Goal: Task Accomplishment & Management: Use online tool/utility

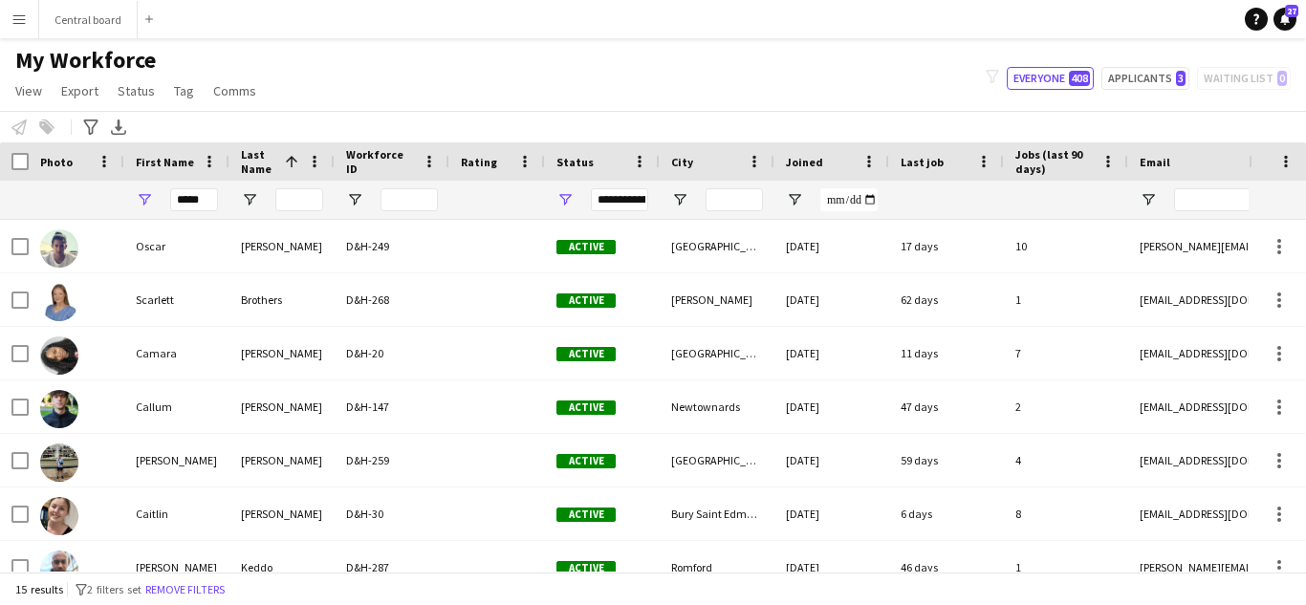
type input "******"
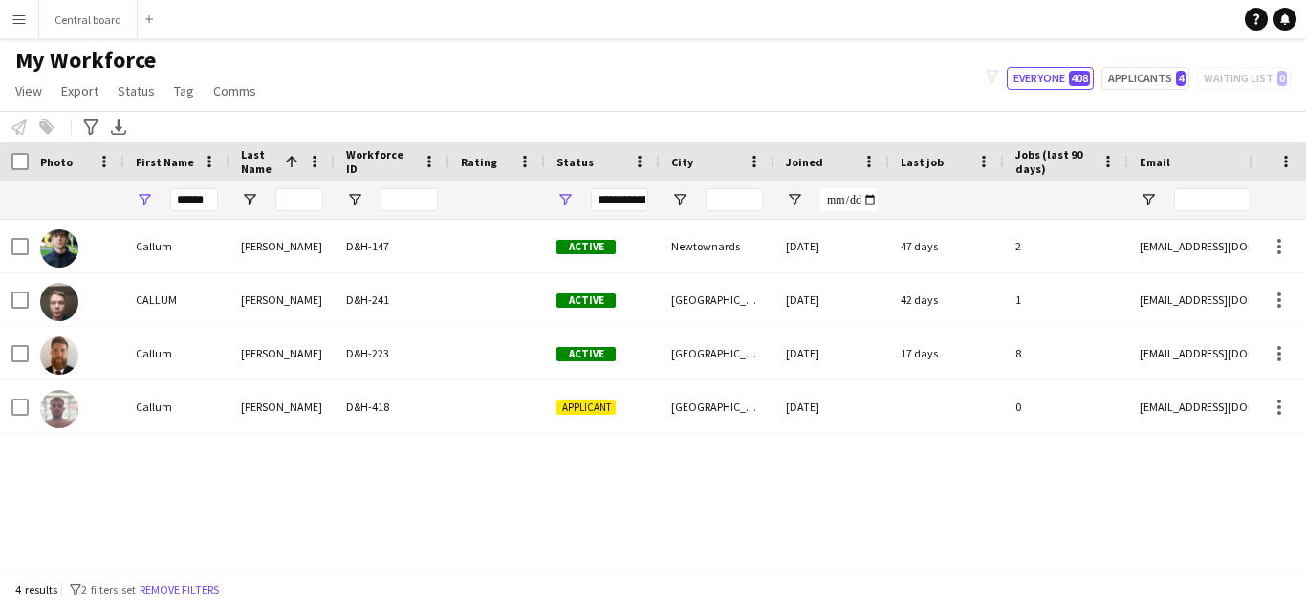
click at [435, 414] on div "D&H-418" at bounding box center [392, 407] width 115 height 53
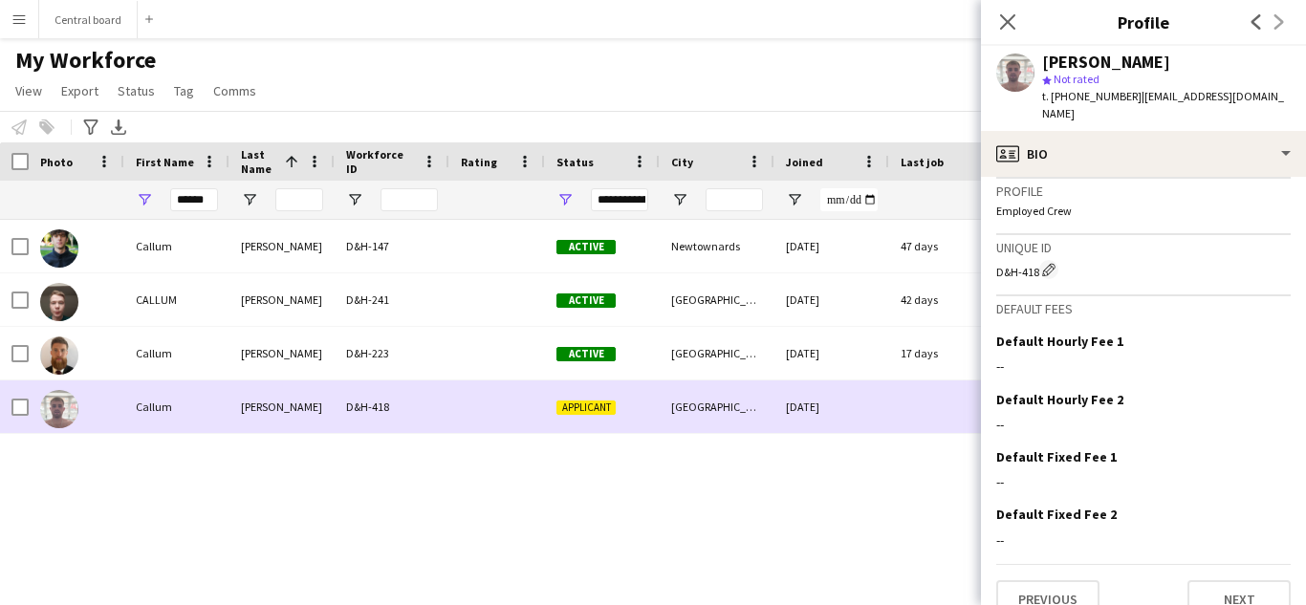
scroll to position [850, 0]
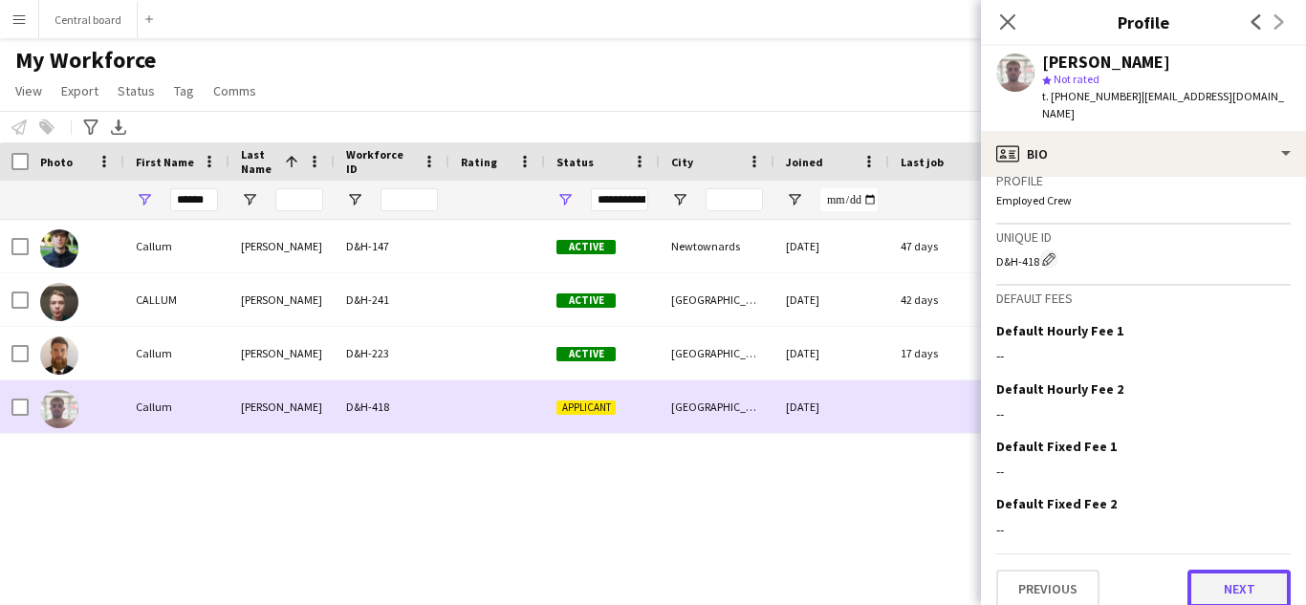
click at [1238, 578] on button "Next" at bounding box center [1239, 589] width 103 height 38
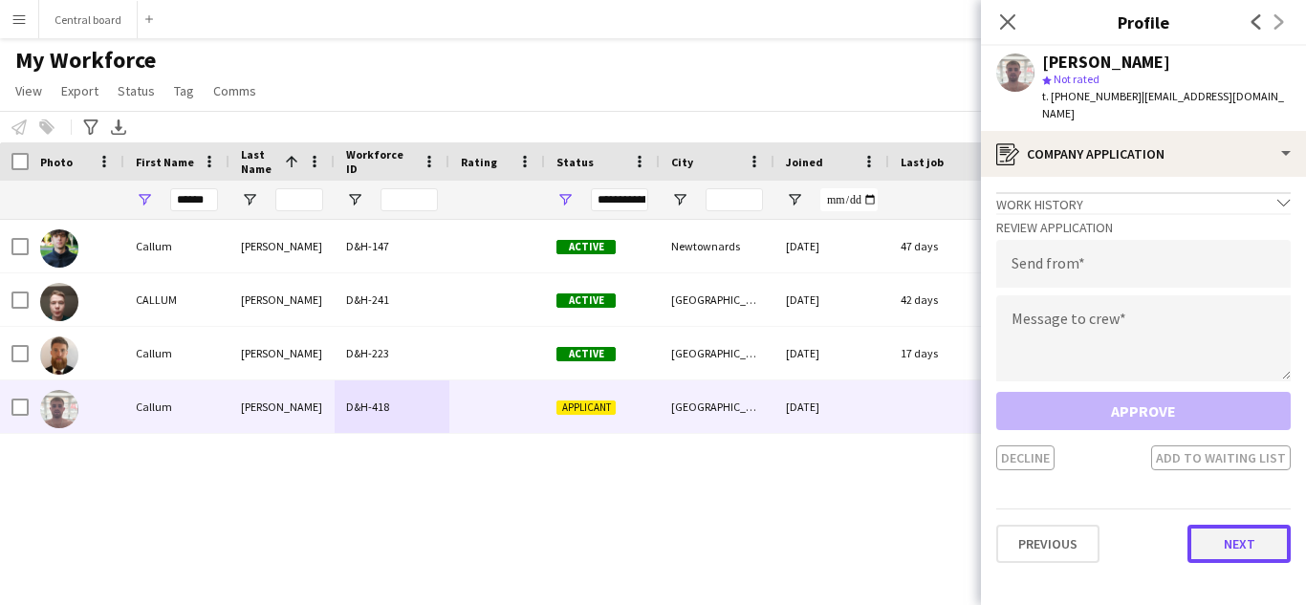
click at [1247, 532] on button "Next" at bounding box center [1239, 544] width 103 height 38
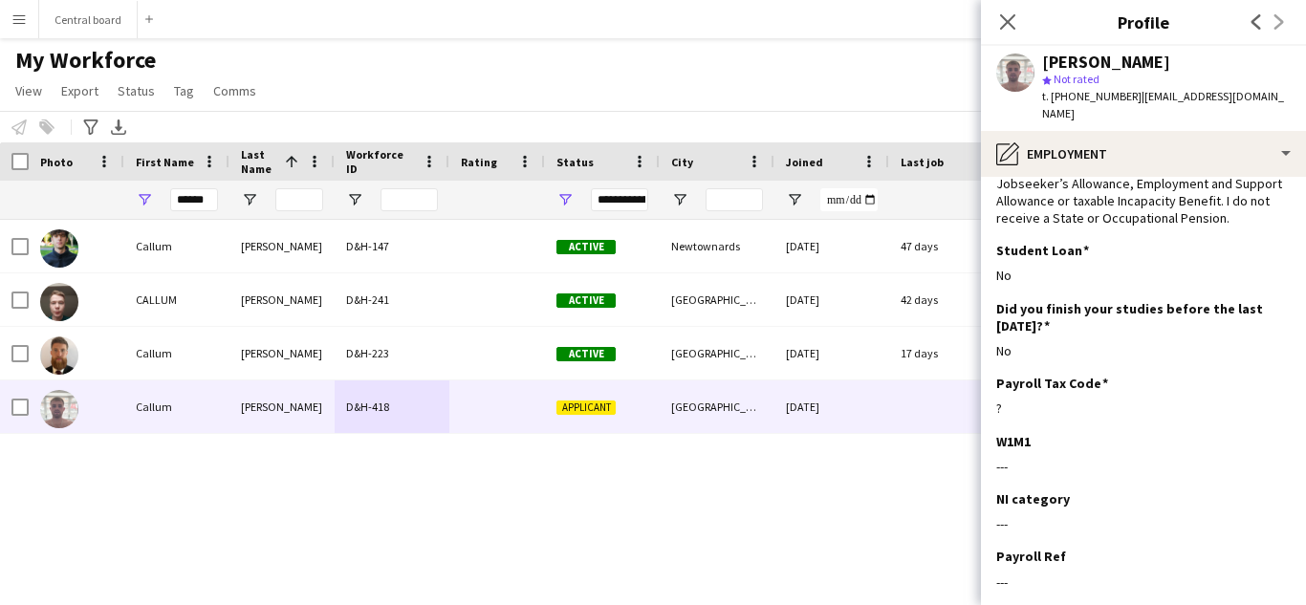
scroll to position [283, 0]
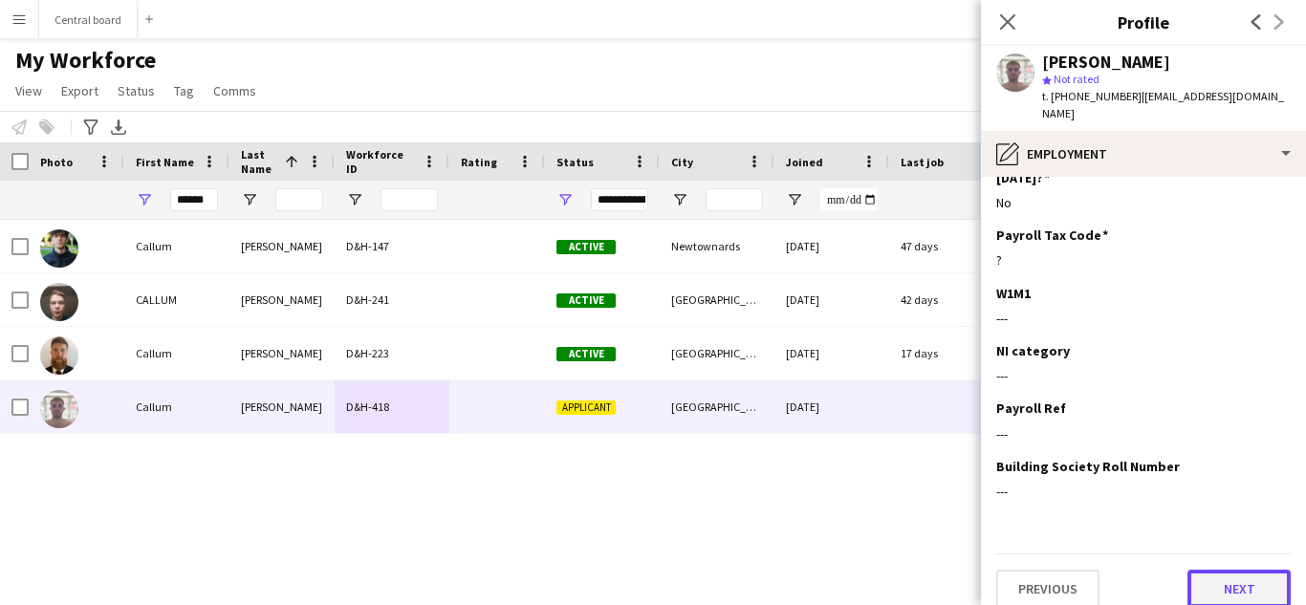
click at [1238, 575] on button "Next" at bounding box center [1239, 589] width 103 height 38
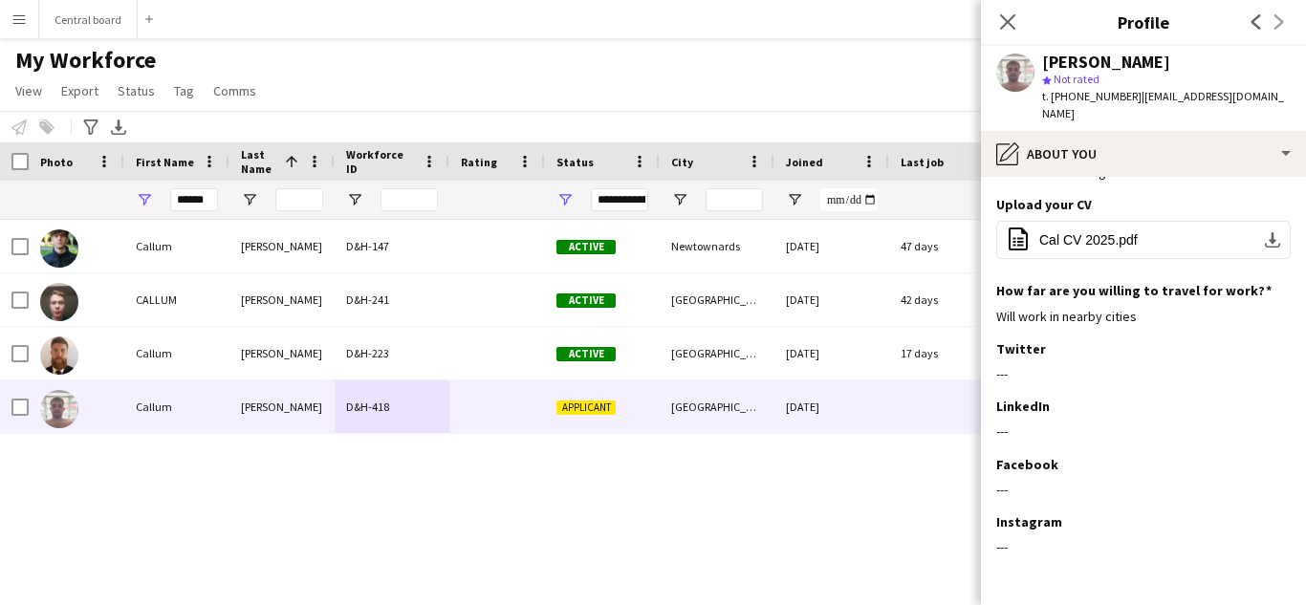
scroll to position [127, 0]
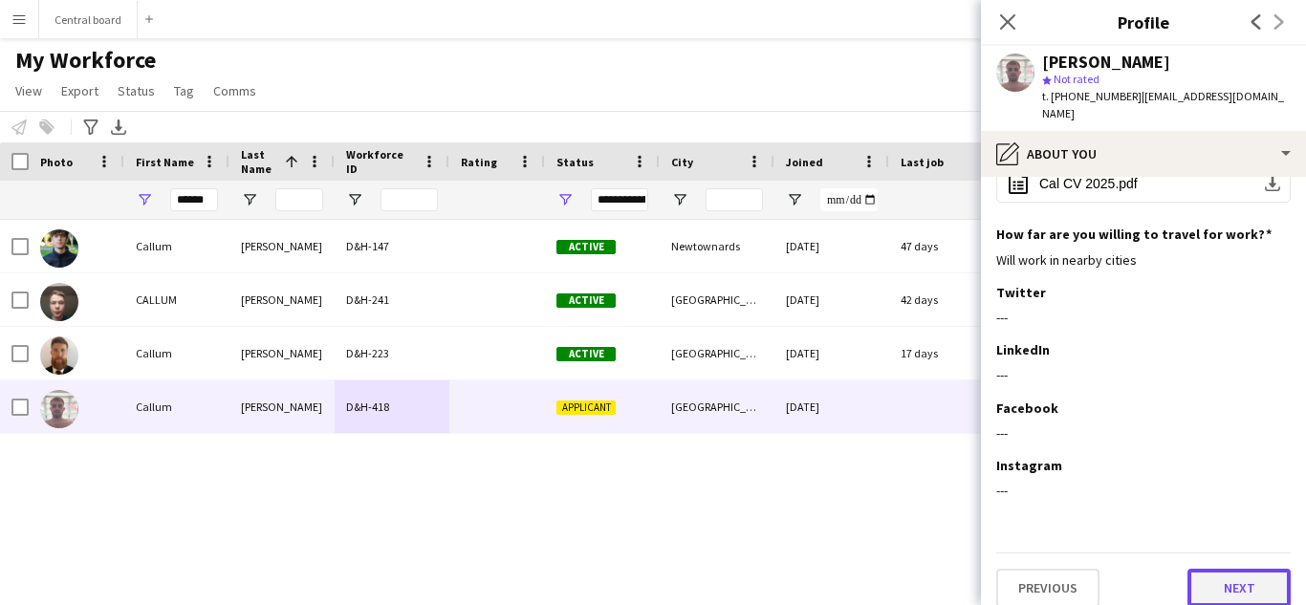
click at [1250, 586] on button "Next" at bounding box center [1239, 588] width 103 height 38
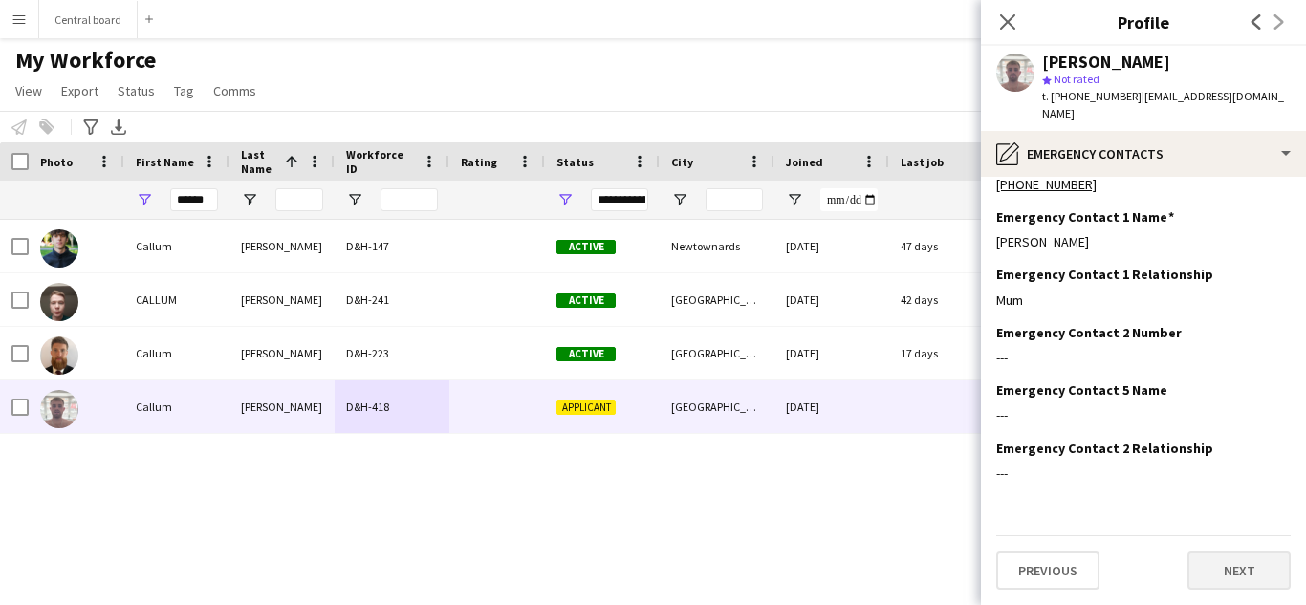
scroll to position [0, 0]
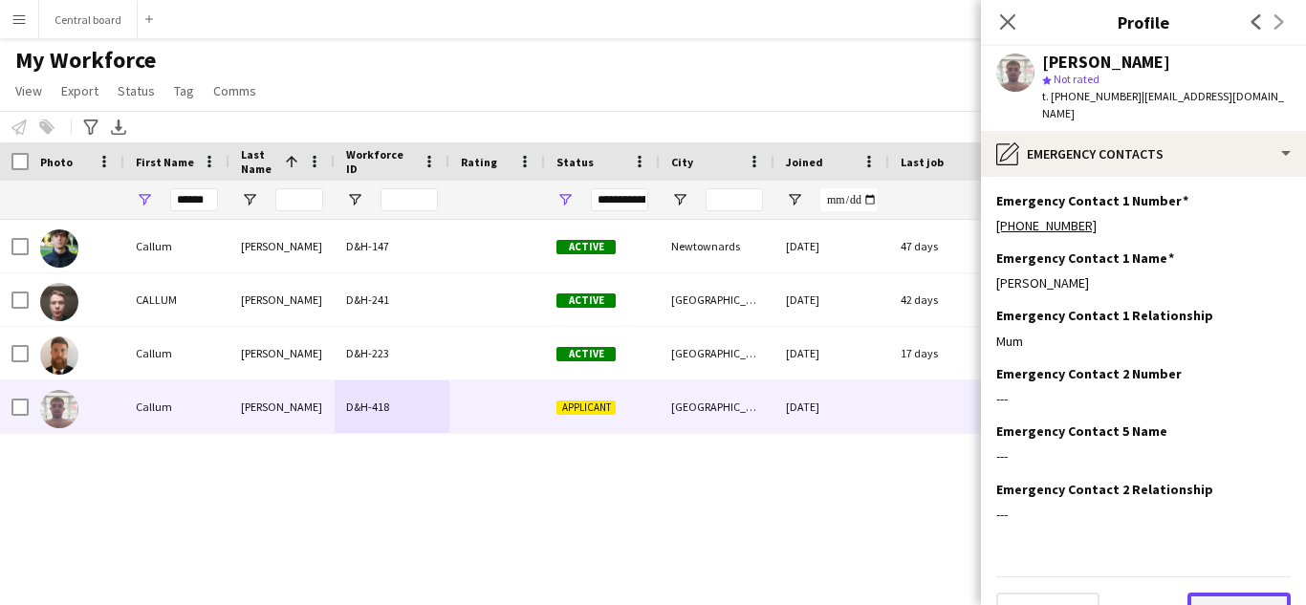
click at [1251, 594] on button "Next" at bounding box center [1239, 612] width 103 height 38
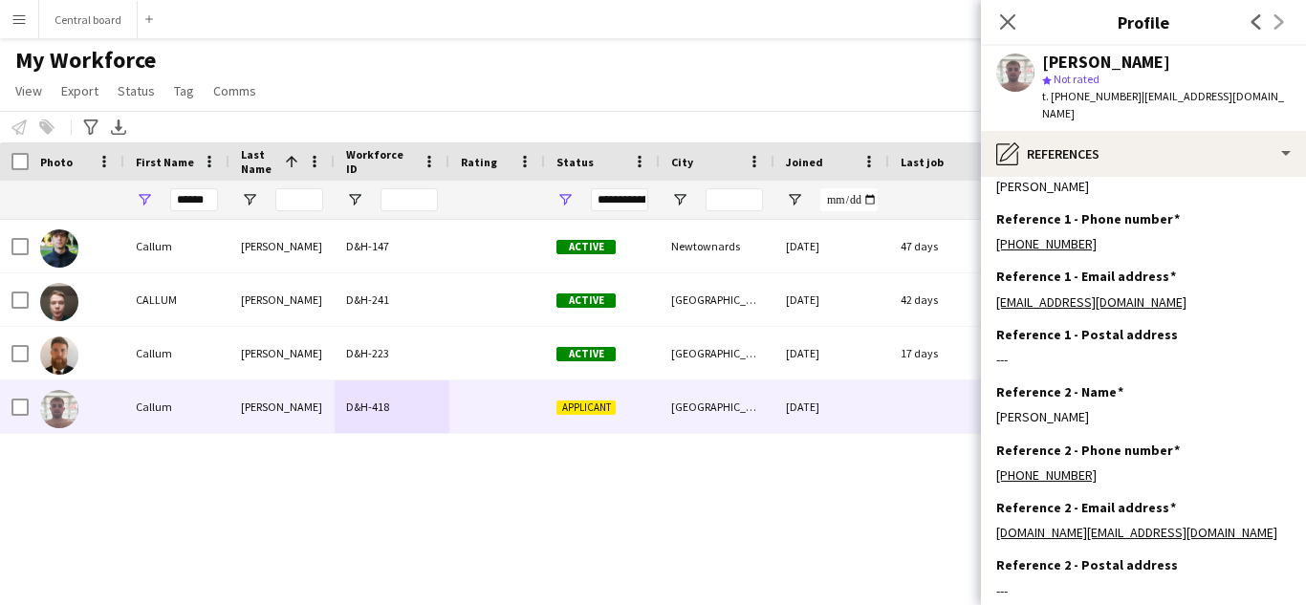
scroll to position [139, 0]
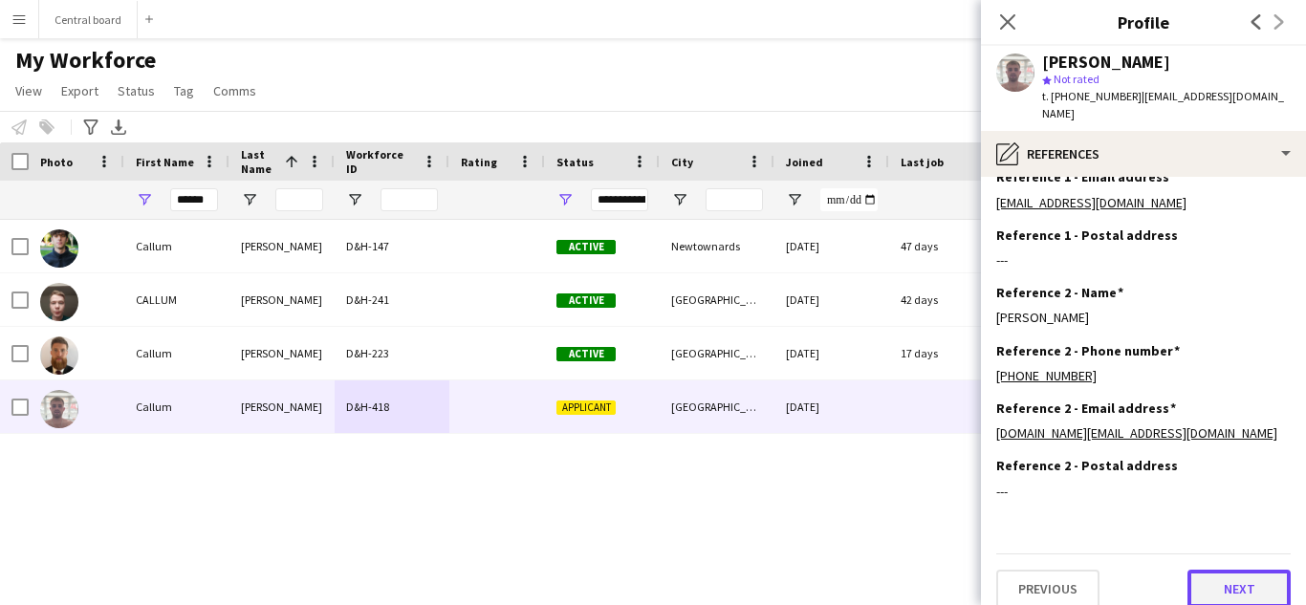
click at [1238, 573] on button "Next" at bounding box center [1239, 589] width 103 height 38
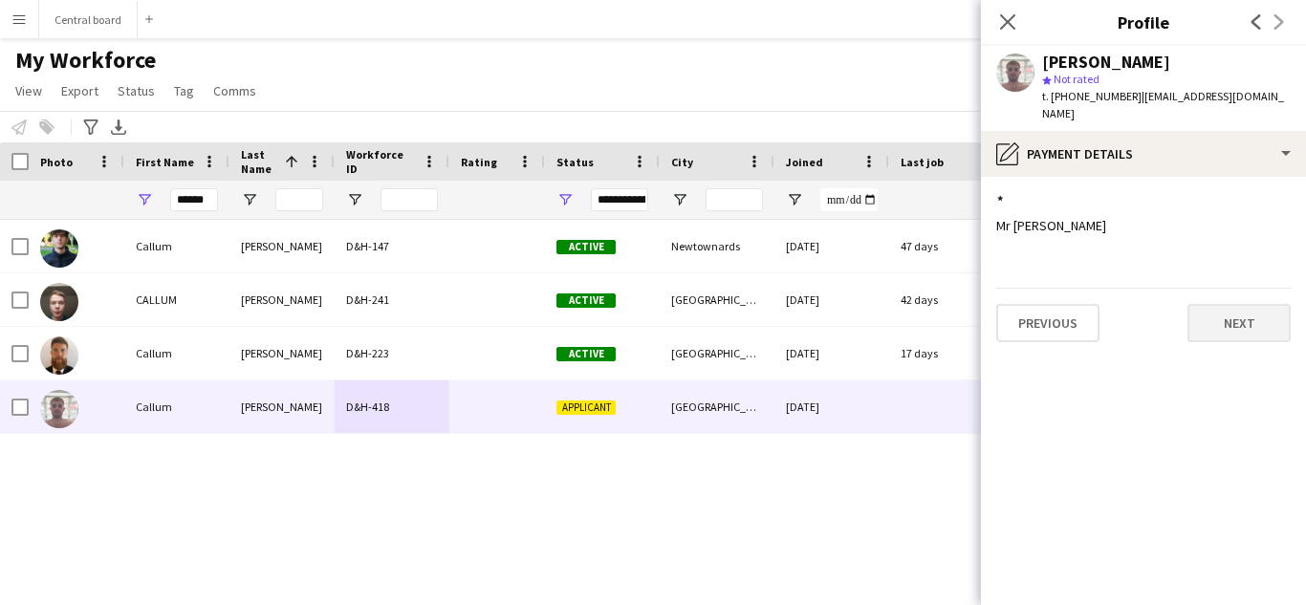
scroll to position [0, 0]
click at [1247, 308] on button "Next" at bounding box center [1239, 323] width 103 height 38
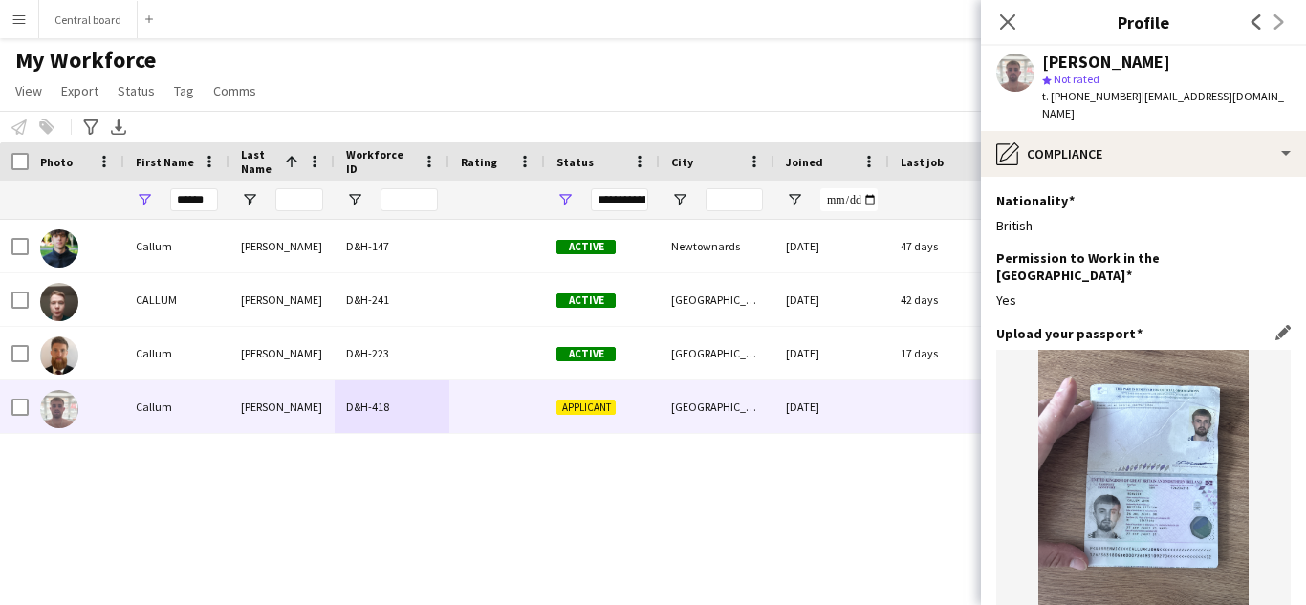
click at [1157, 449] on img at bounding box center [1144, 490] width 295 height 280
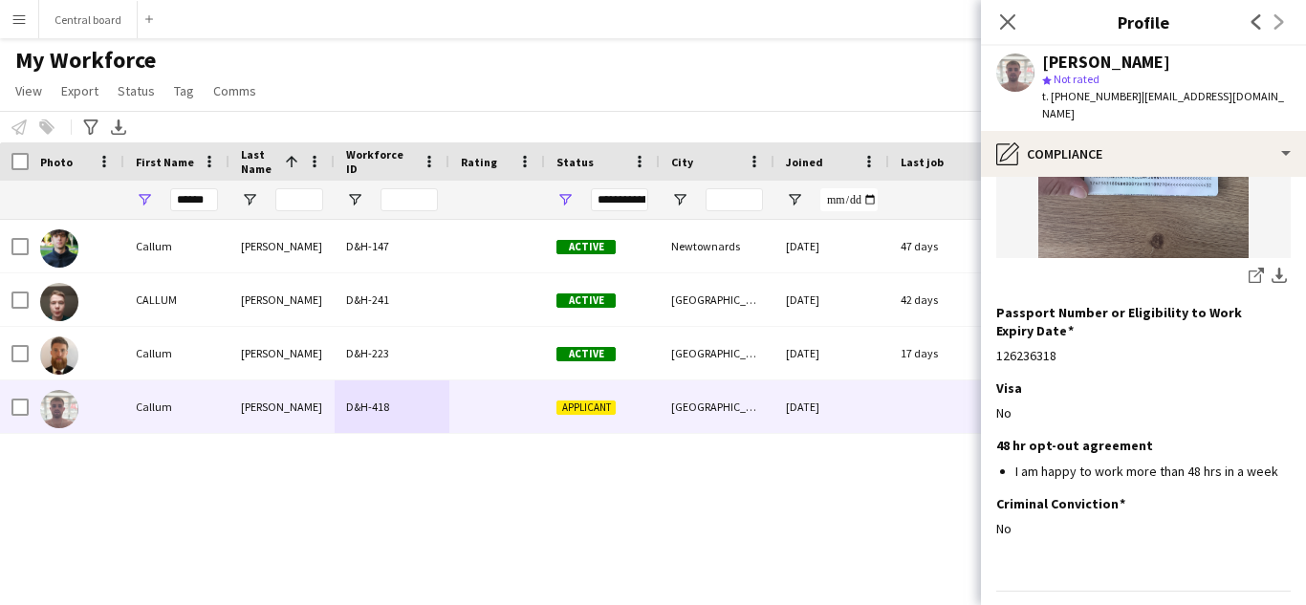
scroll to position [392, 0]
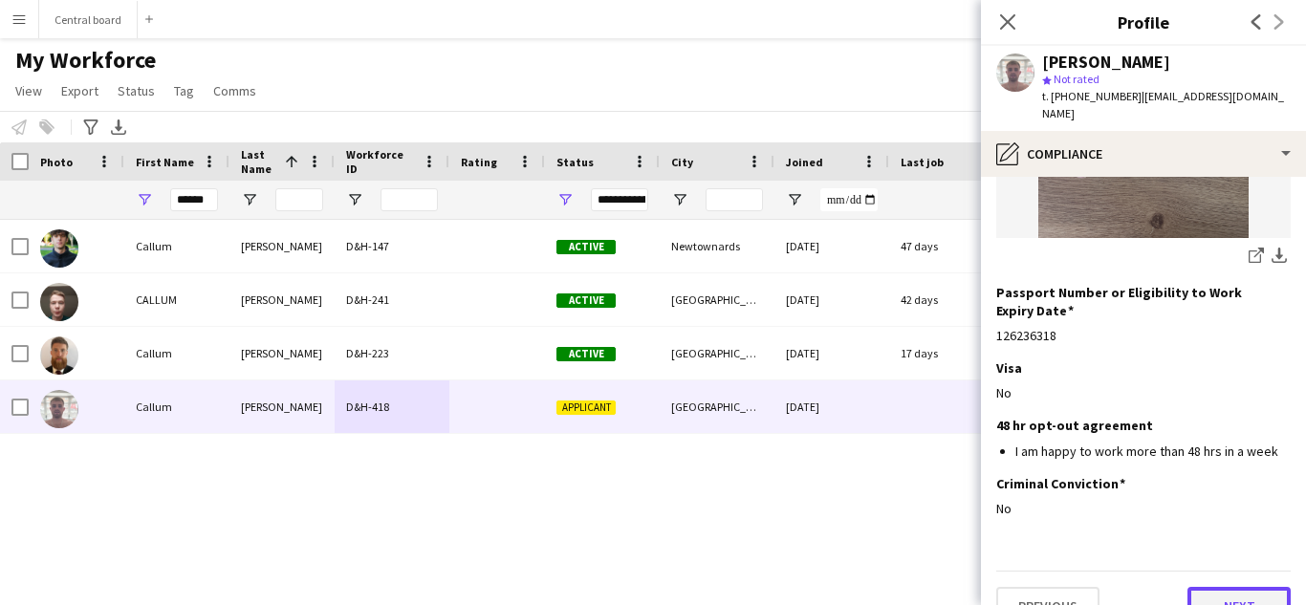
click at [1241, 587] on button "Next" at bounding box center [1239, 606] width 103 height 38
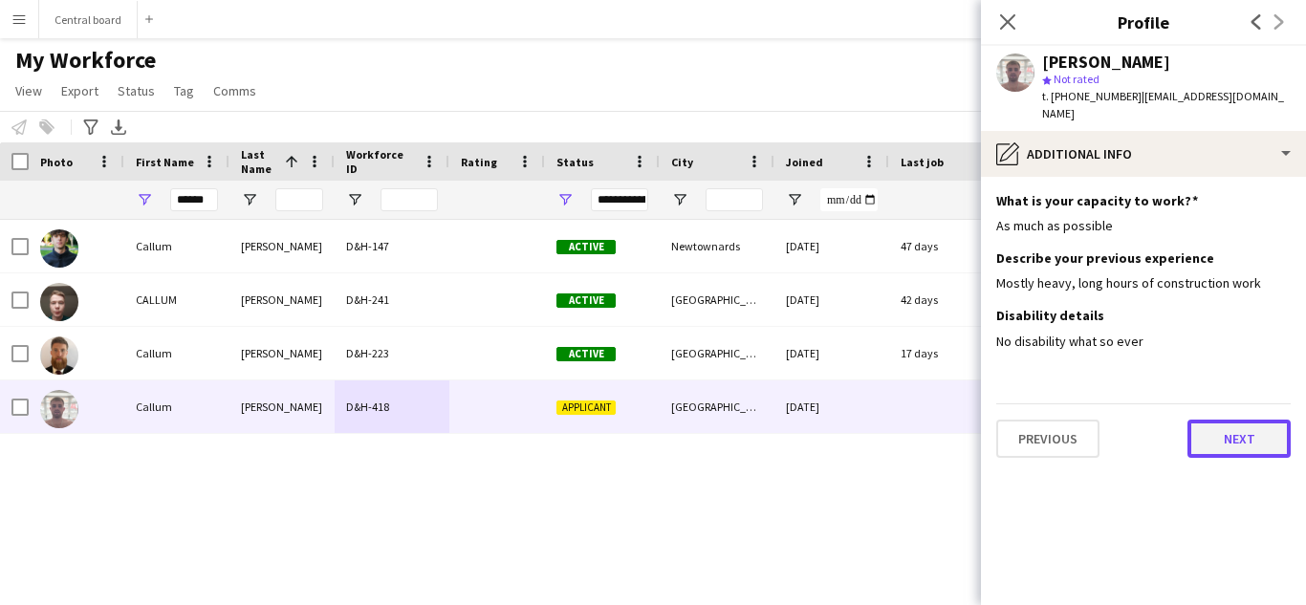
click at [1235, 427] on button "Next" at bounding box center [1239, 439] width 103 height 38
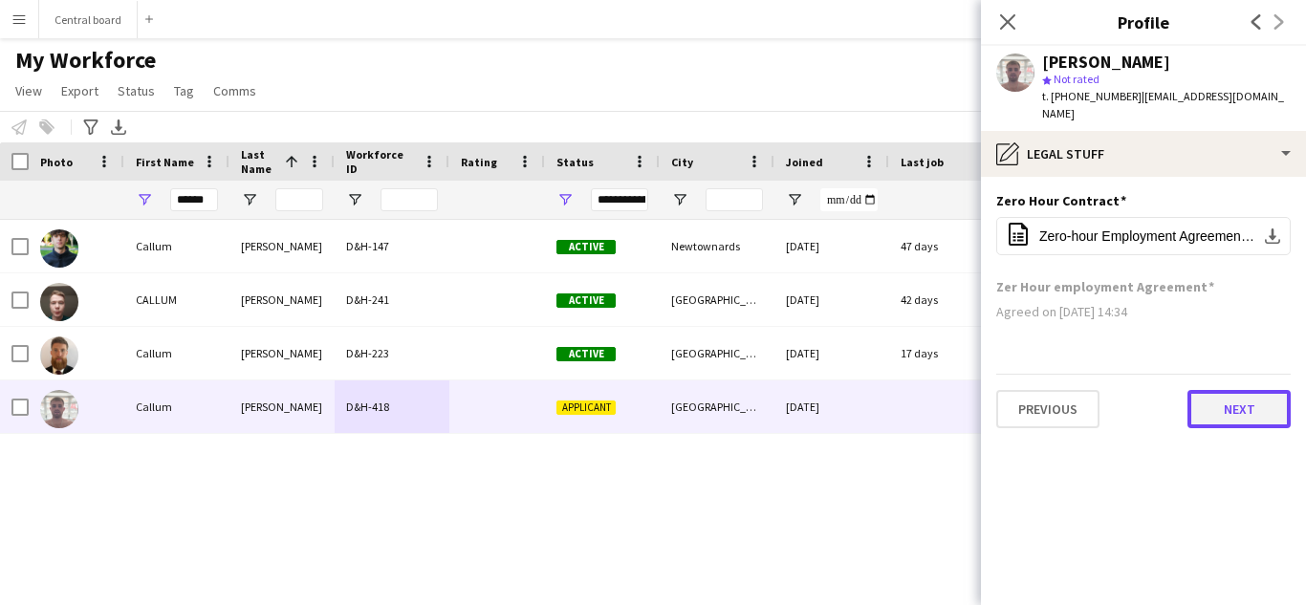
click at [1231, 390] on button "Next" at bounding box center [1239, 409] width 103 height 38
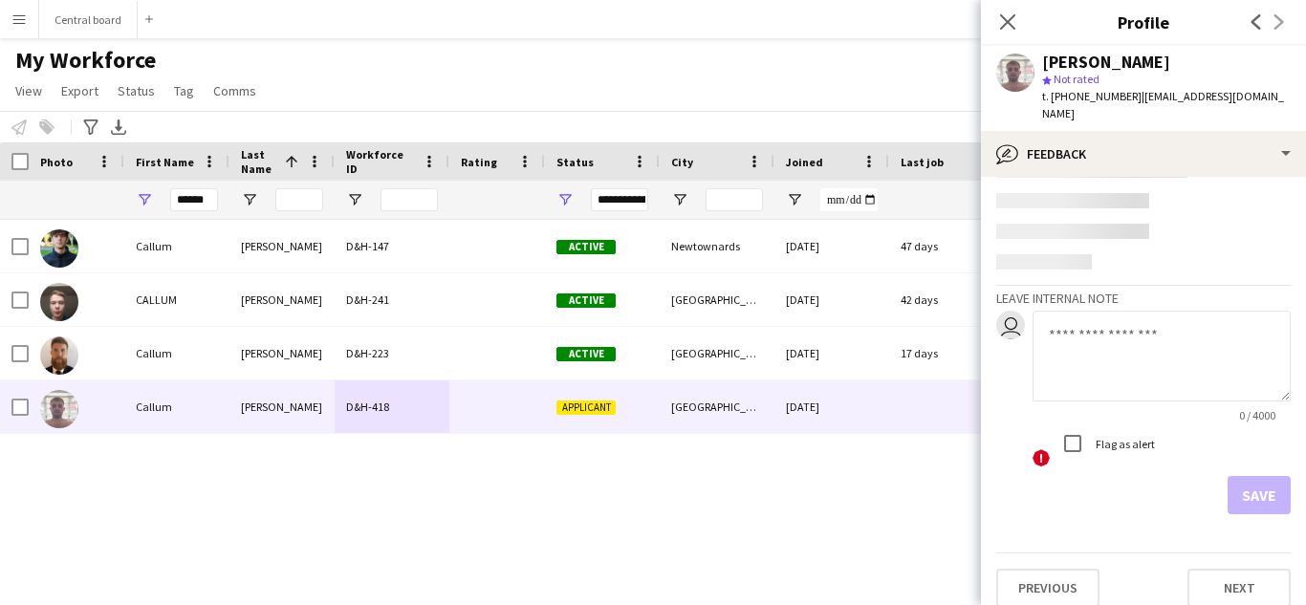
scroll to position [11, 0]
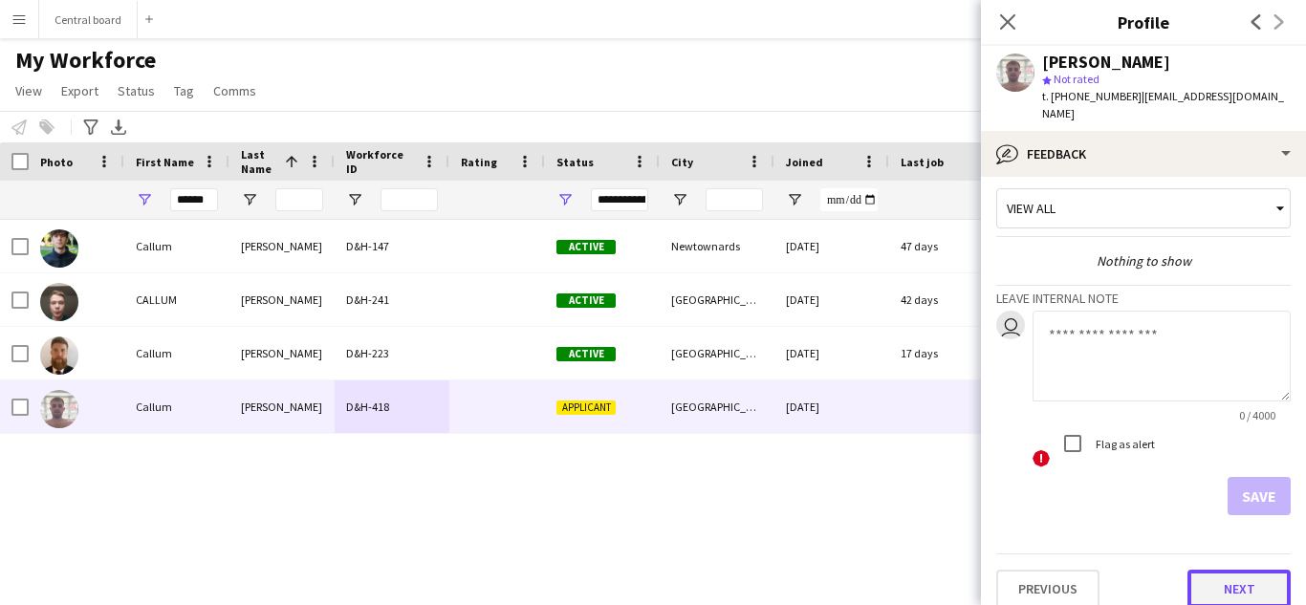
click at [1247, 570] on button "Next" at bounding box center [1239, 589] width 103 height 38
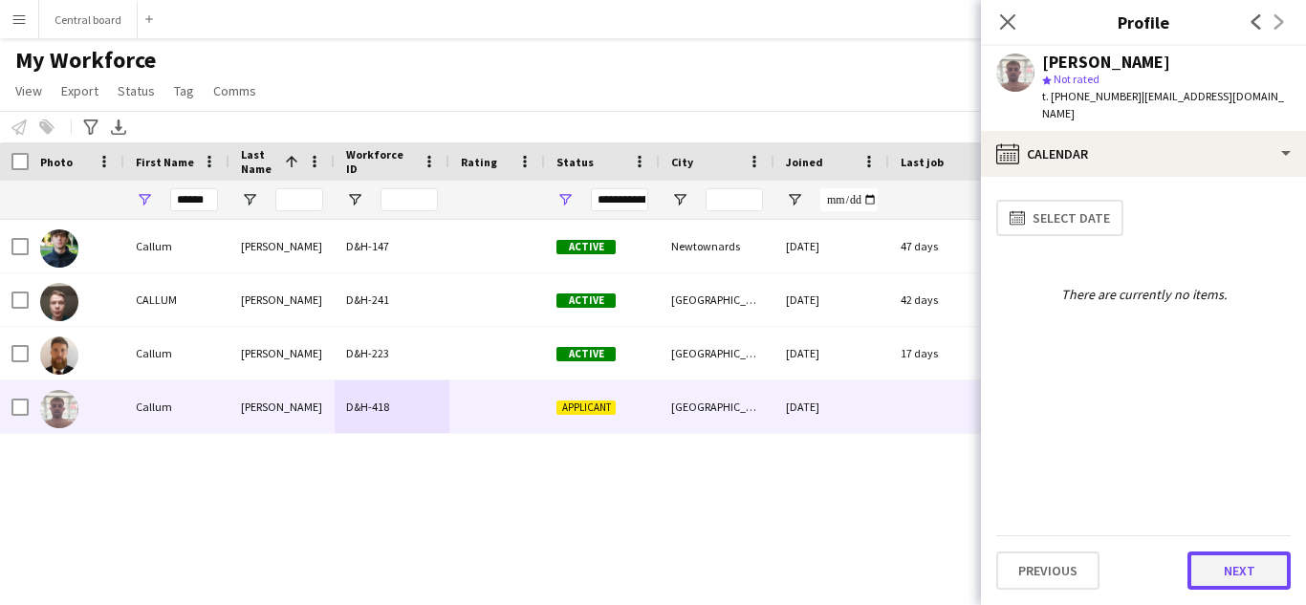
click at [1238, 571] on button "Next" at bounding box center [1239, 571] width 103 height 38
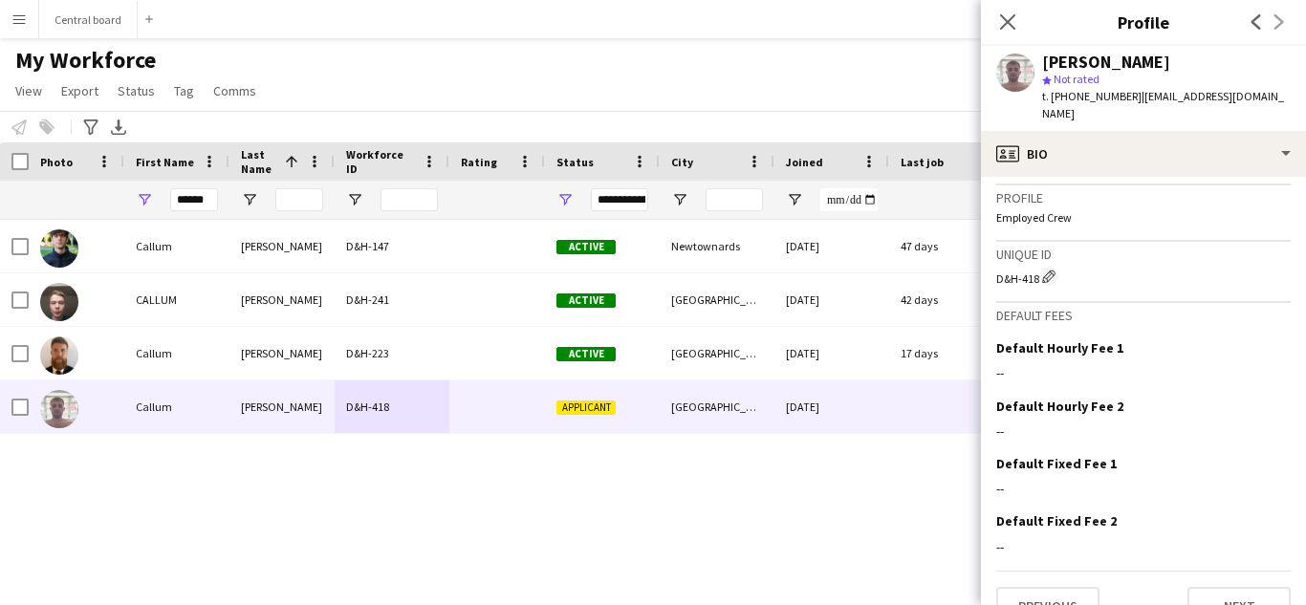
scroll to position [850, 0]
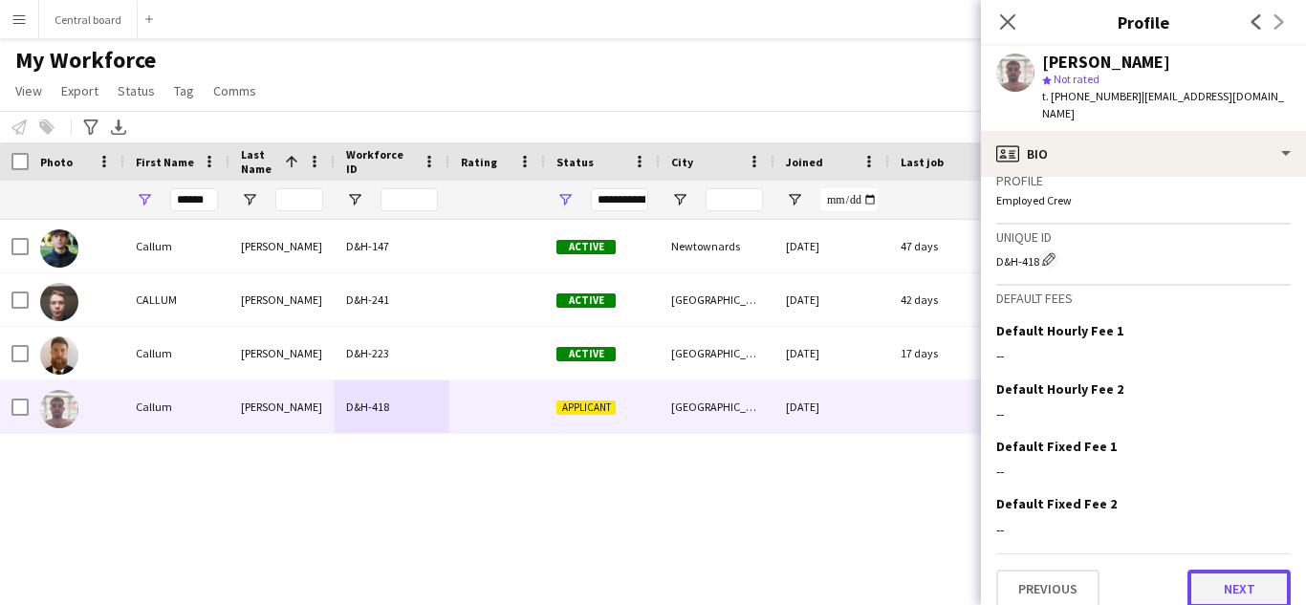
click at [1235, 590] on button "Next" at bounding box center [1239, 589] width 103 height 38
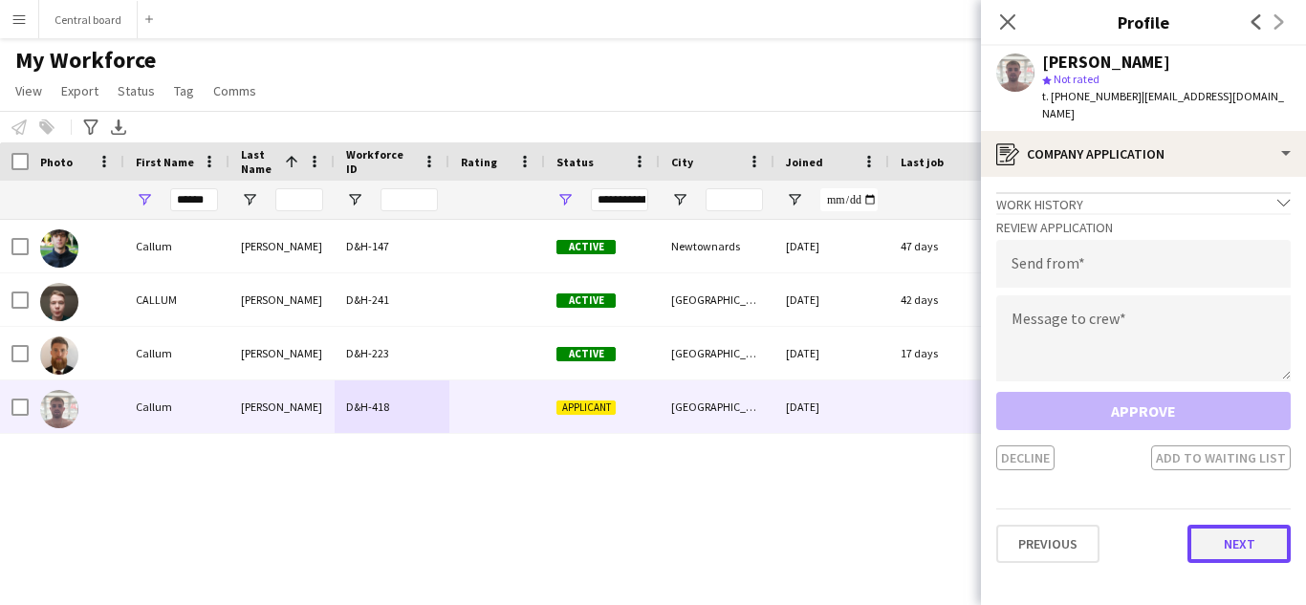
click at [1226, 525] on button "Next" at bounding box center [1239, 544] width 103 height 38
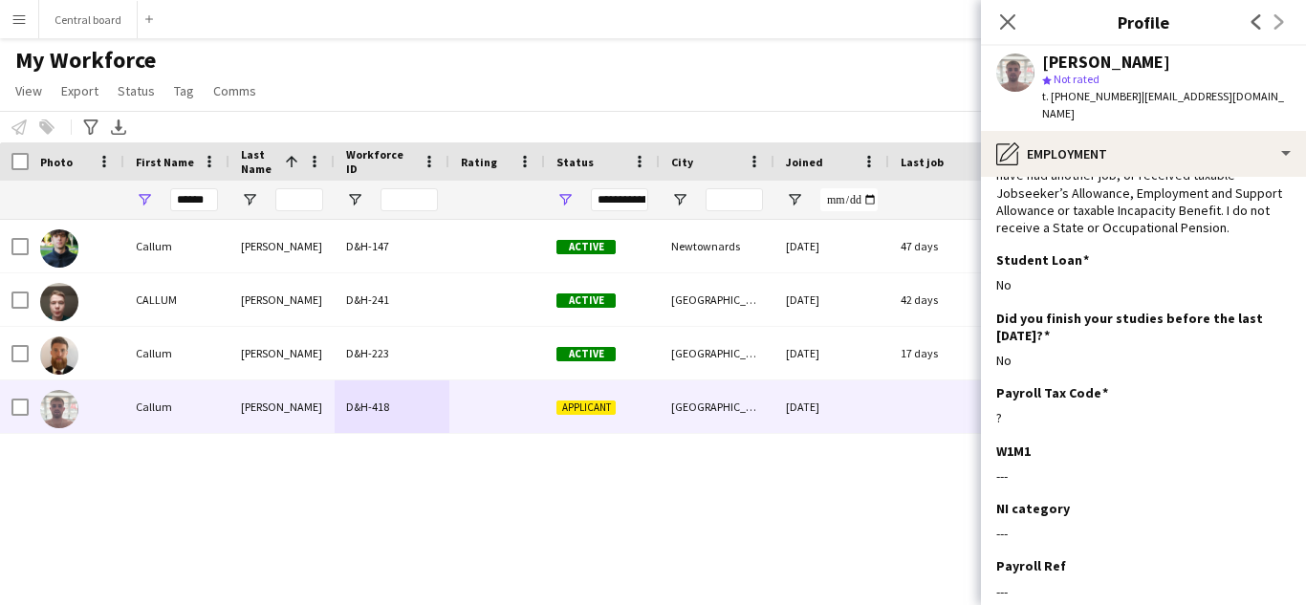
scroll to position [283, 0]
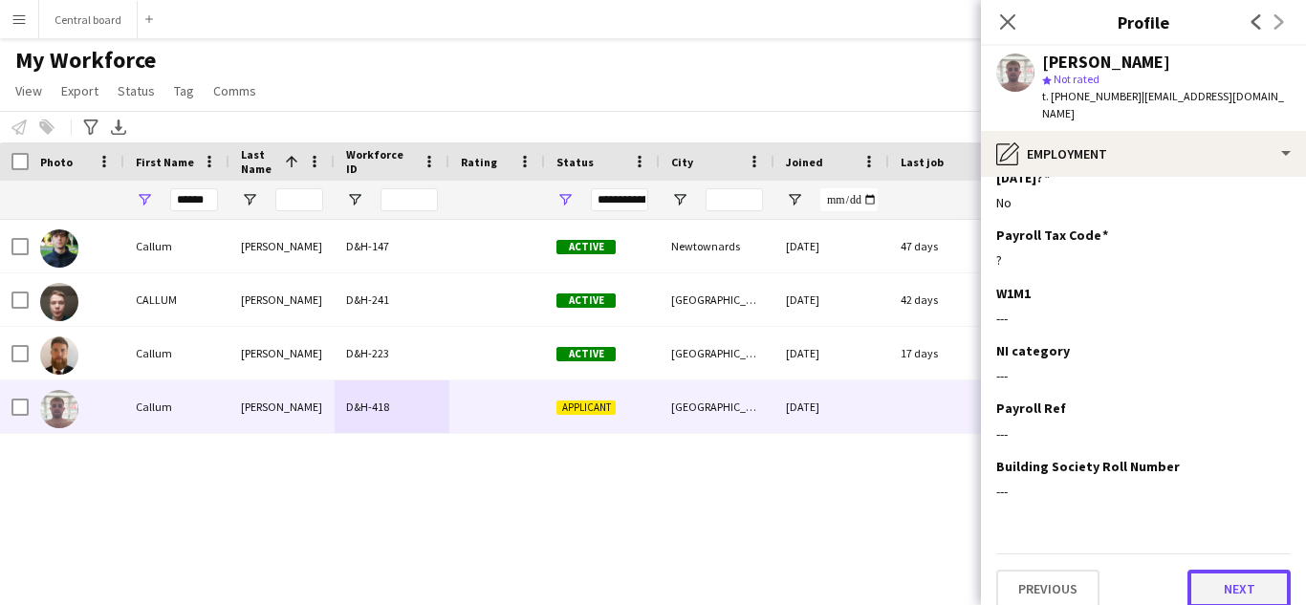
click at [1233, 575] on button "Next" at bounding box center [1239, 589] width 103 height 38
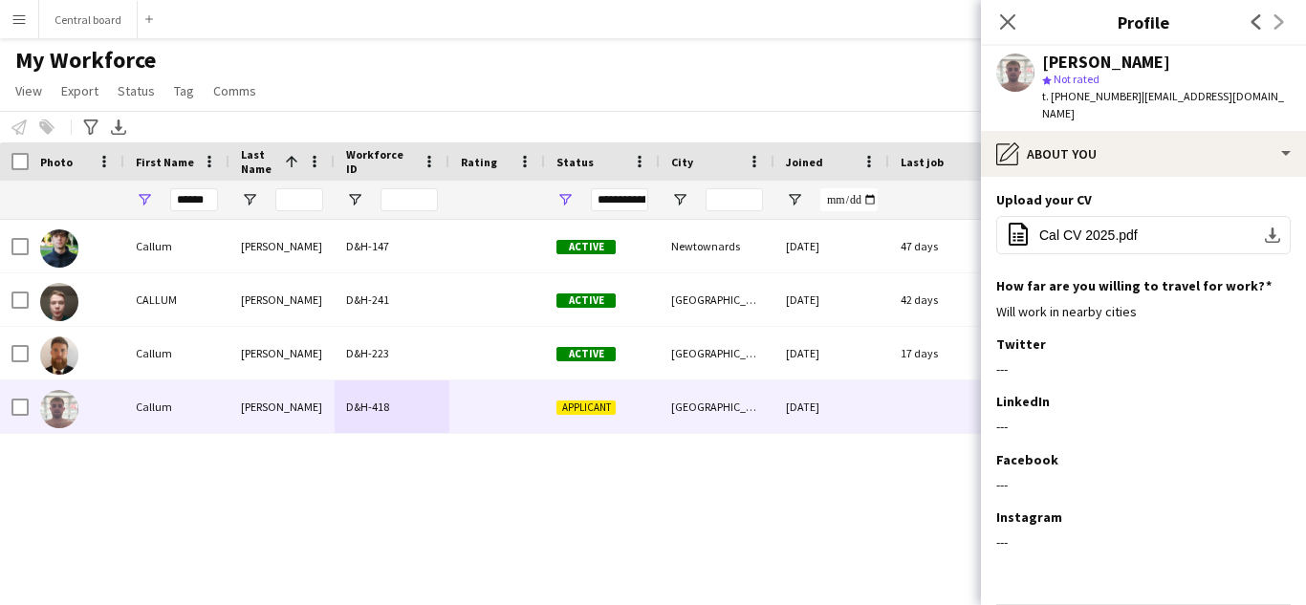
scroll to position [127, 0]
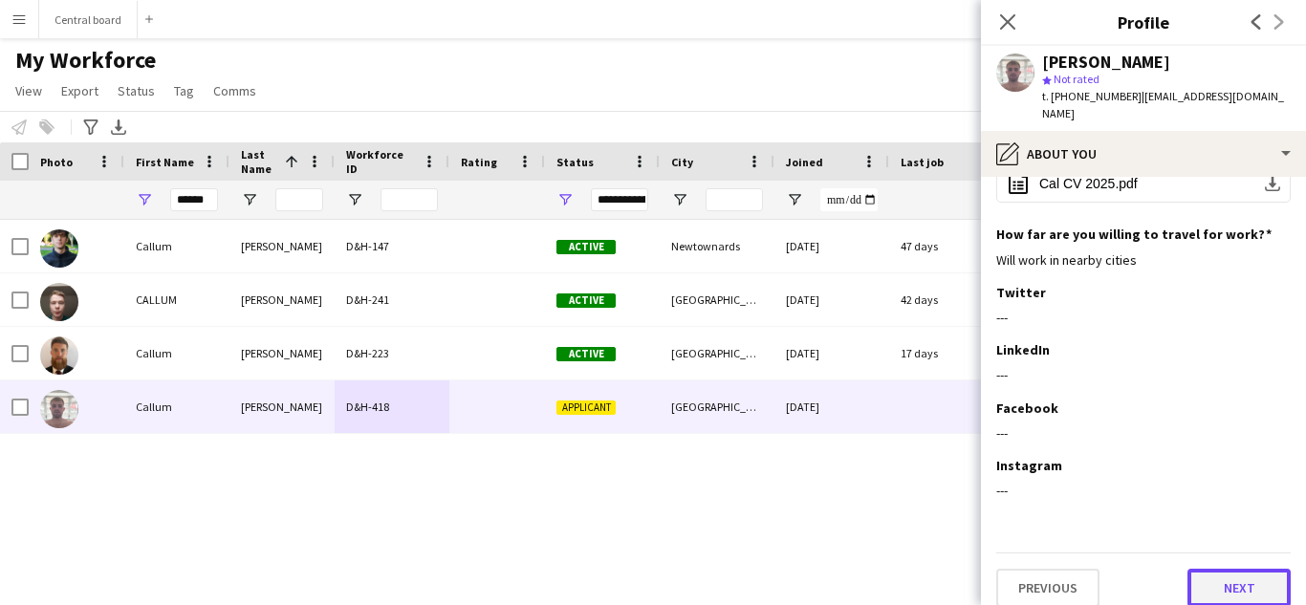
click at [1235, 575] on button "Next" at bounding box center [1239, 588] width 103 height 38
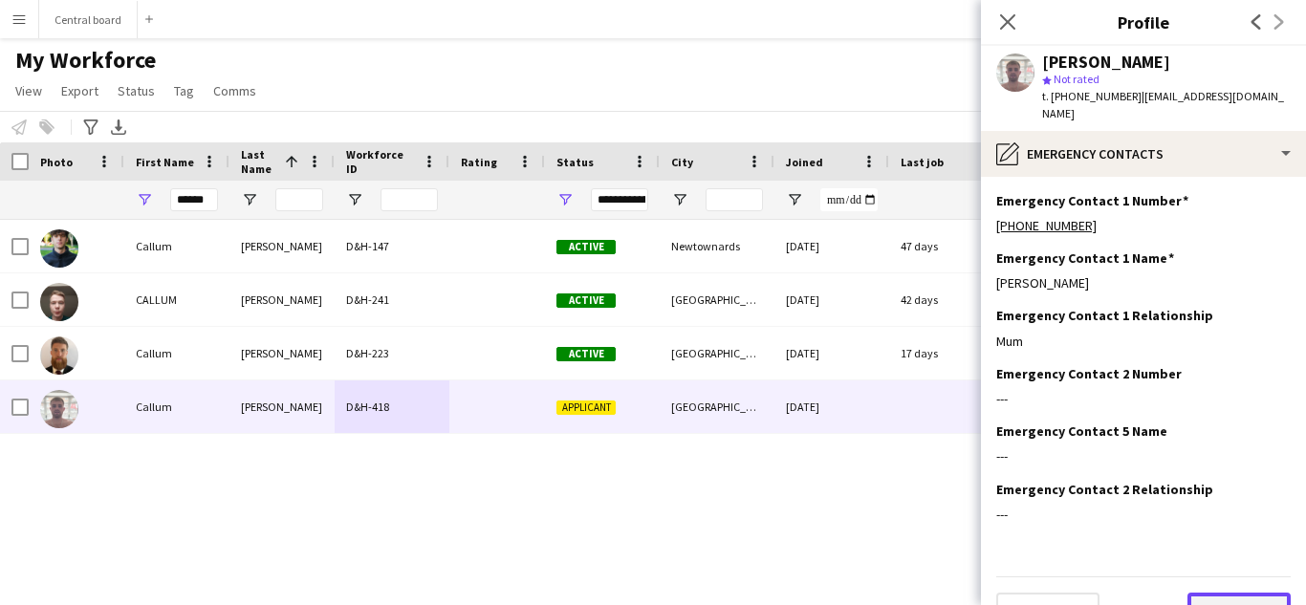
click at [1244, 593] on button "Next" at bounding box center [1239, 612] width 103 height 38
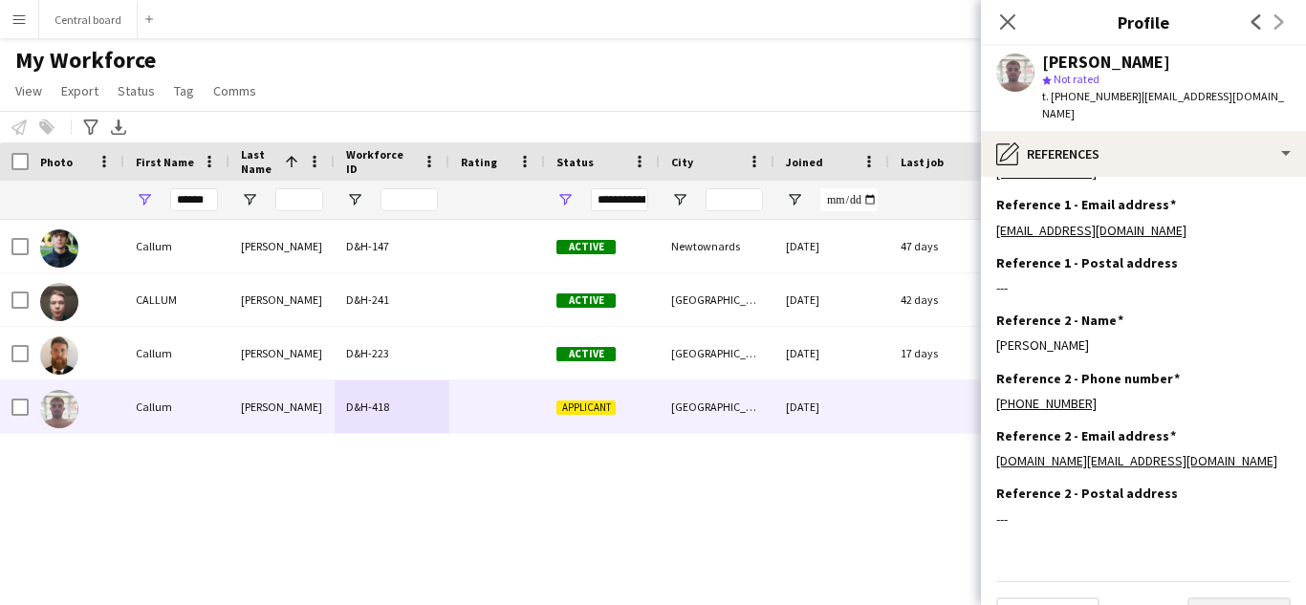
scroll to position [139, 0]
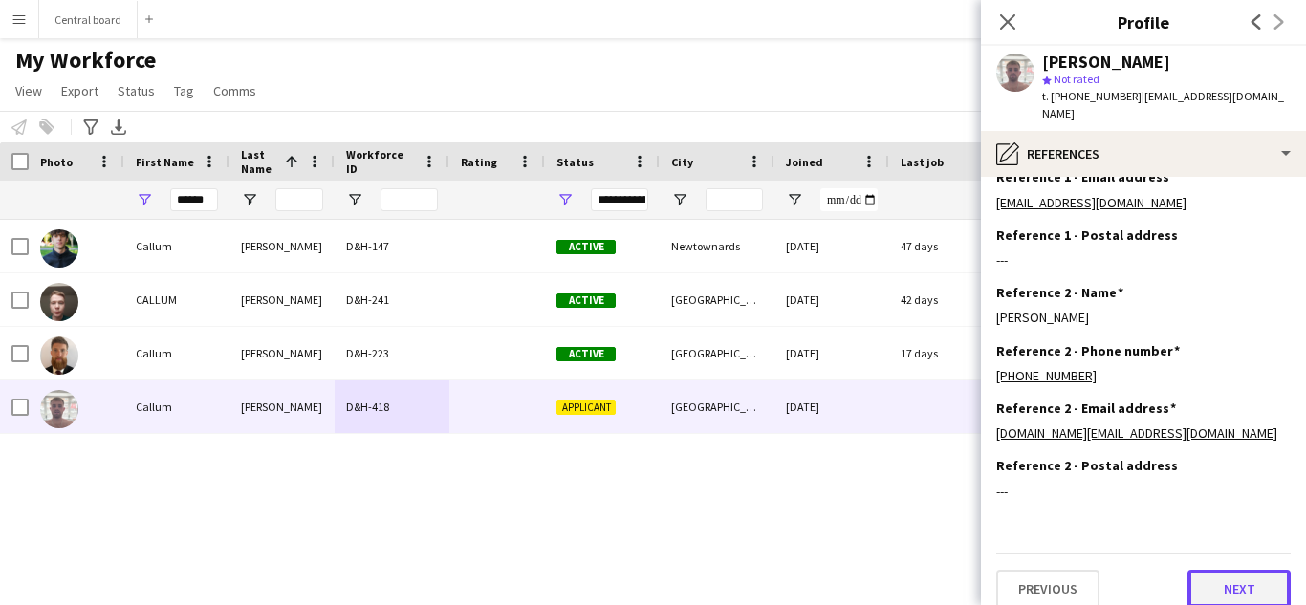
click at [1237, 579] on button "Next" at bounding box center [1239, 589] width 103 height 38
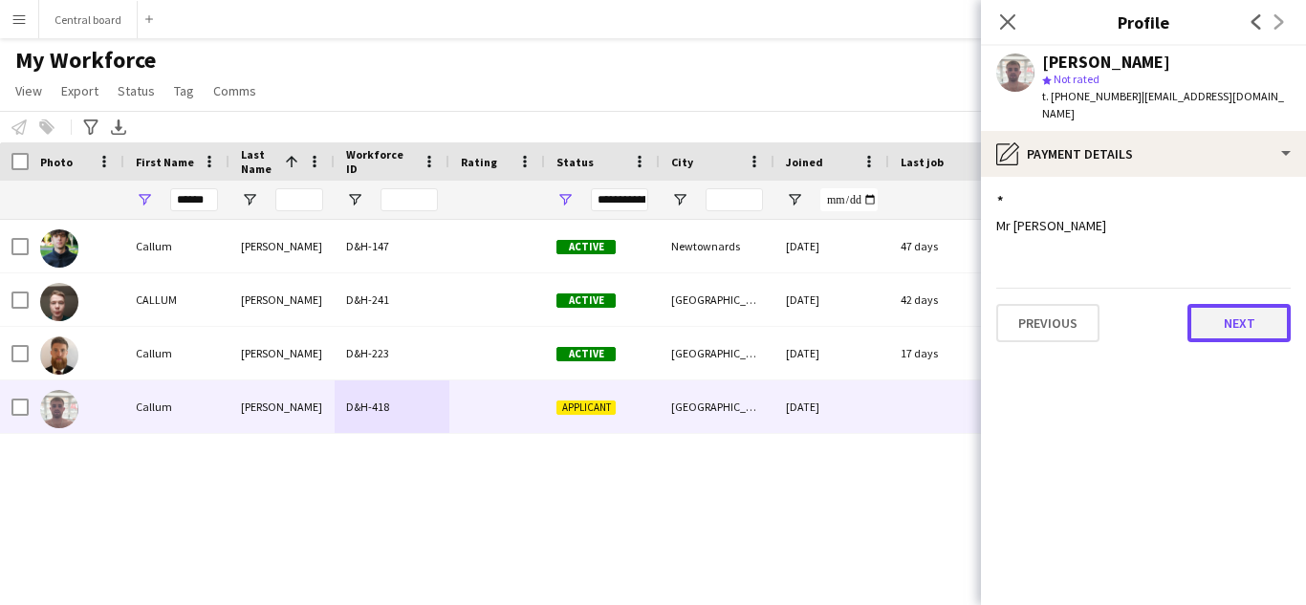
click at [1250, 304] on button "Next" at bounding box center [1239, 323] width 103 height 38
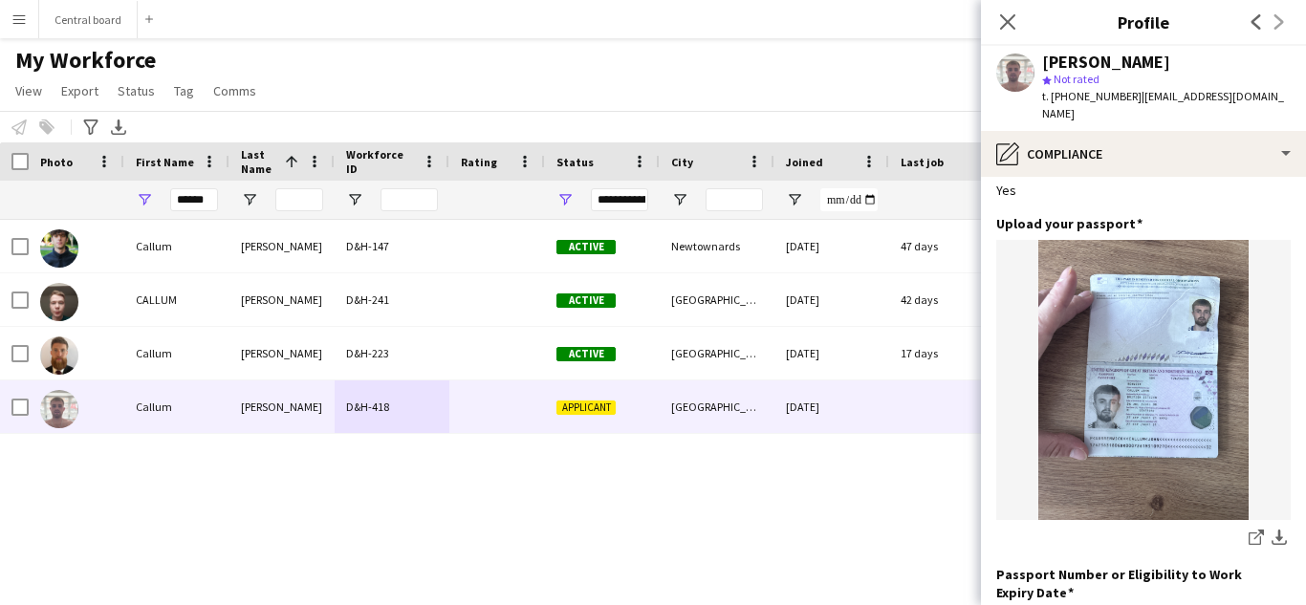
scroll to position [122, 0]
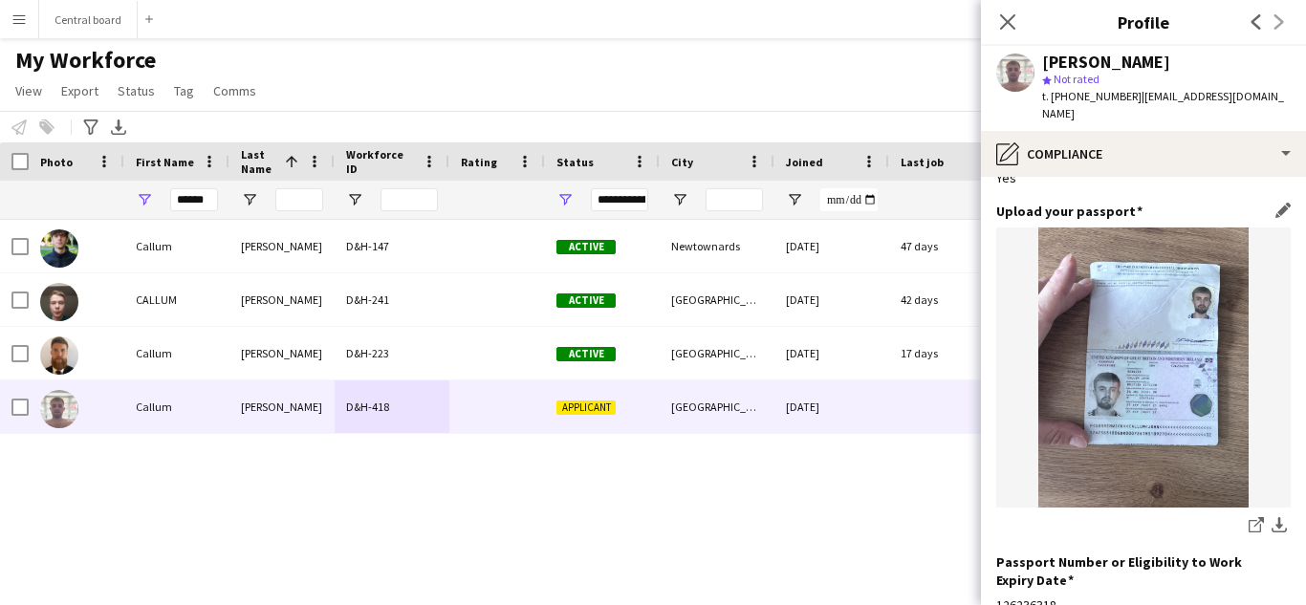
click at [1191, 389] on img at bounding box center [1144, 368] width 295 height 280
click at [1191, 405] on img at bounding box center [1144, 368] width 295 height 280
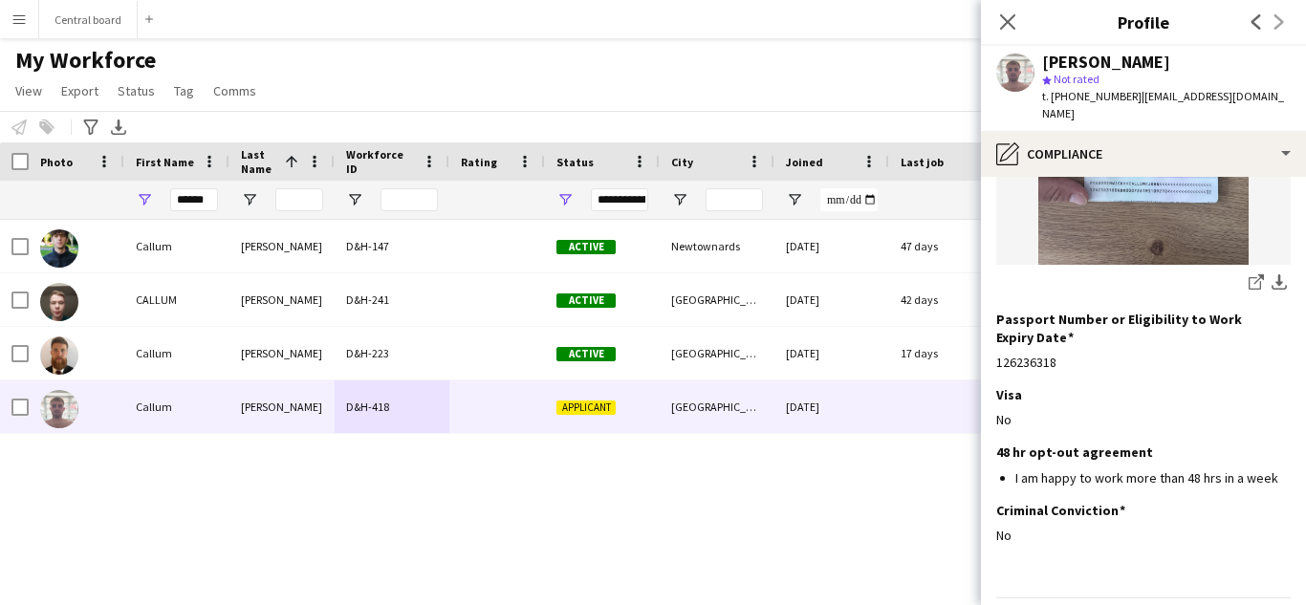
scroll to position [392, 0]
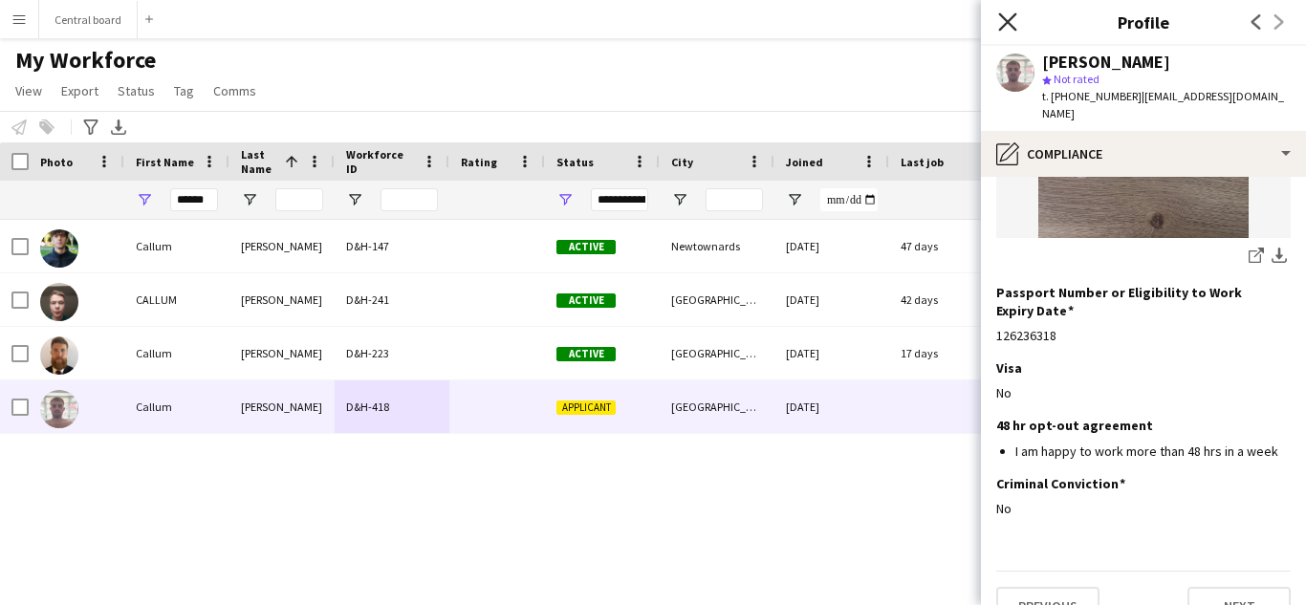
click at [1008, 23] on icon at bounding box center [1007, 21] width 18 height 18
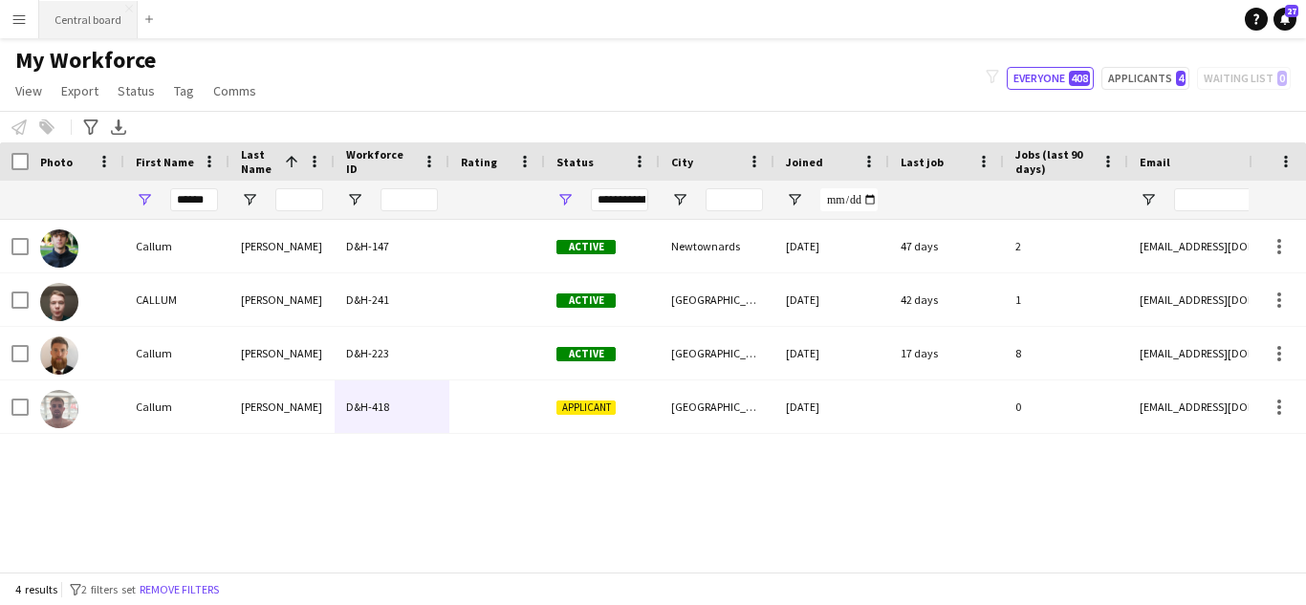
click at [80, 30] on button "Central board Close" at bounding box center [88, 19] width 99 height 37
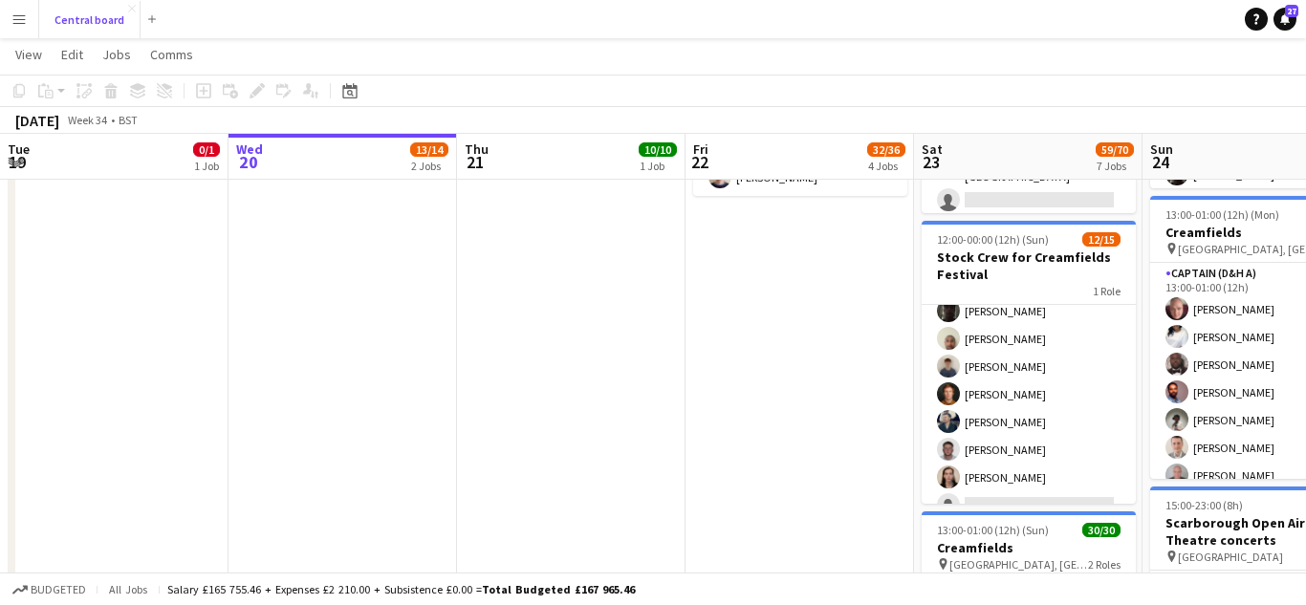
scroll to position [254, 0]
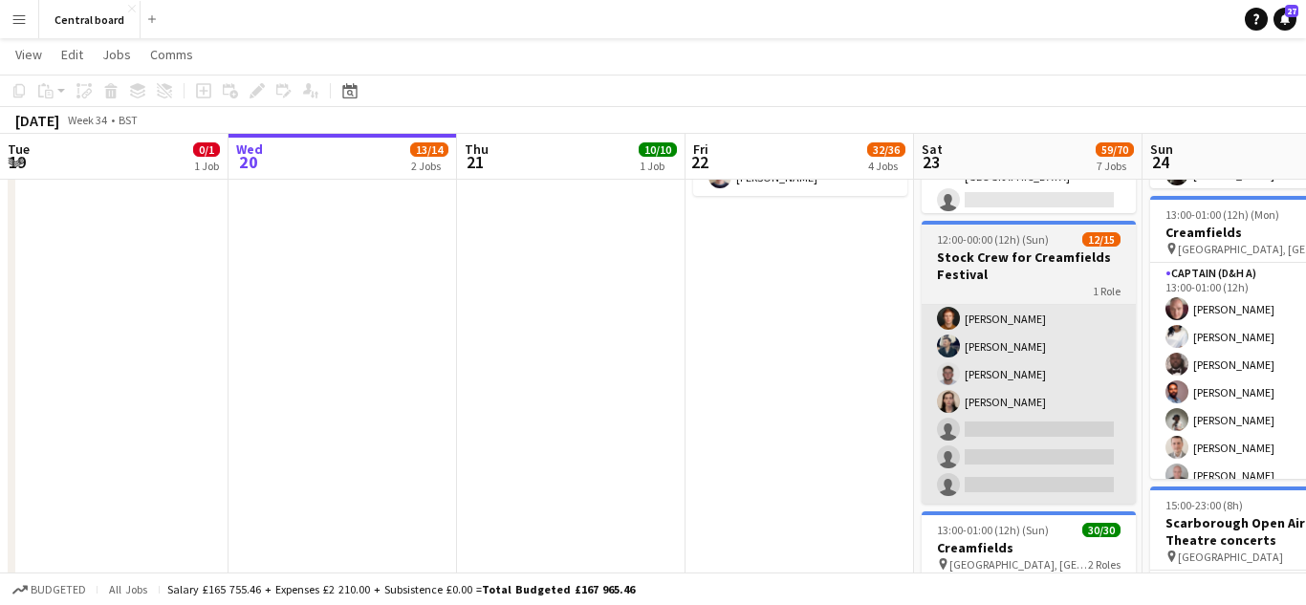
click at [1020, 428] on app-card-role "Boatswain (rig&de-rig) 1A 12/15 12:00-00:00 (12h) Muhtasim Sadat Nibir Holly Wi…" at bounding box center [1029, 277] width 214 height 453
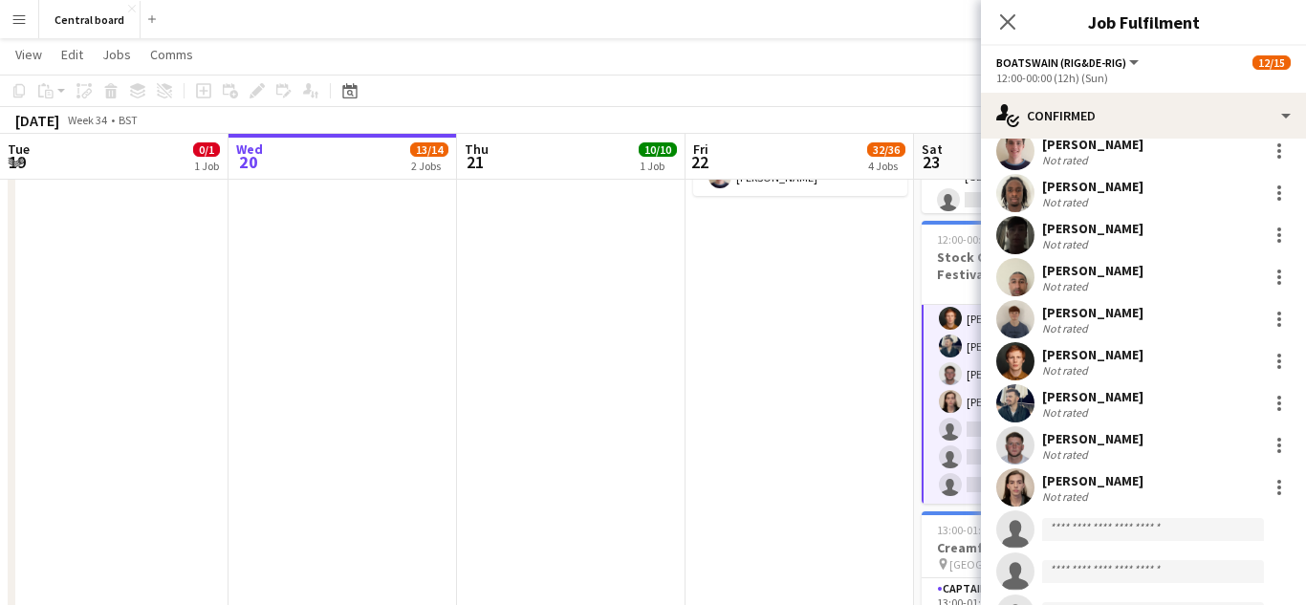
scroll to position [271, 0]
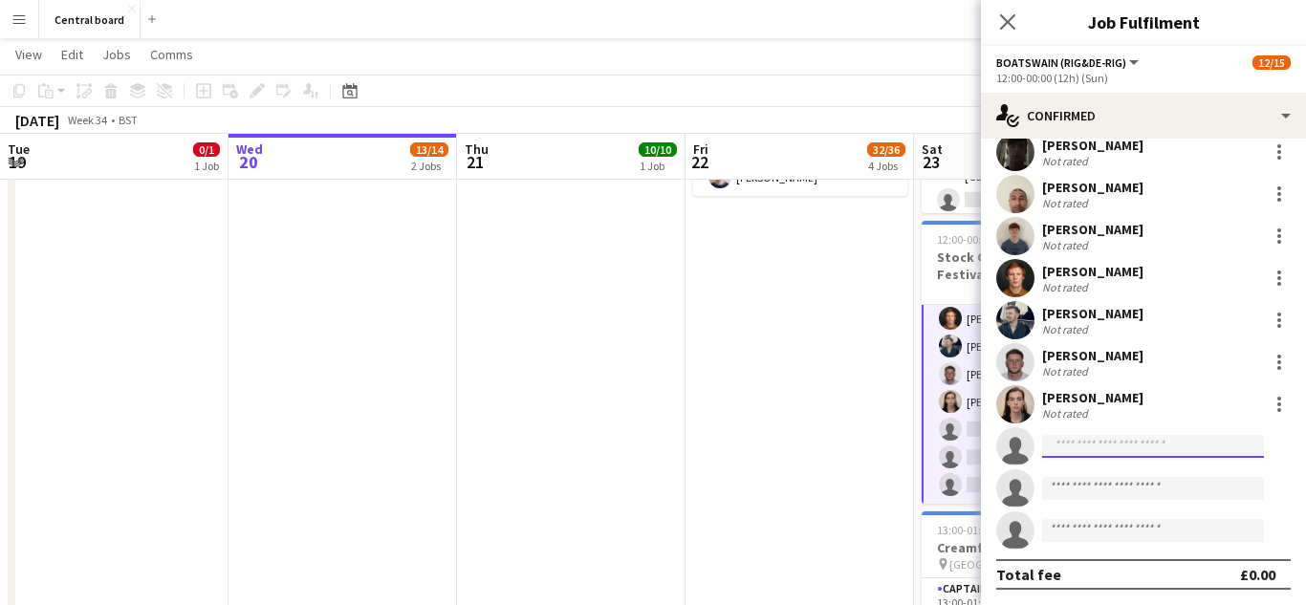
click at [1131, 447] on input at bounding box center [1153, 446] width 222 height 23
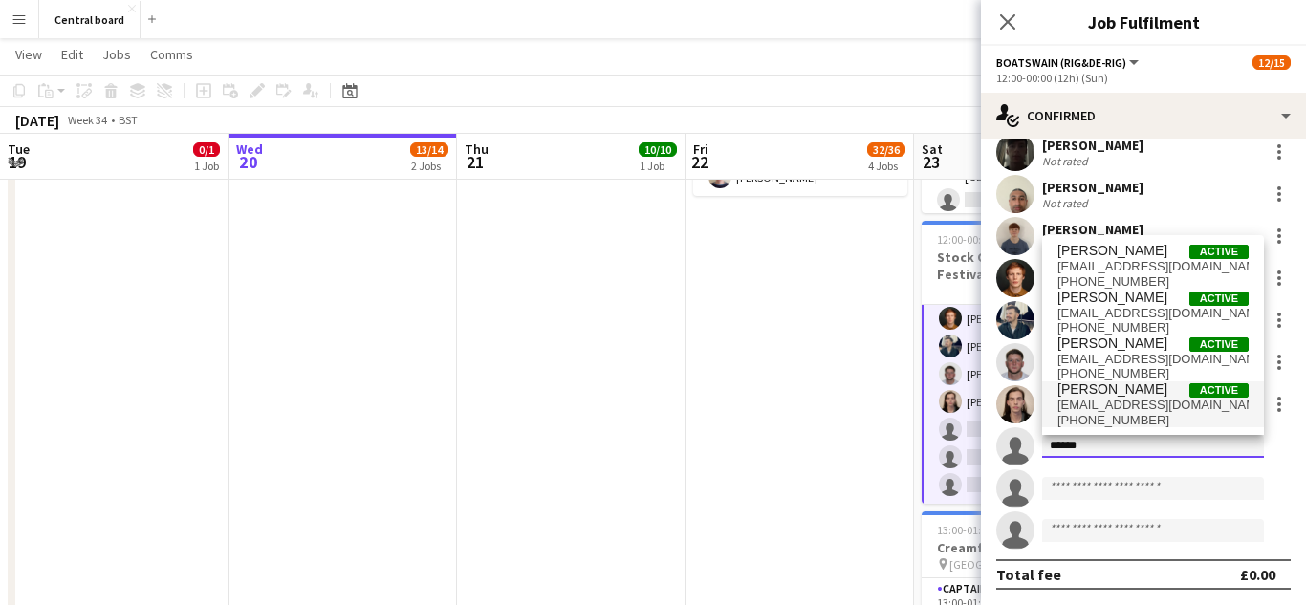
type input "******"
click at [1137, 410] on span "[EMAIL_ADDRESS][DOMAIN_NAME]" at bounding box center [1153, 405] width 191 height 15
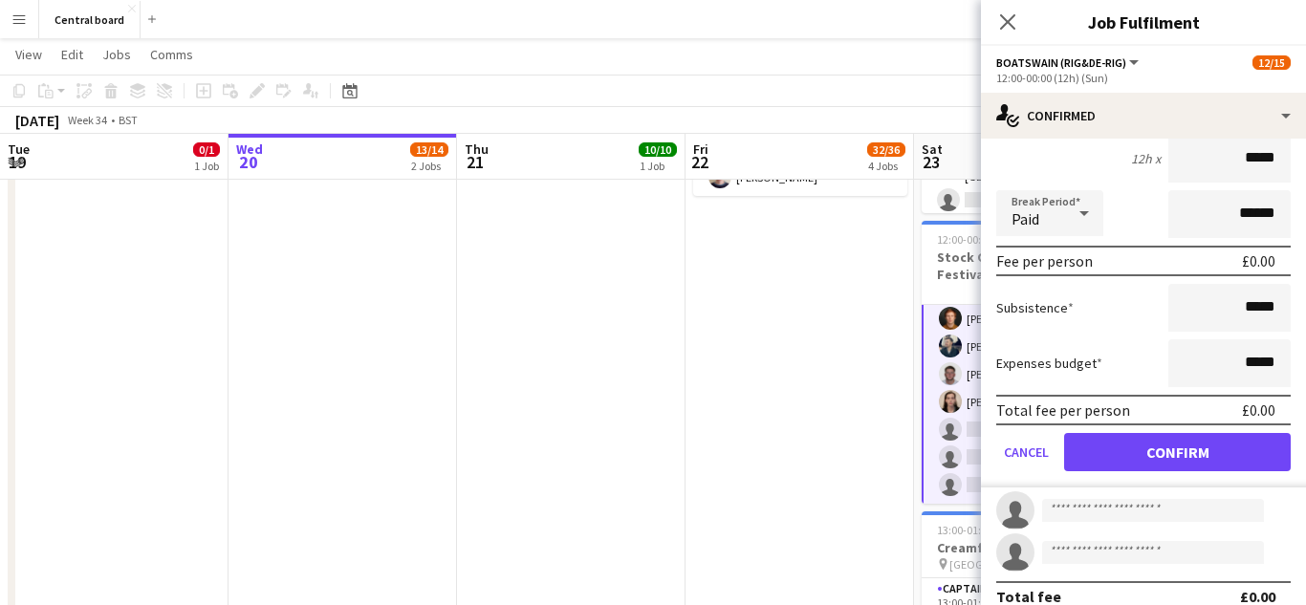
scroll to position [705, 0]
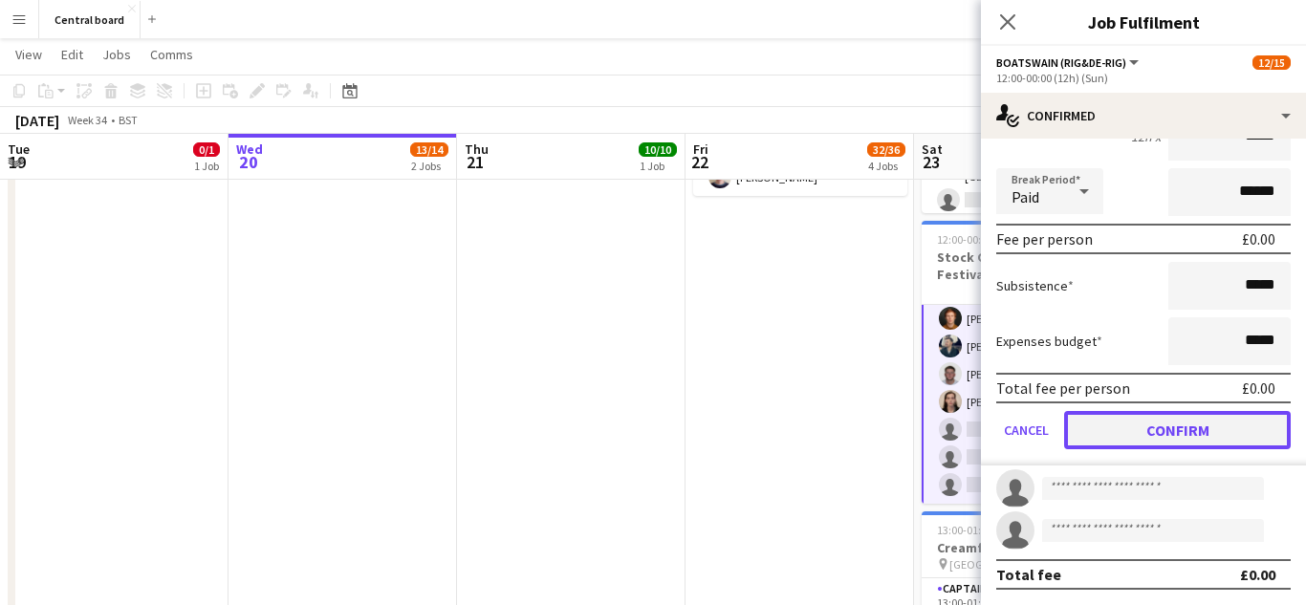
click at [1155, 437] on button "Confirm" at bounding box center [1177, 430] width 227 height 38
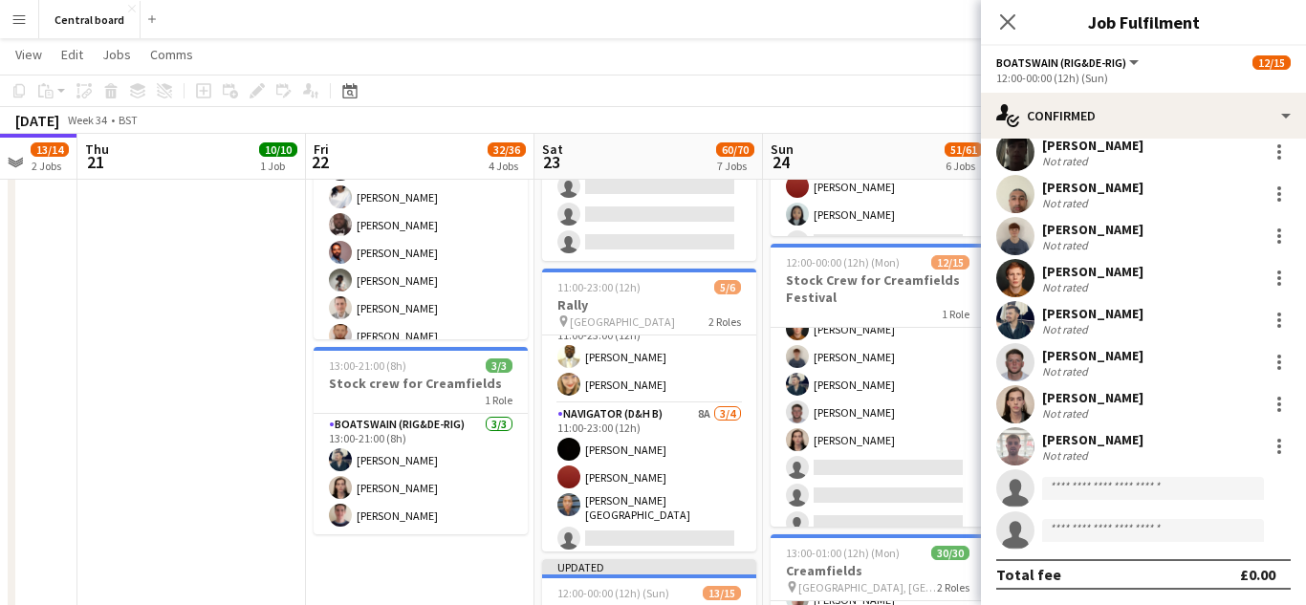
scroll to position [254, 0]
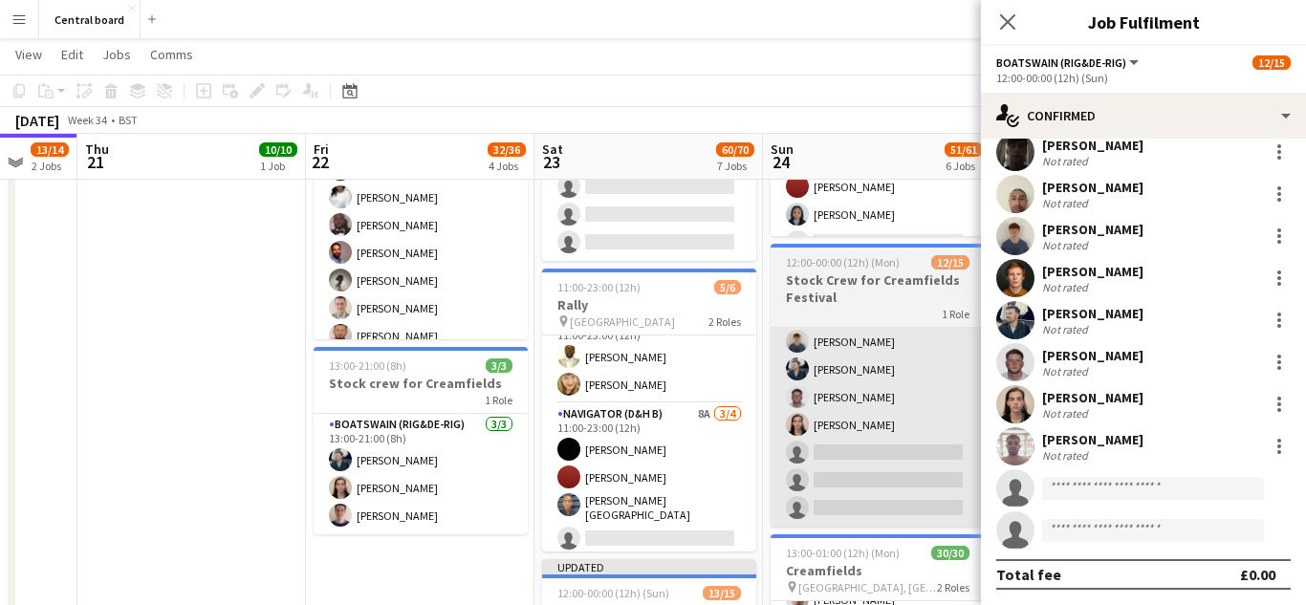
click at [879, 435] on app-card-role "Boatswain (rig&de-rig) 2A 12/15 12:00-00:00 (12h) Muhtasim Sadat Nibir Holly Wi…" at bounding box center [878, 300] width 214 height 453
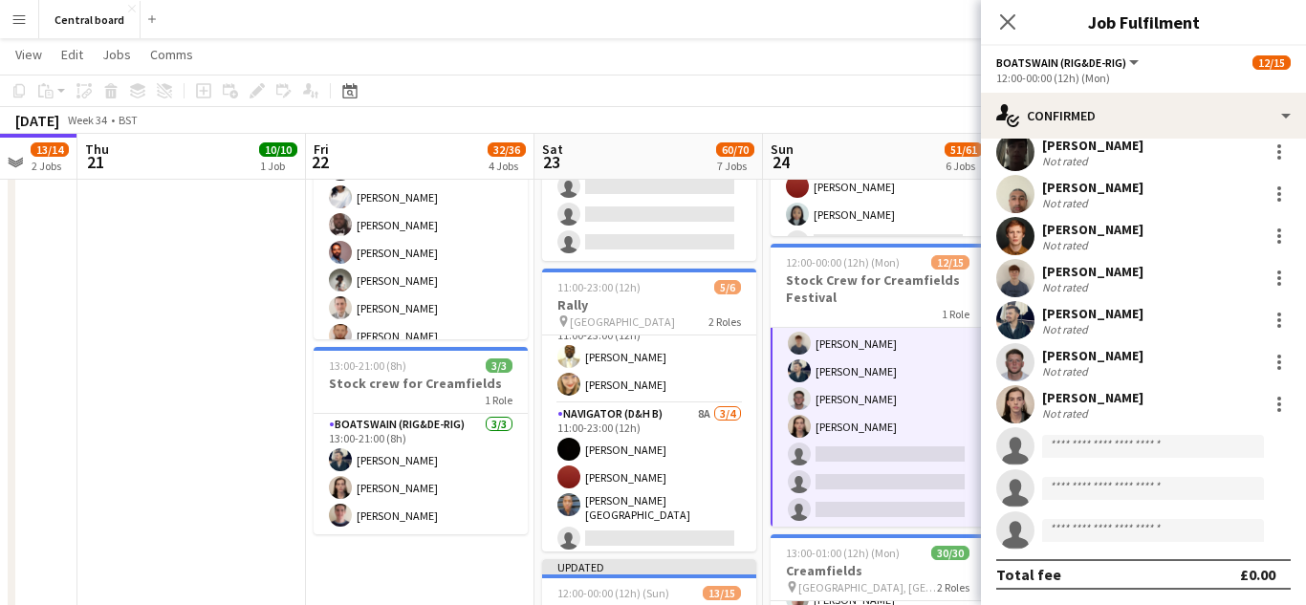
scroll to position [256, 0]
click at [1106, 449] on input at bounding box center [1153, 446] width 222 height 23
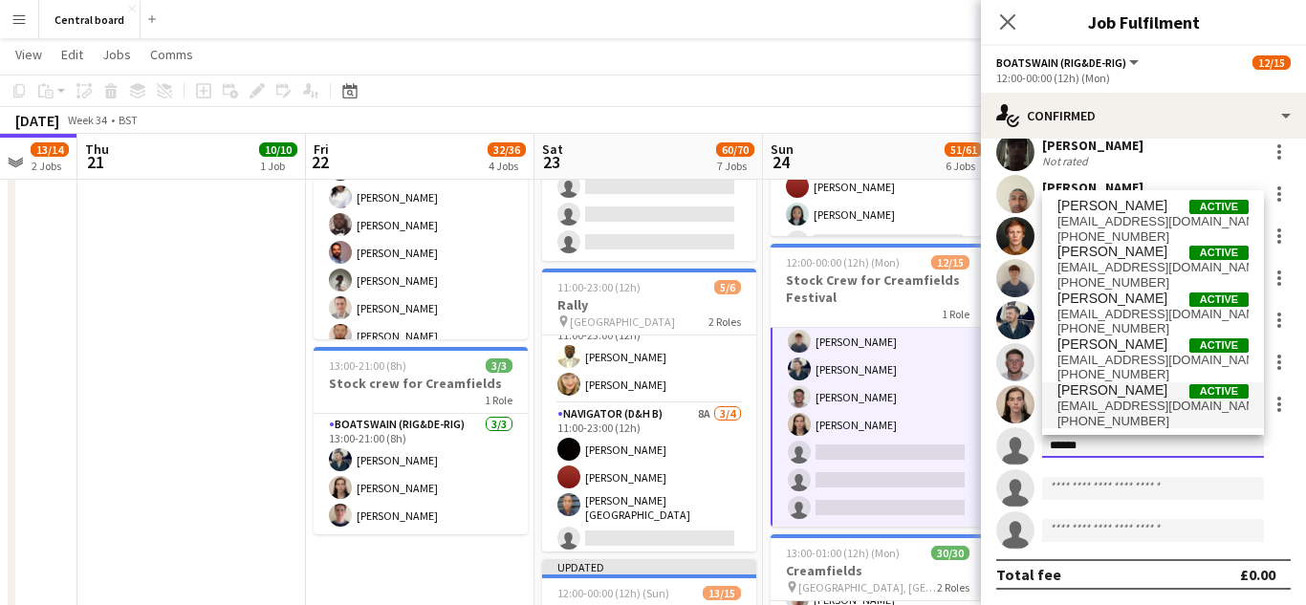
type input "******"
click at [1151, 414] on span "+447568975988" at bounding box center [1153, 421] width 191 height 15
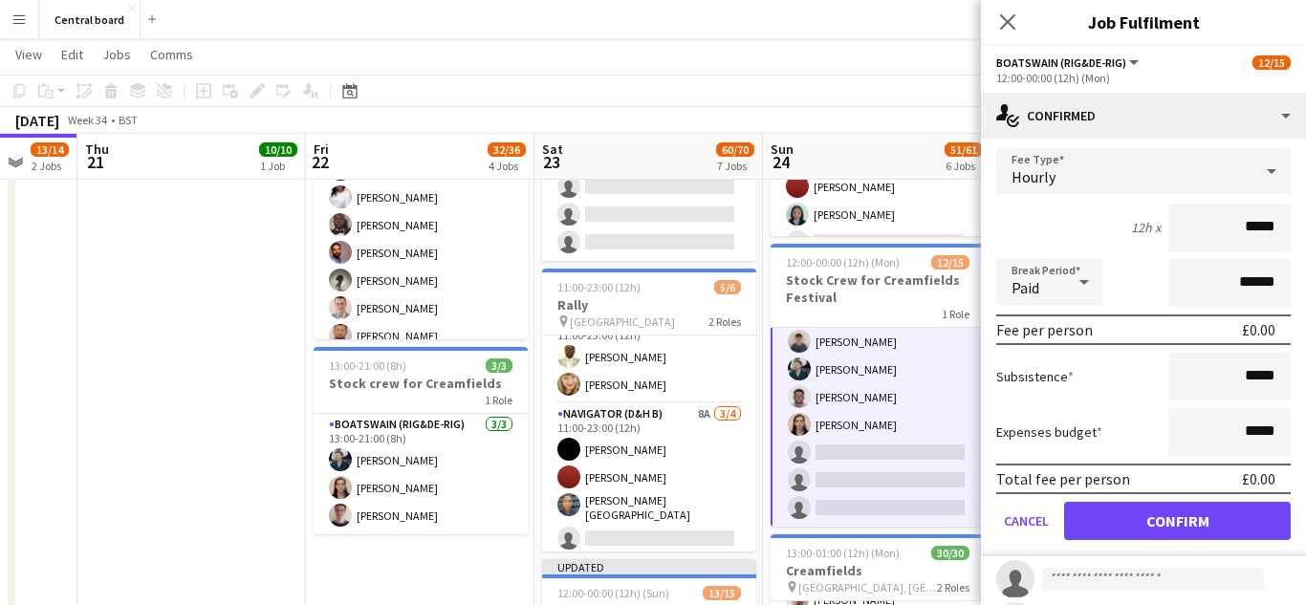
scroll to position [624, 0]
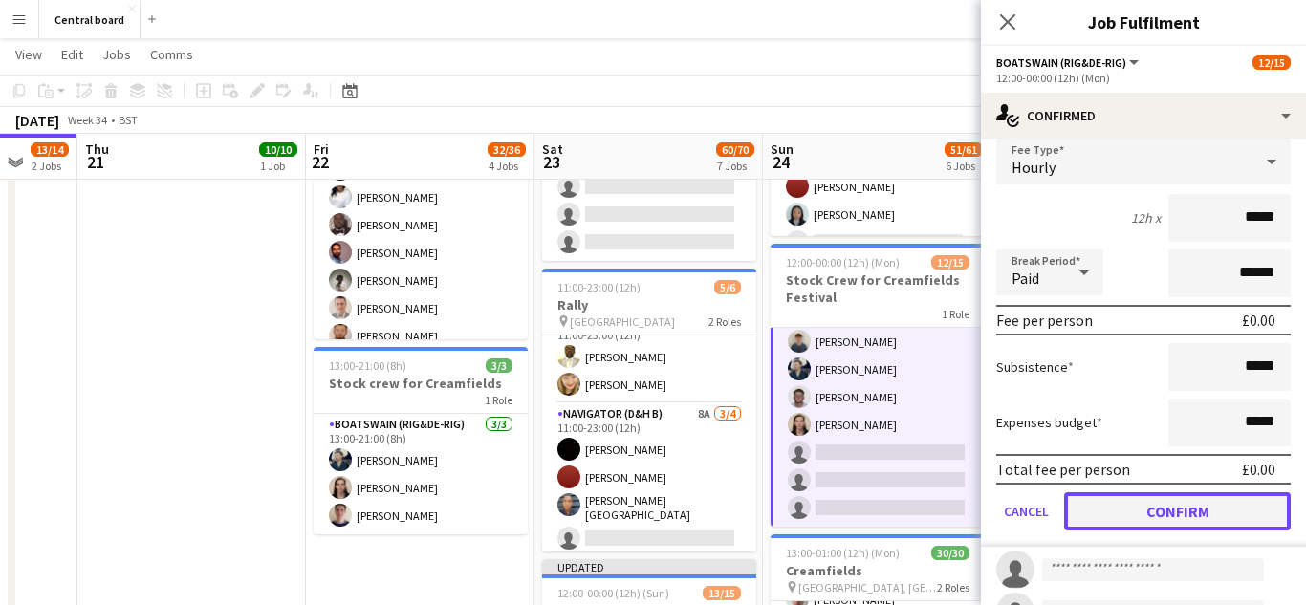
click at [1160, 514] on button "Confirm" at bounding box center [1177, 512] width 227 height 38
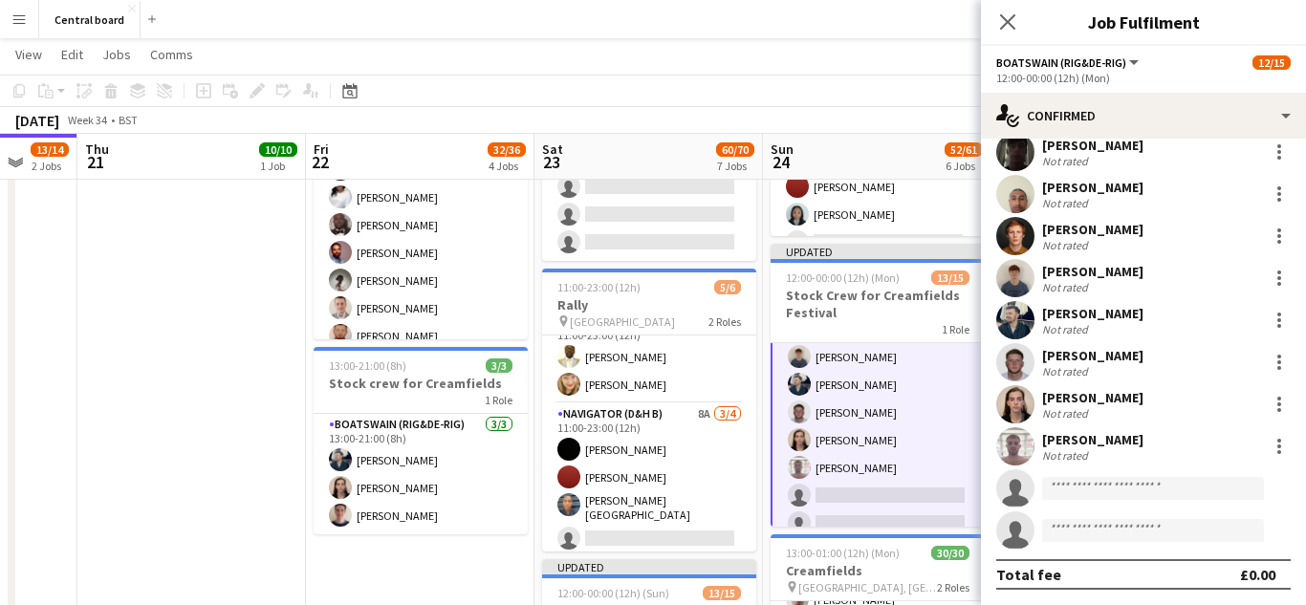
scroll to position [271, 0]
click at [1016, 22] on app-icon "Close pop-in" at bounding box center [1009, 23] width 28 height 28
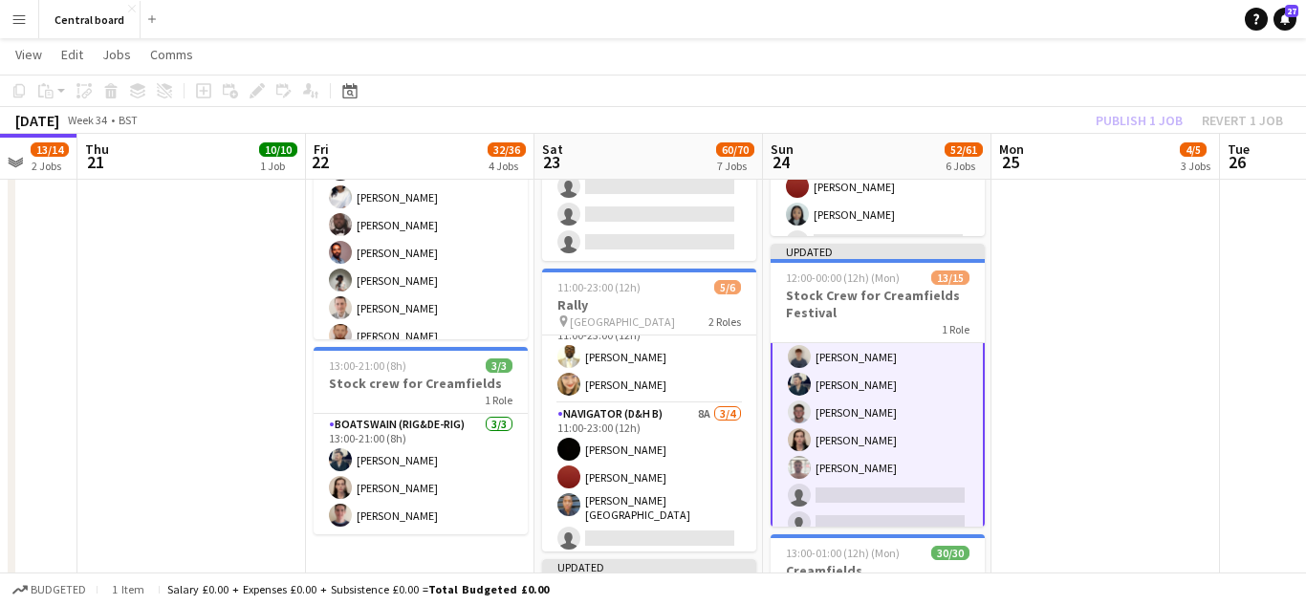
click at [1087, 260] on app-date-cell "07:30-13:00 (5h30m) 2/2 Creamfields container Bar 1 Role Navigator (D&H B) 2/2 …" at bounding box center [1106, 421] width 229 height 1545
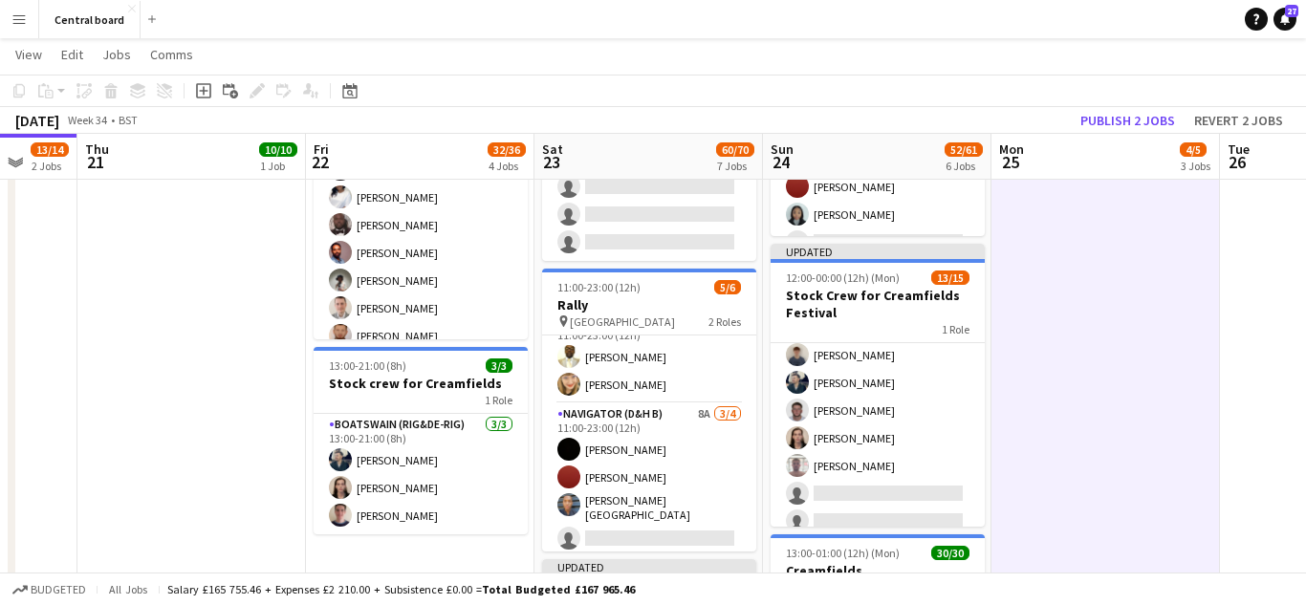
scroll to position [254, 0]
click at [1143, 127] on button "Publish 2 jobs" at bounding box center [1128, 120] width 110 height 25
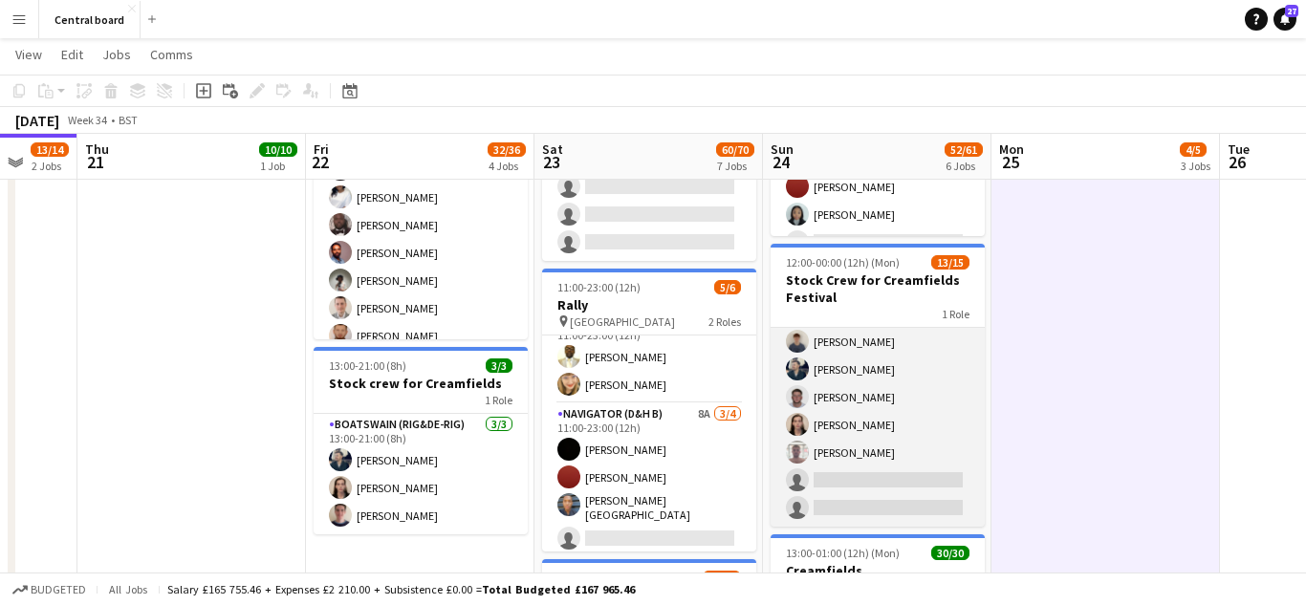
click at [868, 455] on app-card-role "Boatswain (rig&de-rig) 2A 13/15 12:00-00:00 (12h) Muhtasim Sadat Nibir Holly Wi…" at bounding box center [878, 300] width 214 height 453
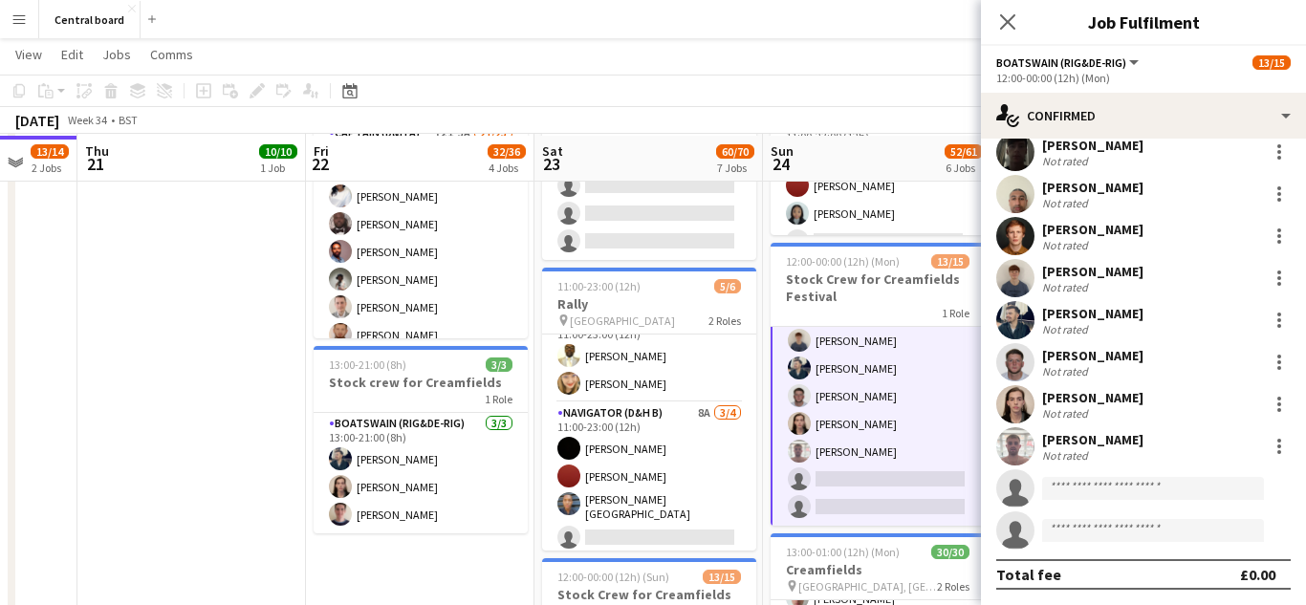
scroll to position [657, 0]
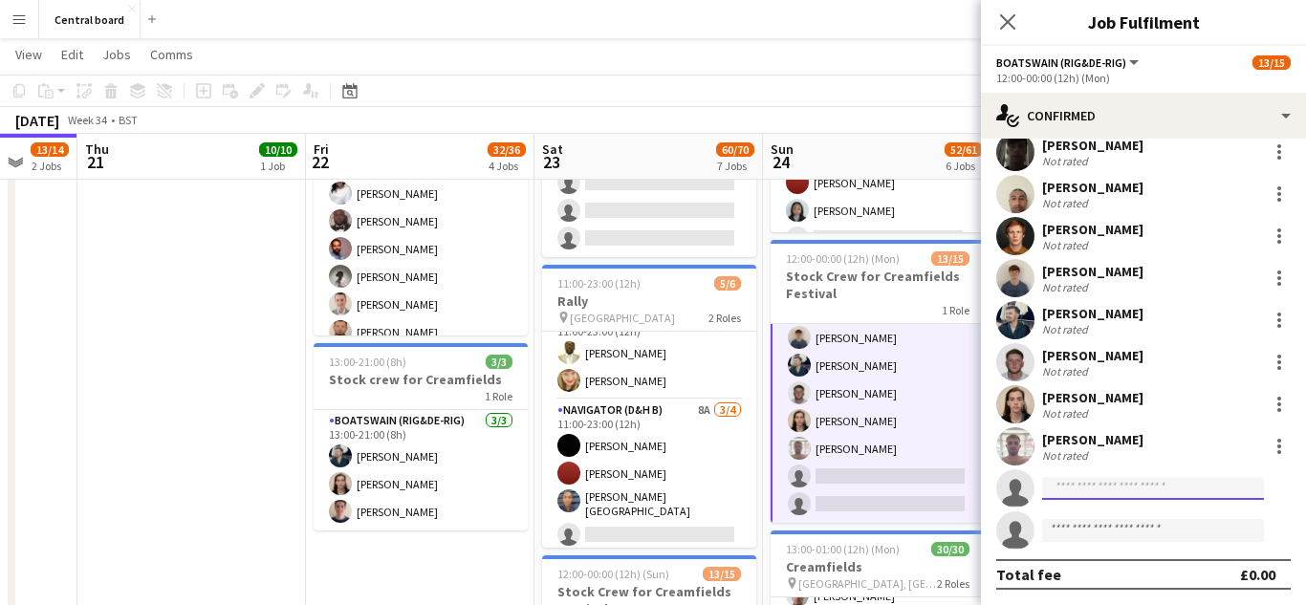
click at [1085, 493] on input at bounding box center [1153, 488] width 222 height 23
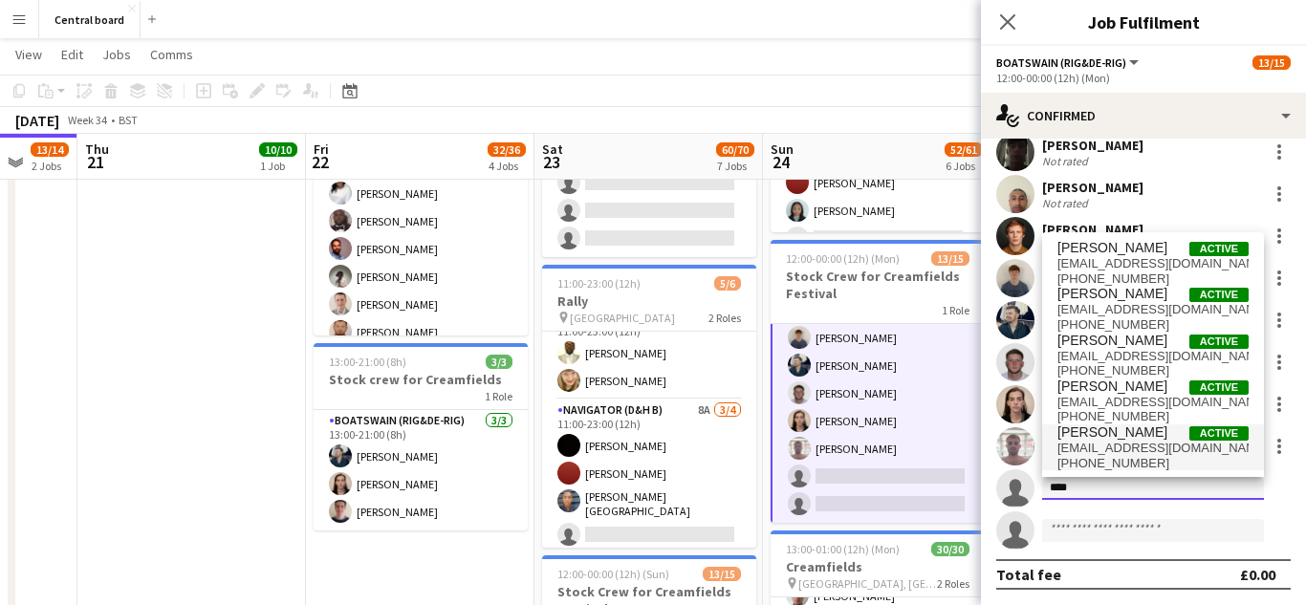
type input "****"
click at [1157, 463] on span "+447498575819" at bounding box center [1153, 463] width 191 height 15
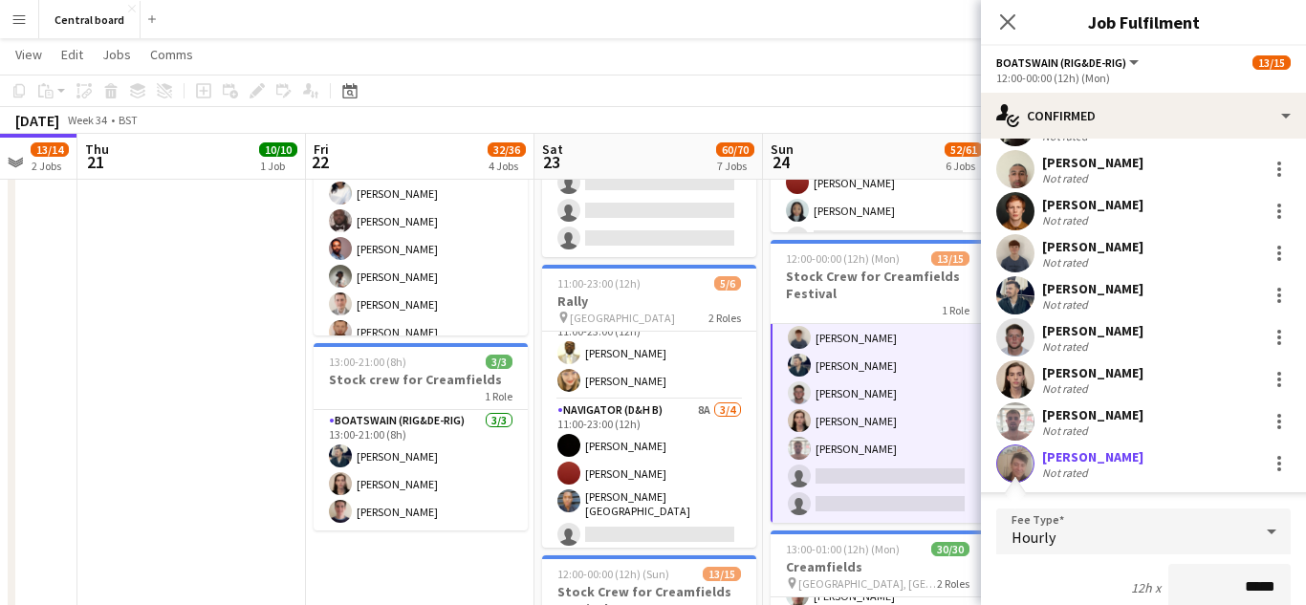
scroll to position [705, 0]
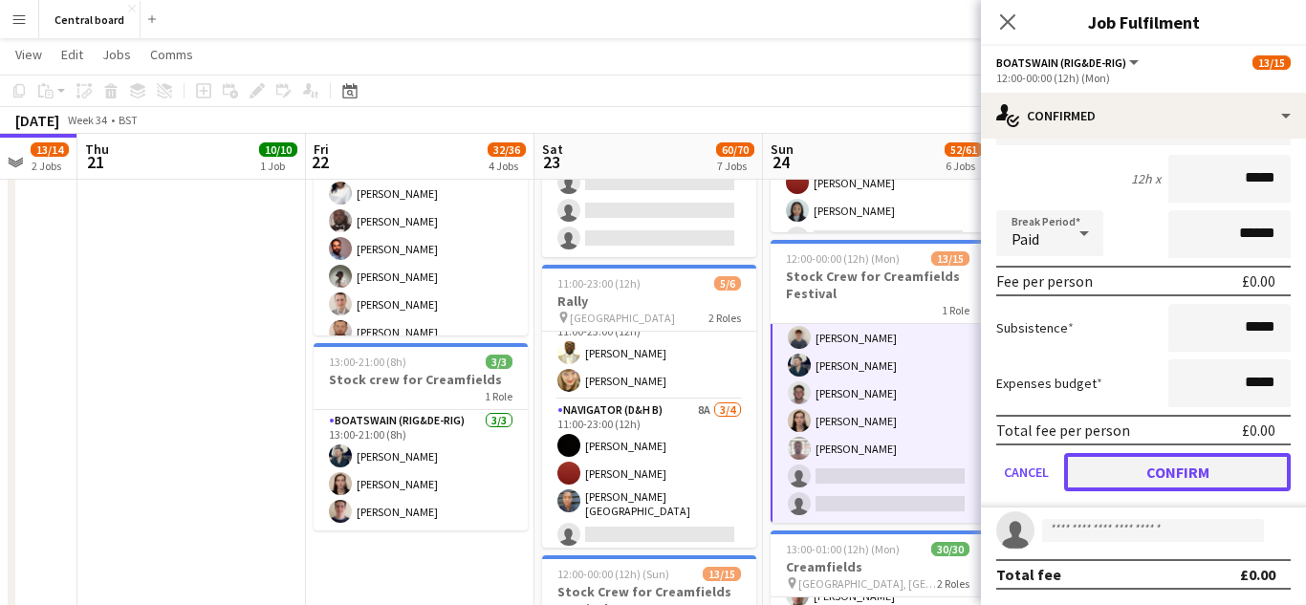
click at [1191, 471] on button "Confirm" at bounding box center [1177, 472] width 227 height 38
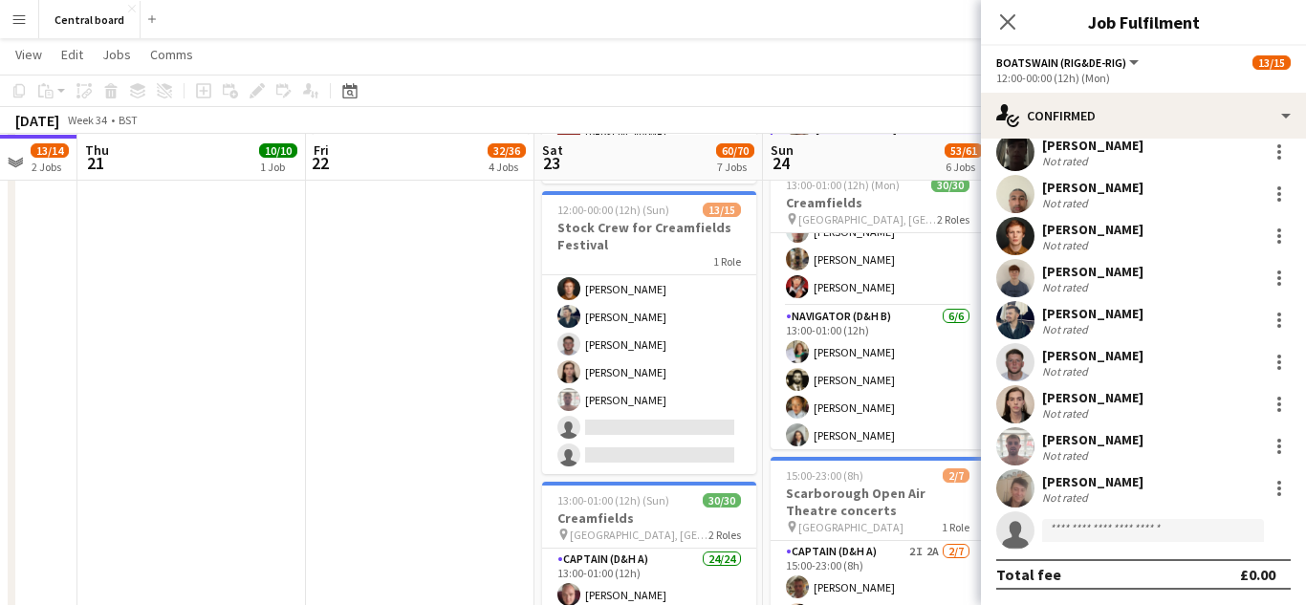
scroll to position [1024, 0]
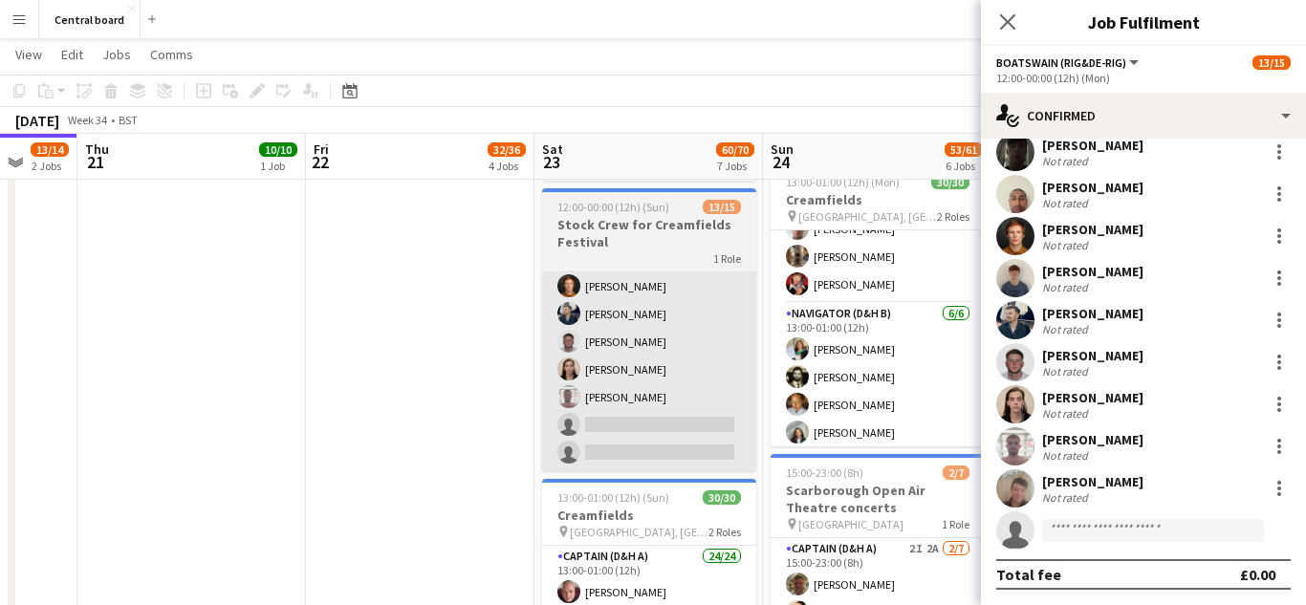
click at [670, 429] on app-card-role "Boatswain (rig&de-rig) 1A 13/15 12:00-00:00 (12h) Muhtasim Sadat Nibir Holly Wi…" at bounding box center [649, 244] width 214 height 453
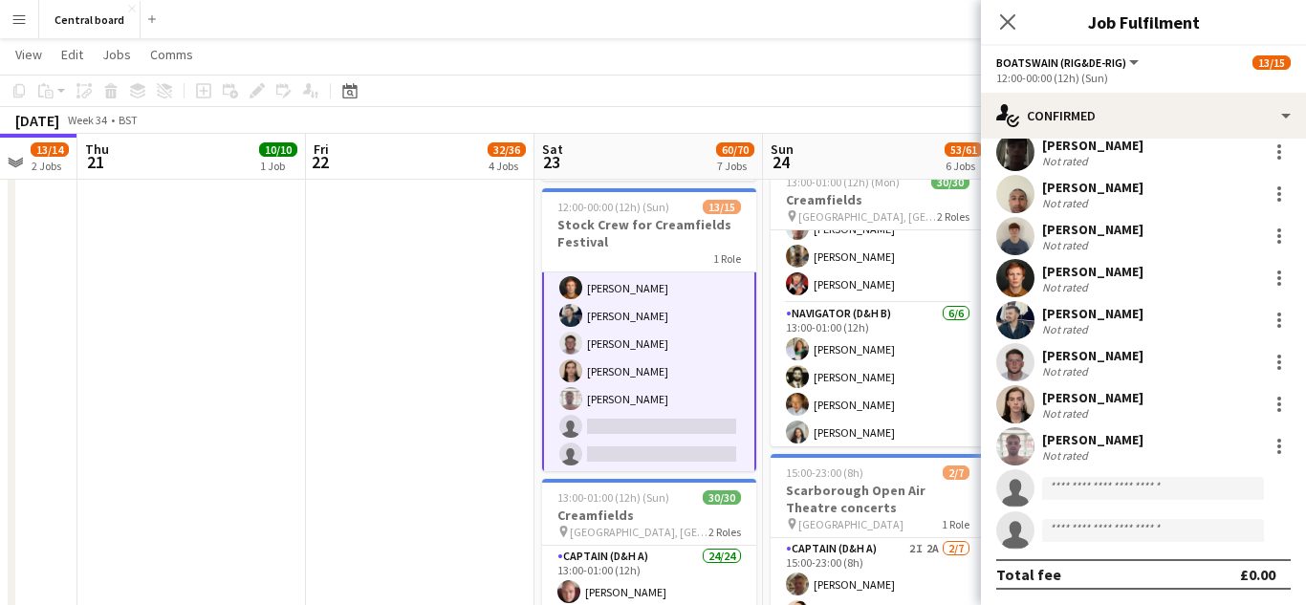
scroll to position [254, 0]
click at [1096, 493] on input at bounding box center [1153, 488] width 222 height 23
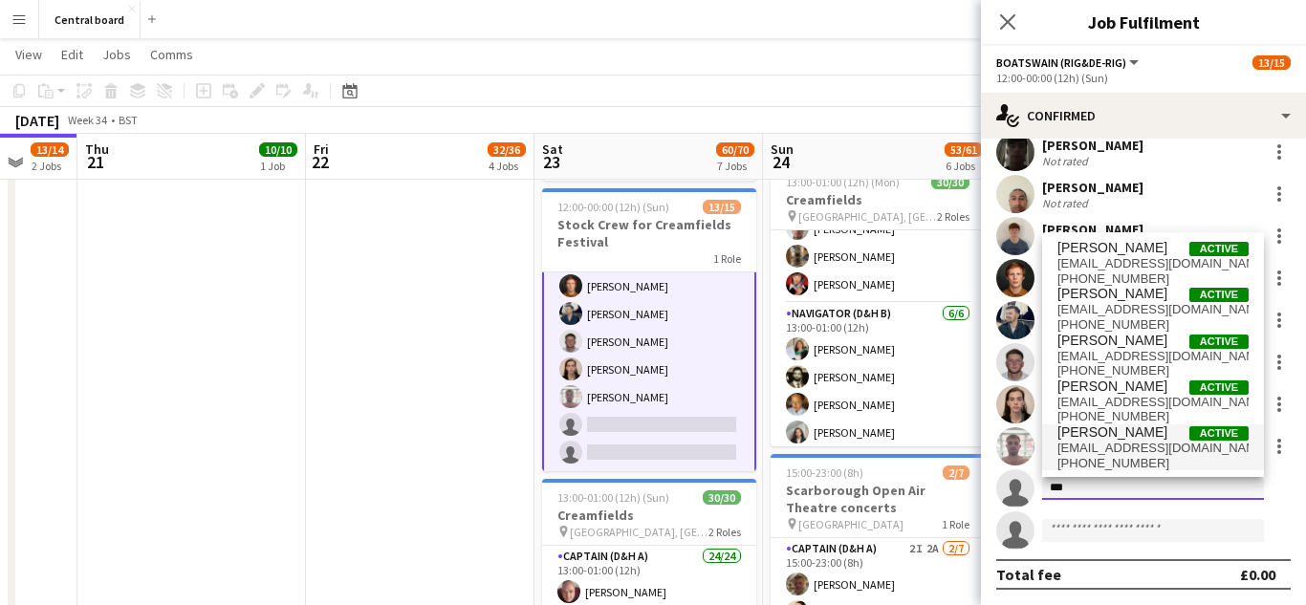
type input "***"
click at [1120, 453] on span "mreilly91@outlook.com" at bounding box center [1153, 448] width 191 height 15
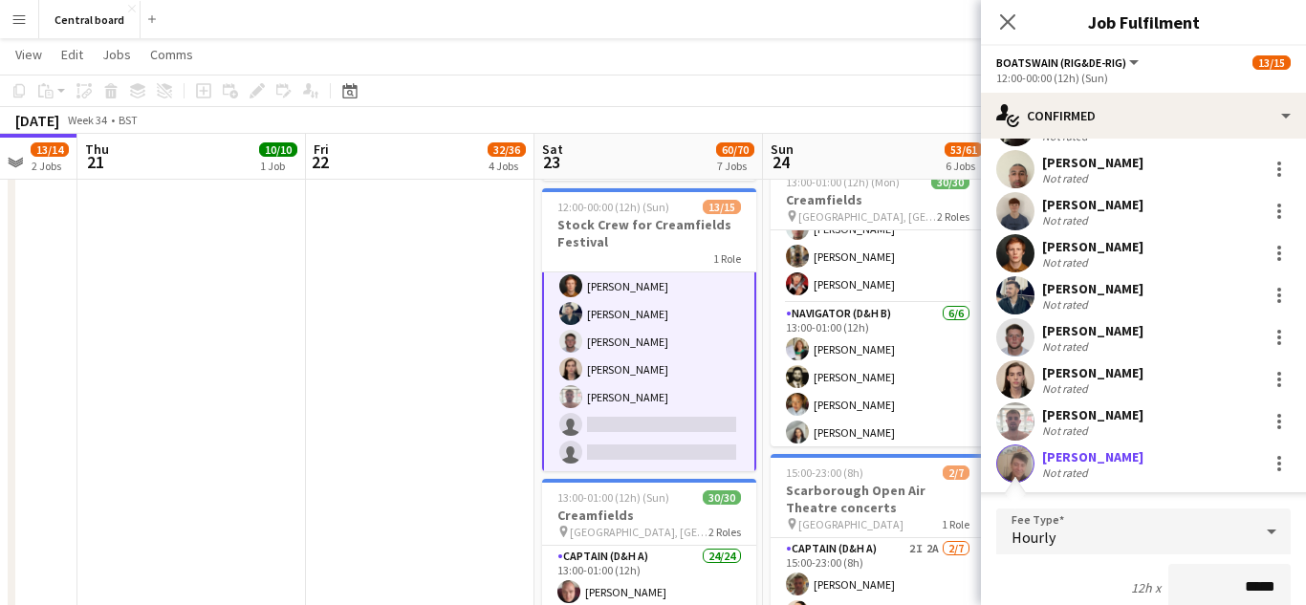
scroll to position [705, 0]
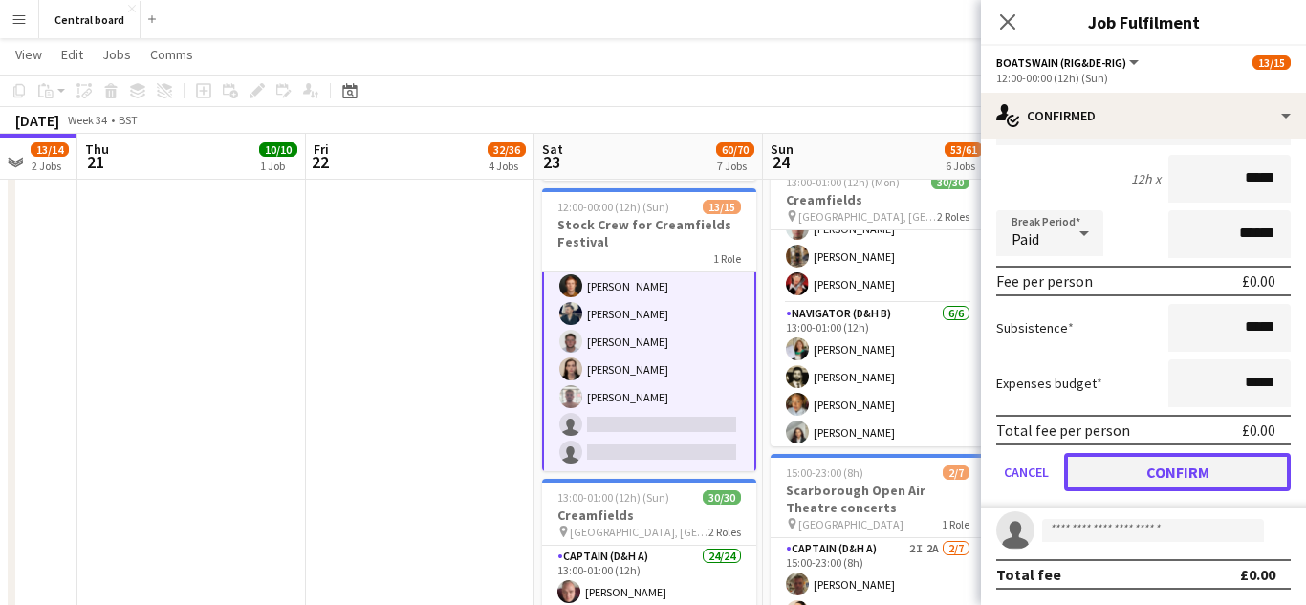
click at [1175, 480] on button "Confirm" at bounding box center [1177, 472] width 227 height 38
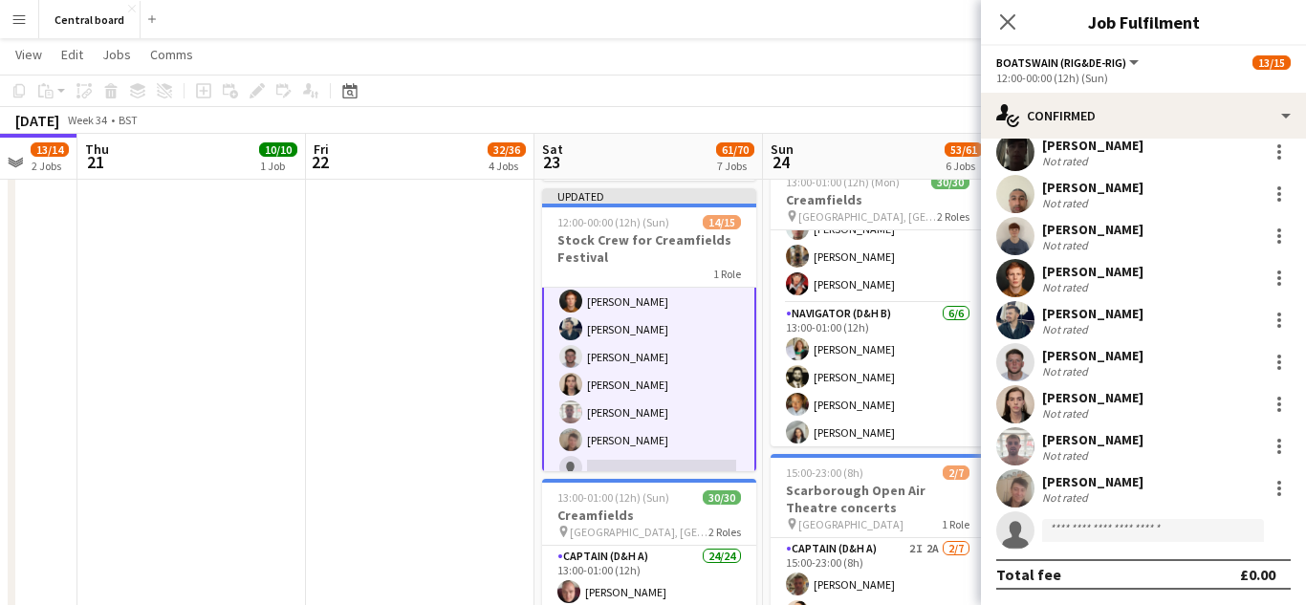
scroll to position [271, 0]
click at [1010, 26] on icon "Close pop-in" at bounding box center [1007, 21] width 18 height 18
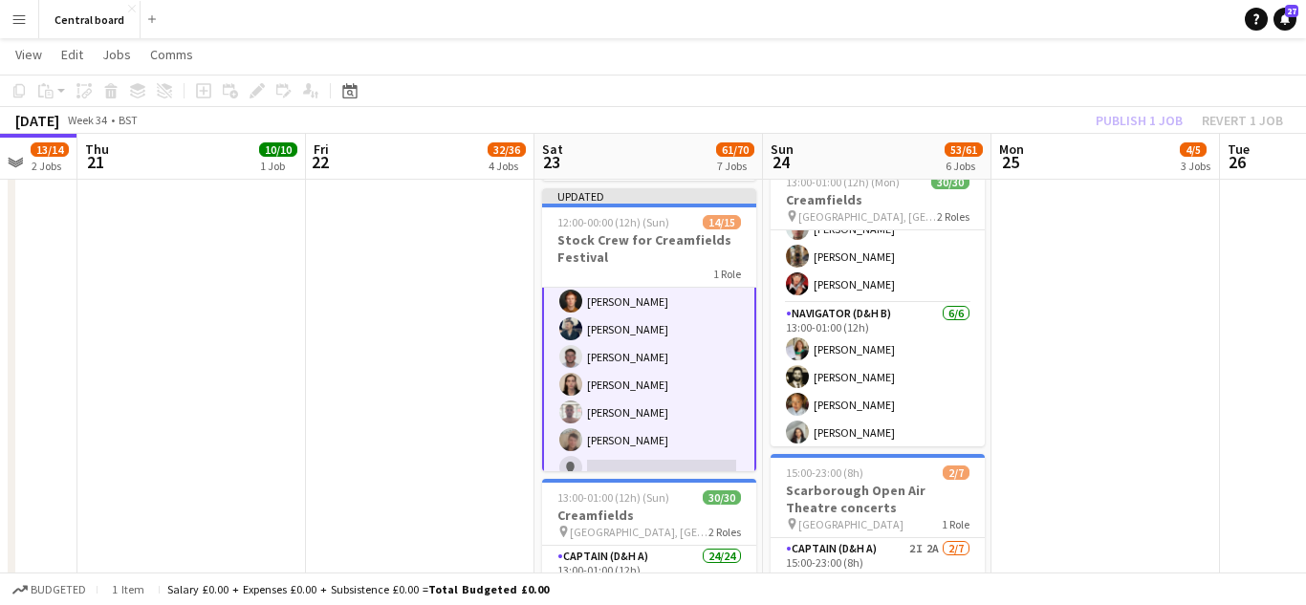
click at [1147, 349] on app-date-cell "07:30-13:00 (5h30m) 2/2 Creamfields container Bar 1 Role Navigator (D&H B) 2/2 …" at bounding box center [1106, 50] width 229 height 1545
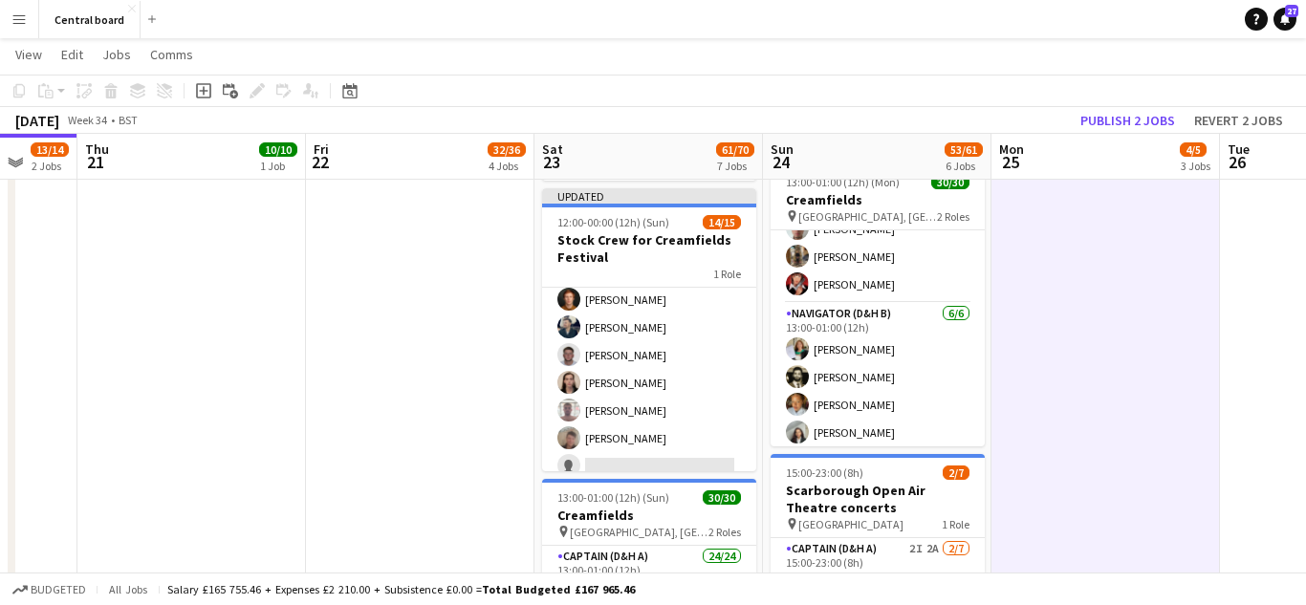
scroll to position [254, 0]
click at [1152, 124] on button "Publish 2 jobs" at bounding box center [1128, 120] width 110 height 25
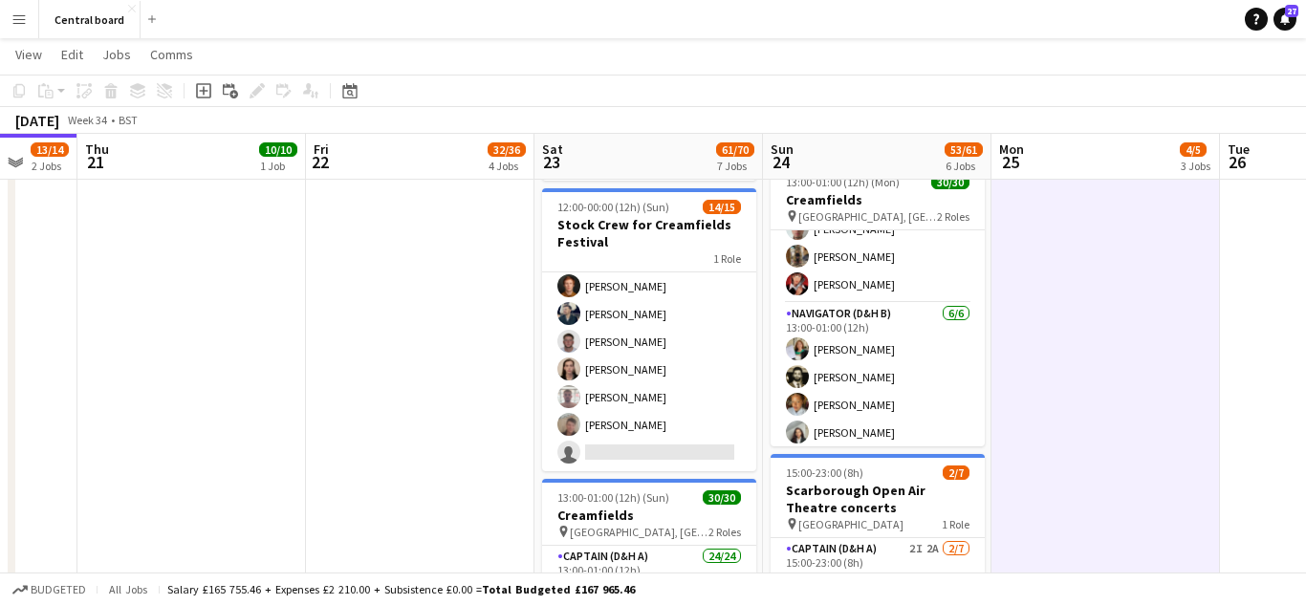
click at [27, 19] on button "Menu" at bounding box center [19, 19] width 38 height 38
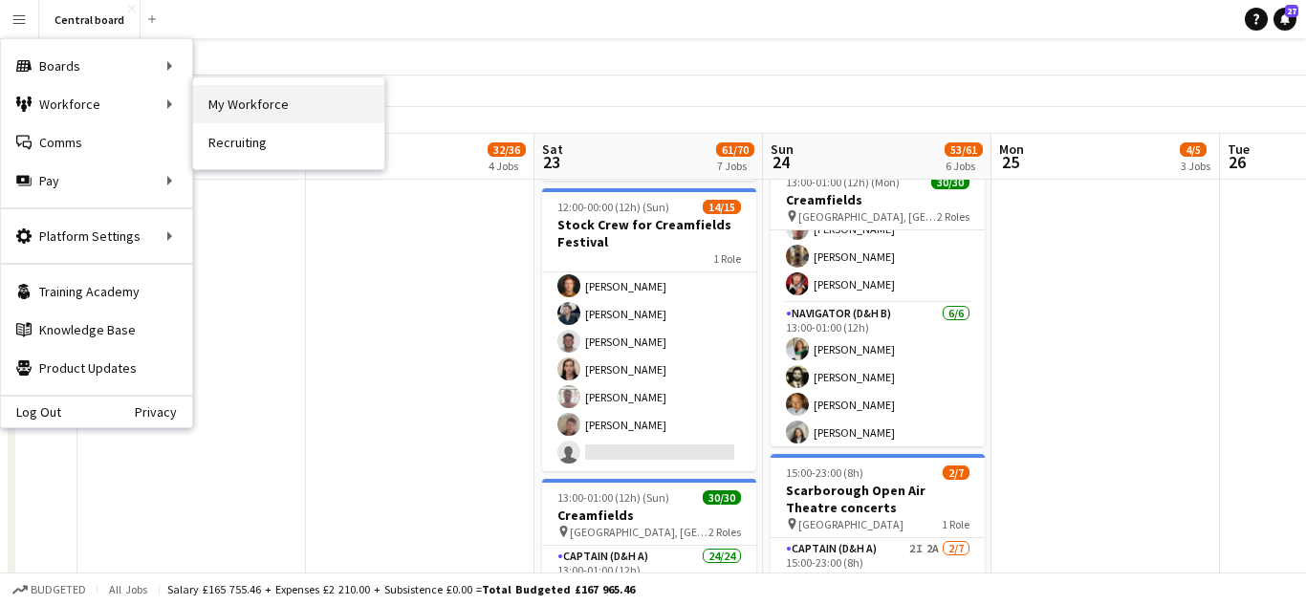
click at [218, 116] on link "My Workforce" at bounding box center [288, 104] width 191 height 38
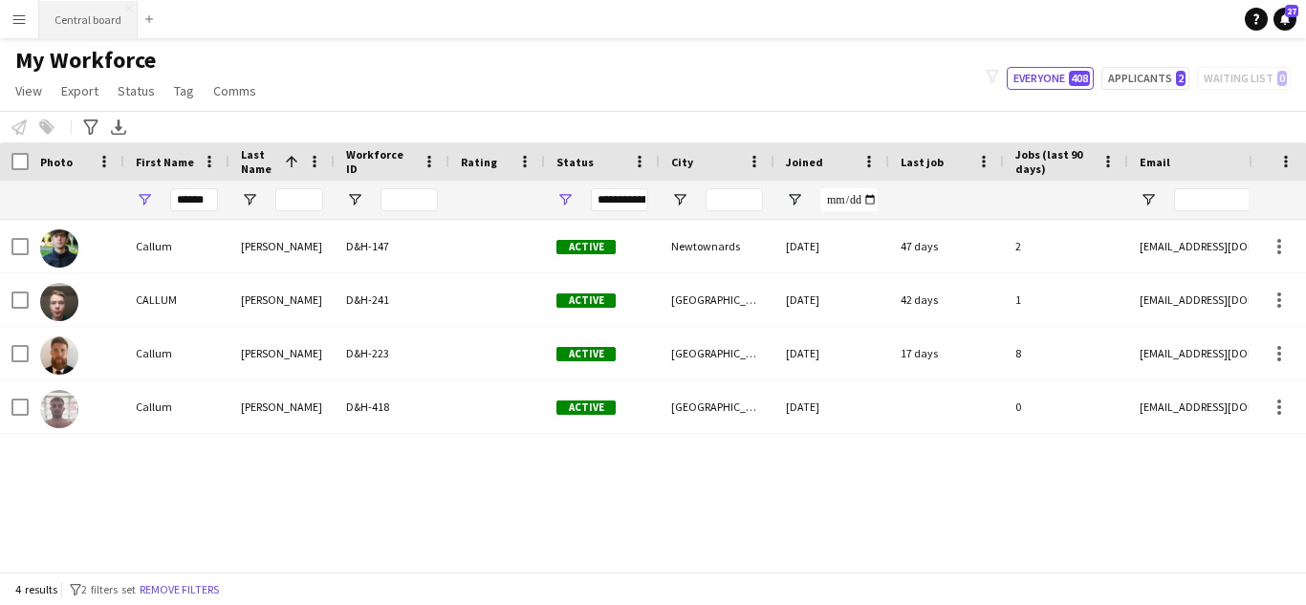
click at [86, 16] on button "Central board Close" at bounding box center [88, 19] width 99 height 37
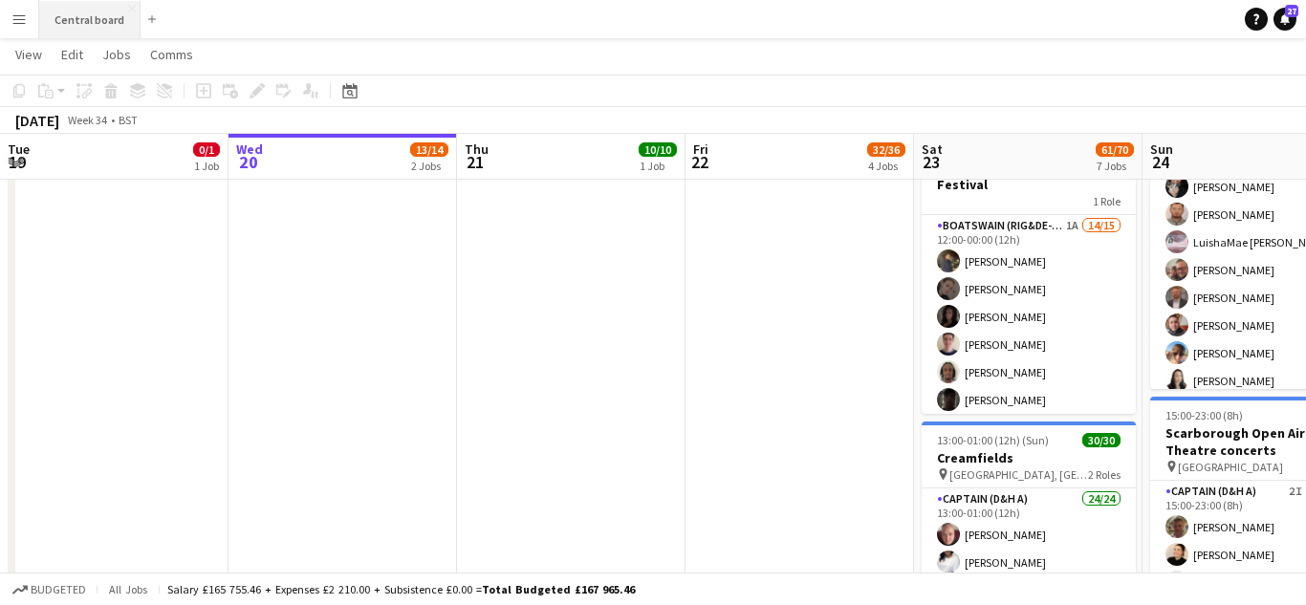
scroll to position [254, 0]
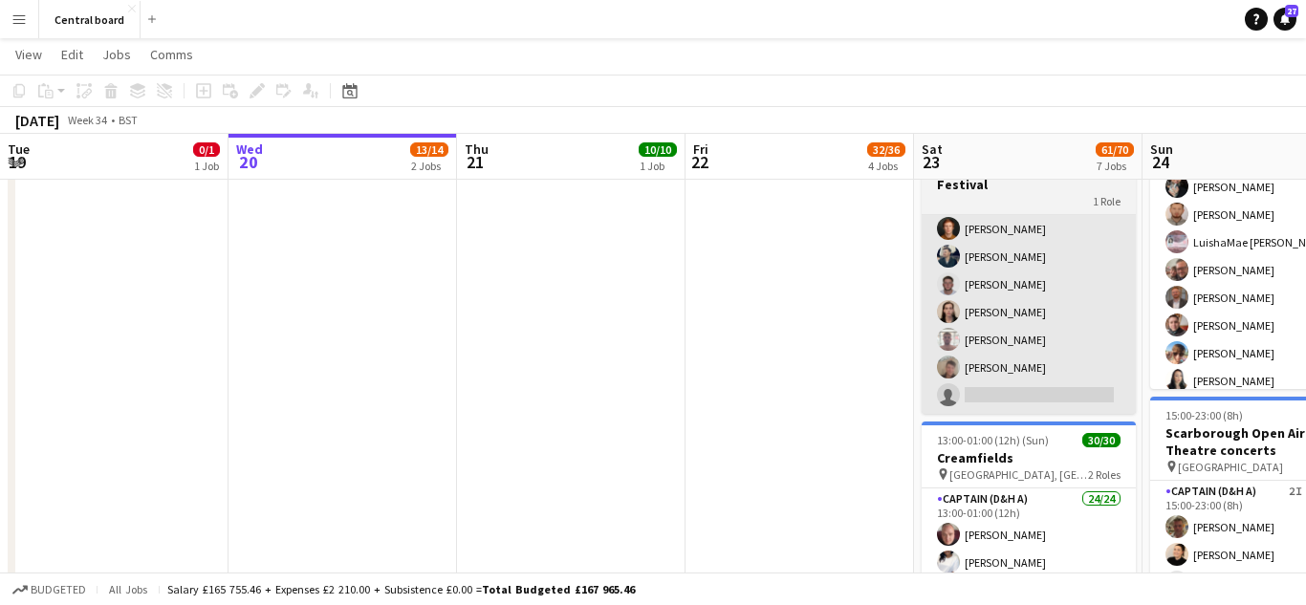
click at [1050, 402] on app-card-role "Boatswain (rig&de-rig) 1A 14/15 12:00-00:00 (12h) Muhtasim Sadat Nibir Holly Wi…" at bounding box center [1029, 187] width 214 height 453
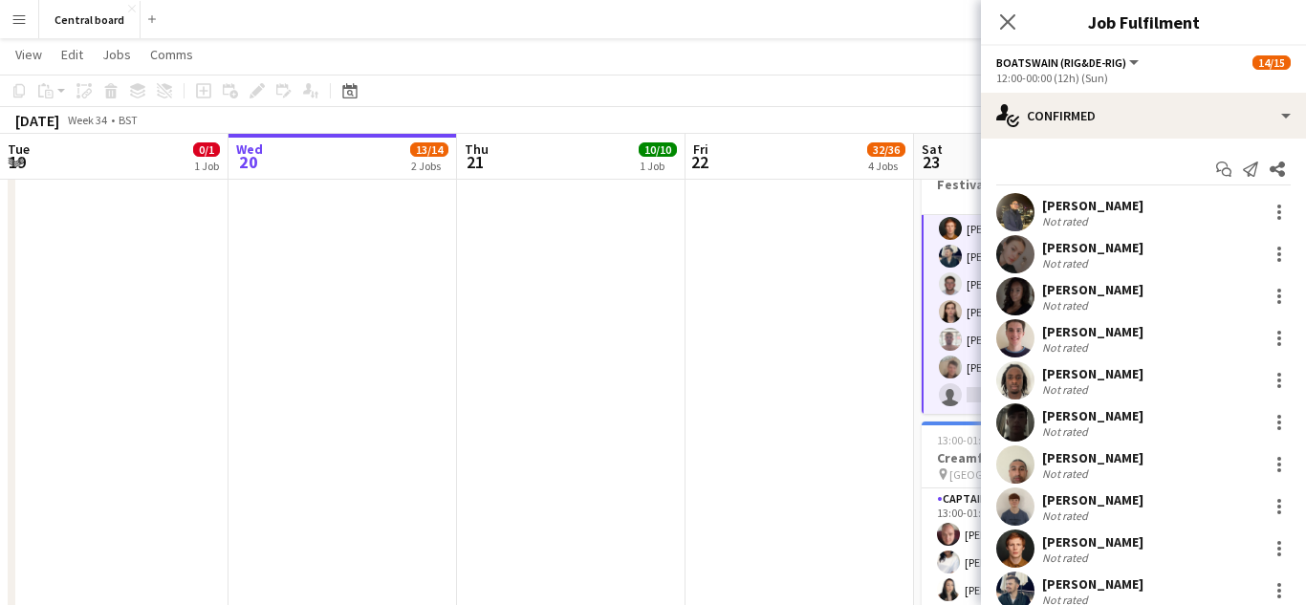
scroll to position [271, 0]
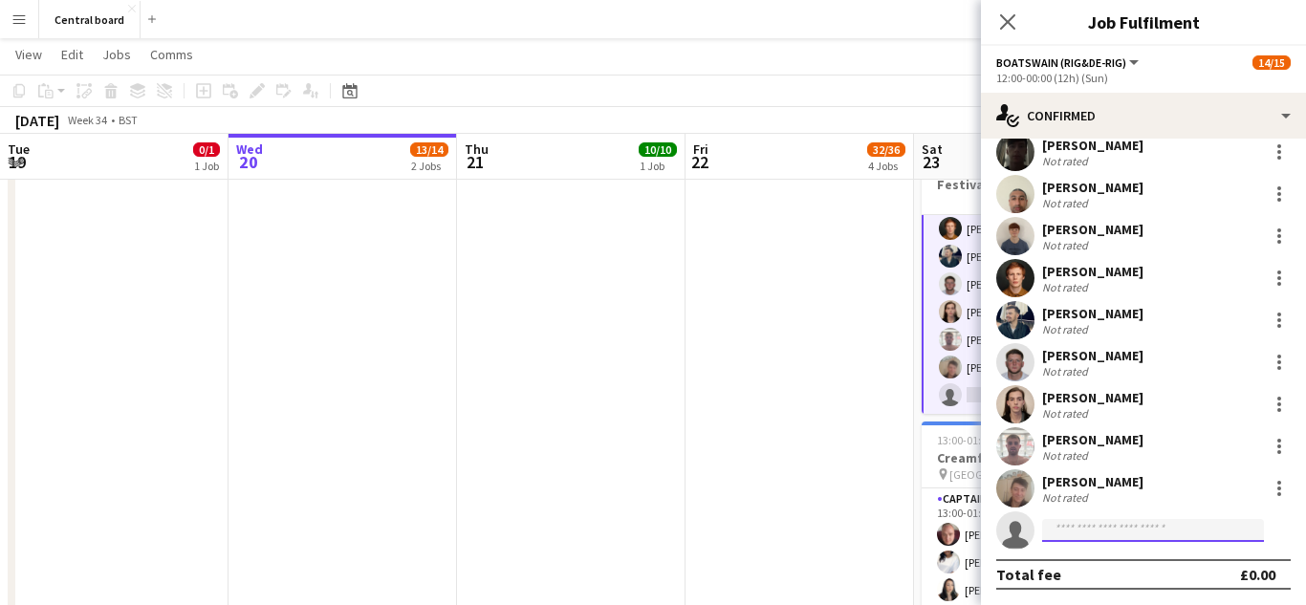
click at [1128, 537] on input at bounding box center [1153, 530] width 222 height 23
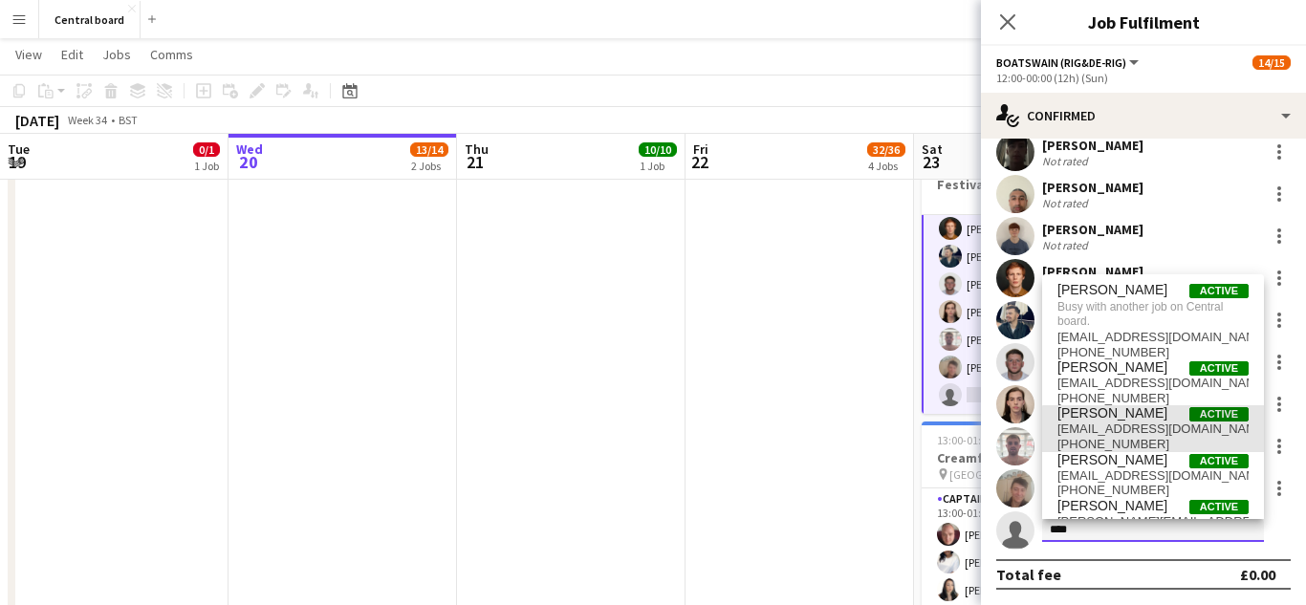
scroll to position [33, 0]
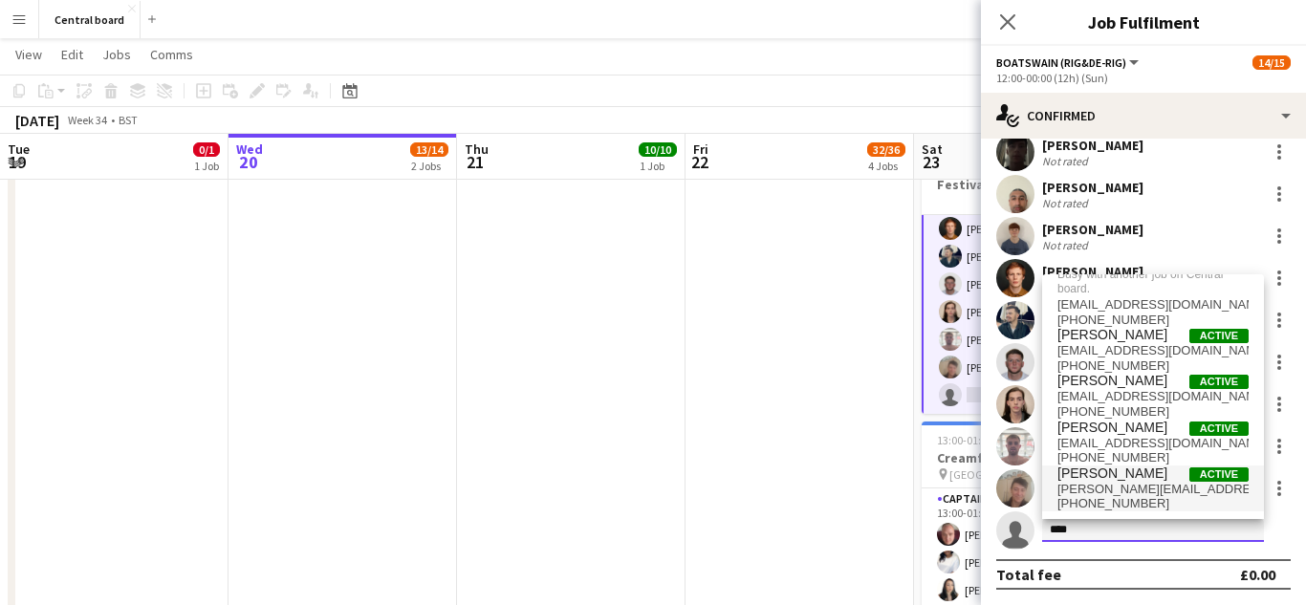
type input "****"
click at [1148, 494] on span "nathan.3@icloud.com" at bounding box center [1153, 489] width 191 height 15
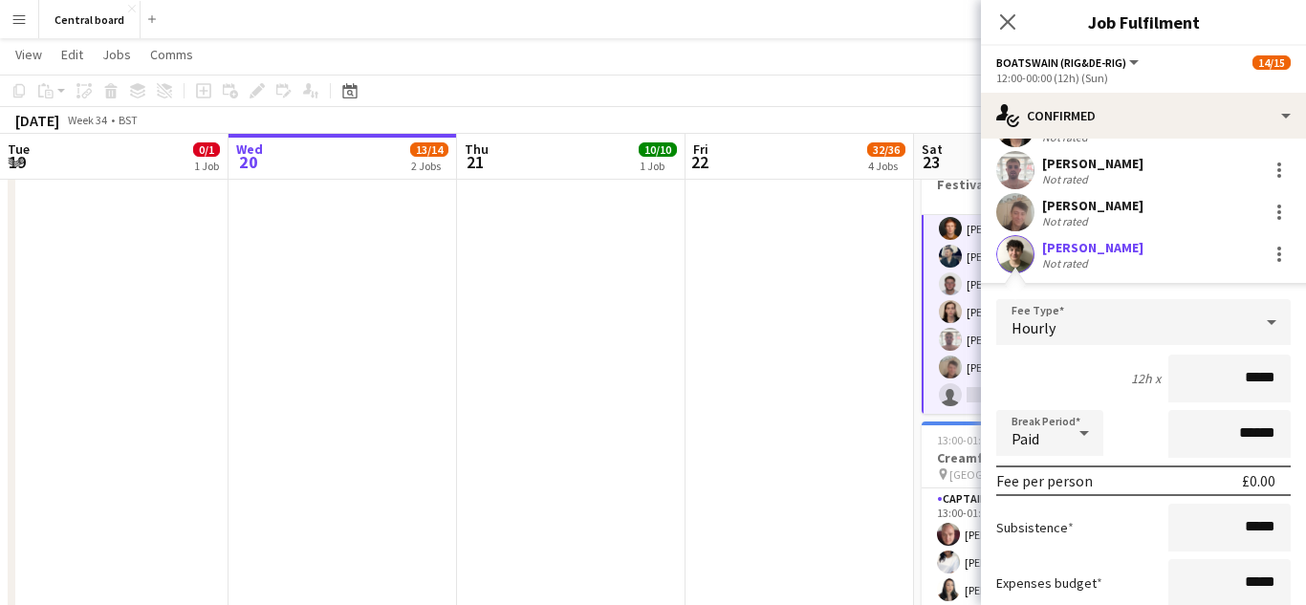
scroll to position [705, 0]
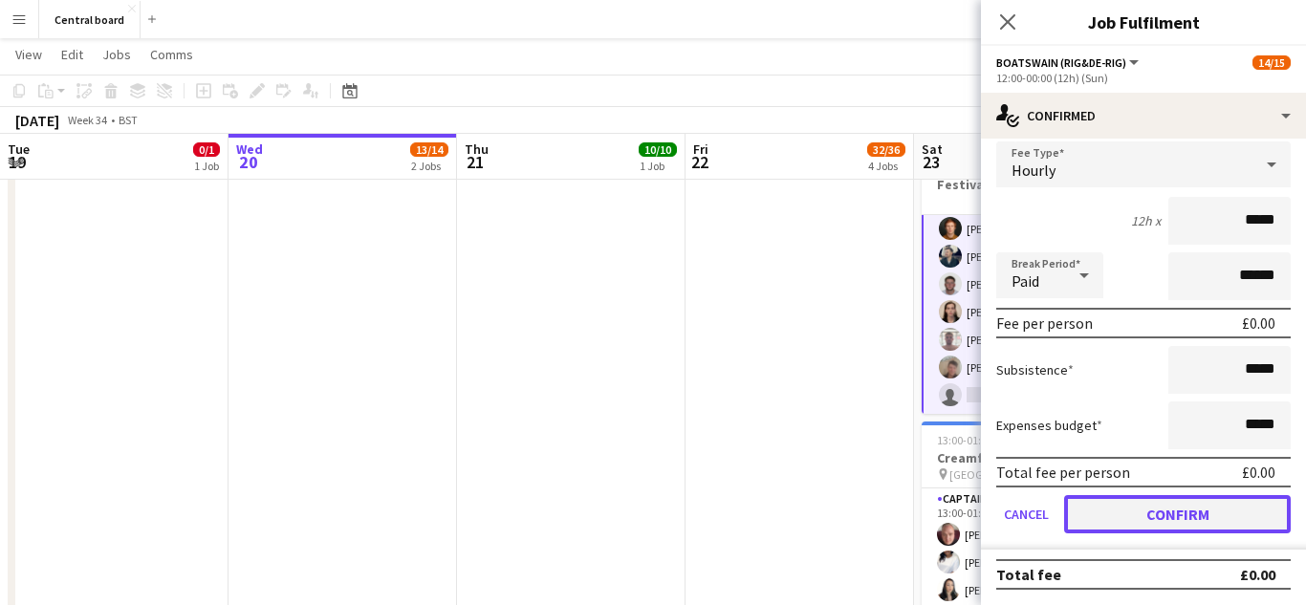
click at [1154, 521] on button "Confirm" at bounding box center [1177, 514] width 227 height 38
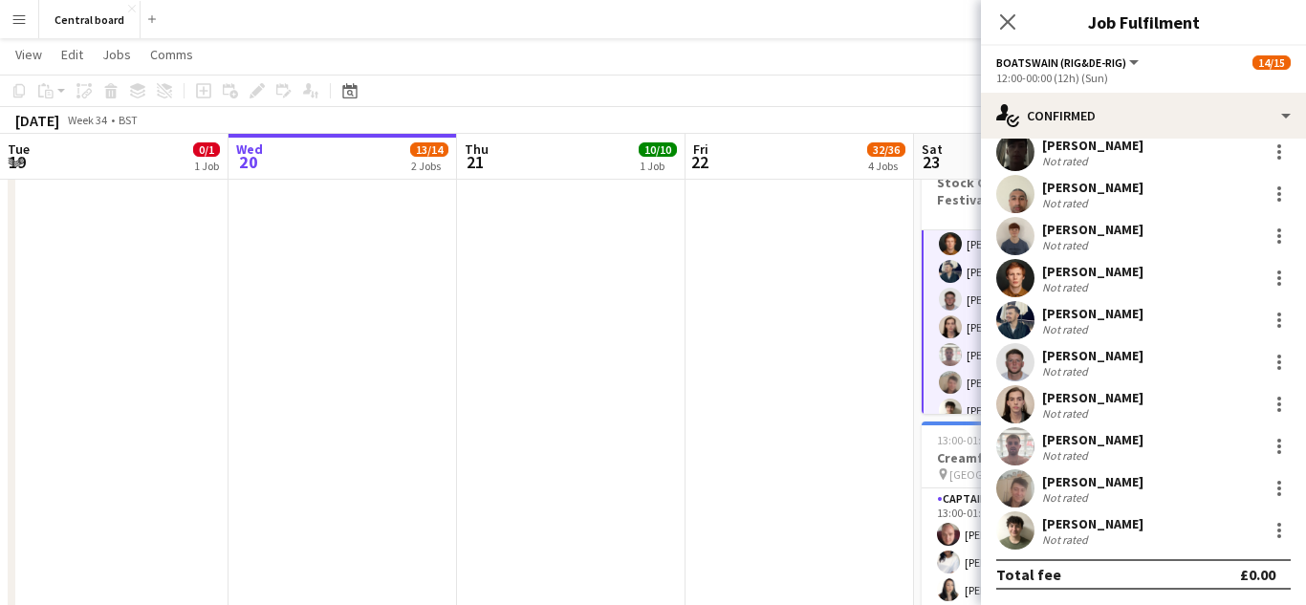
scroll to position [271, 0]
click at [1015, 30] on app-icon "Close pop-in" at bounding box center [1009, 23] width 28 height 28
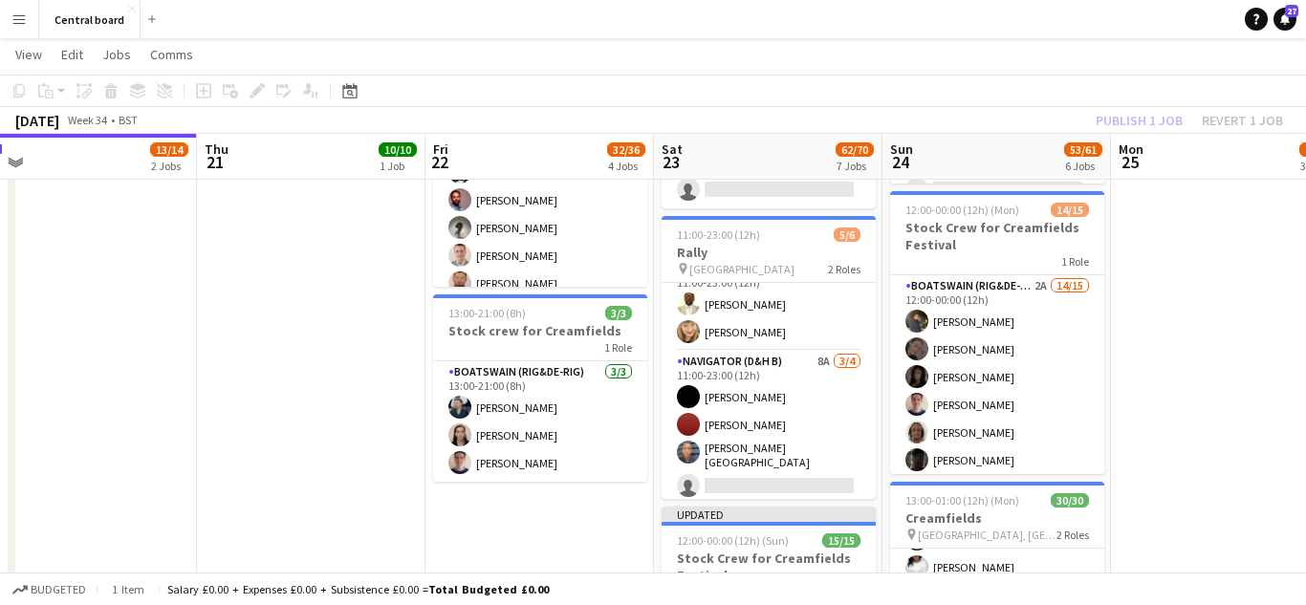
scroll to position [254, 0]
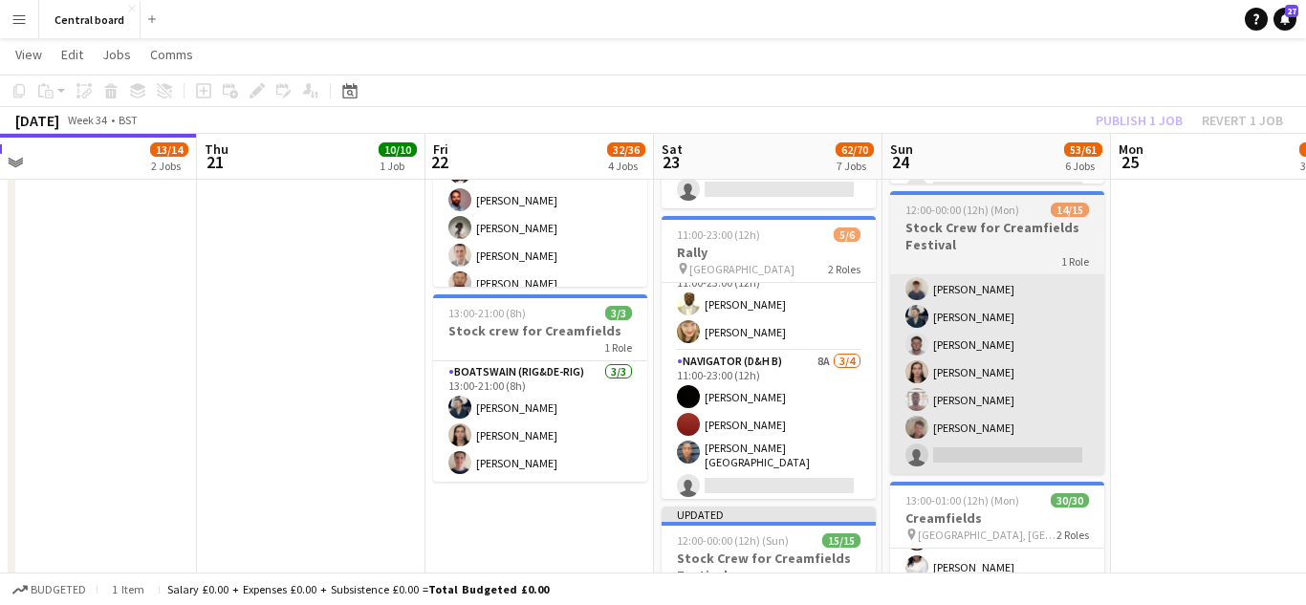
click at [994, 444] on app-card-role "Boatswain (rig&de-rig) 2A 14/15 12:00-00:00 (12h) Muhtasim Sadat Nibir Holly Wi…" at bounding box center [997, 247] width 214 height 453
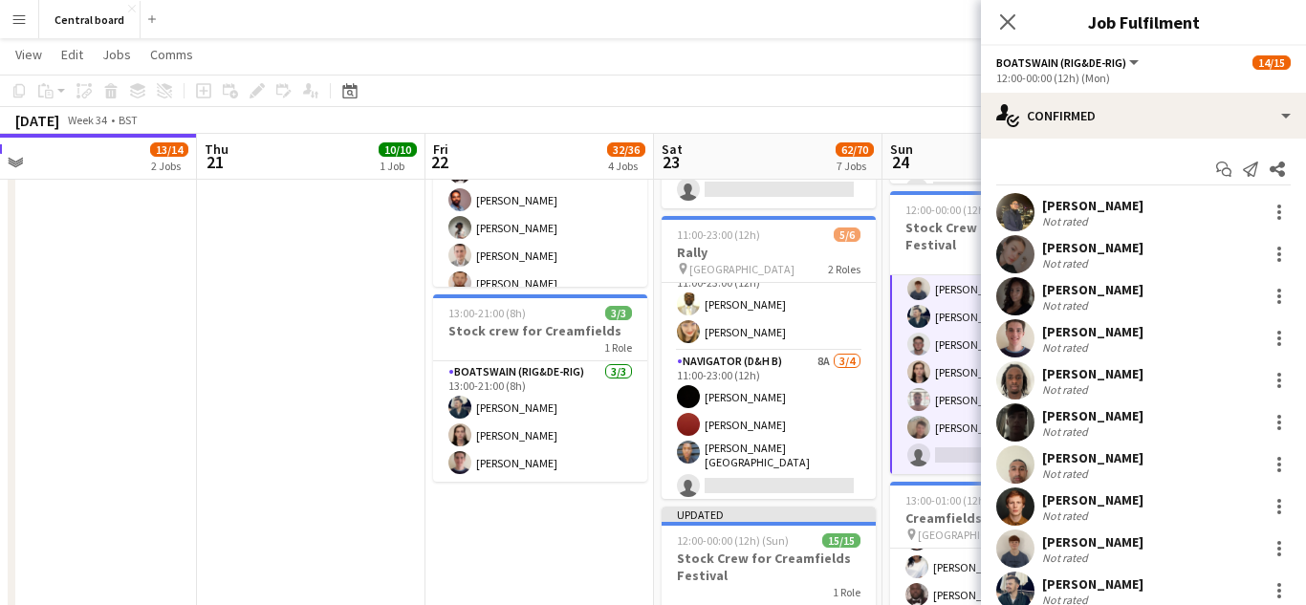
scroll to position [271, 0]
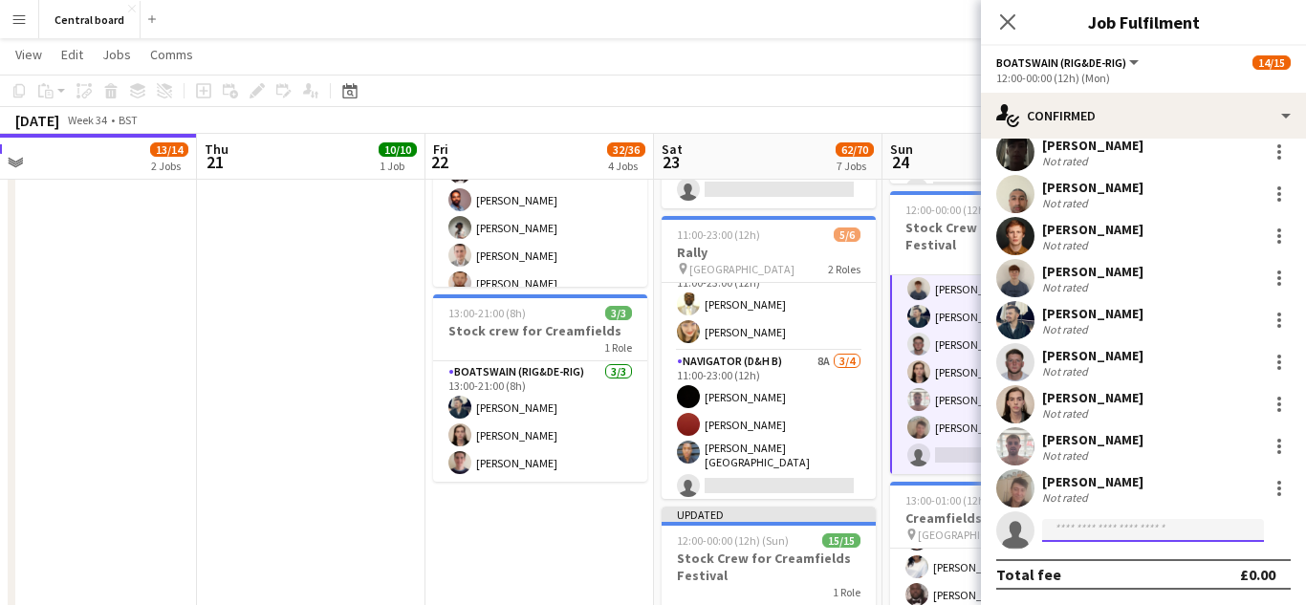
click at [1128, 534] on input at bounding box center [1153, 530] width 222 height 23
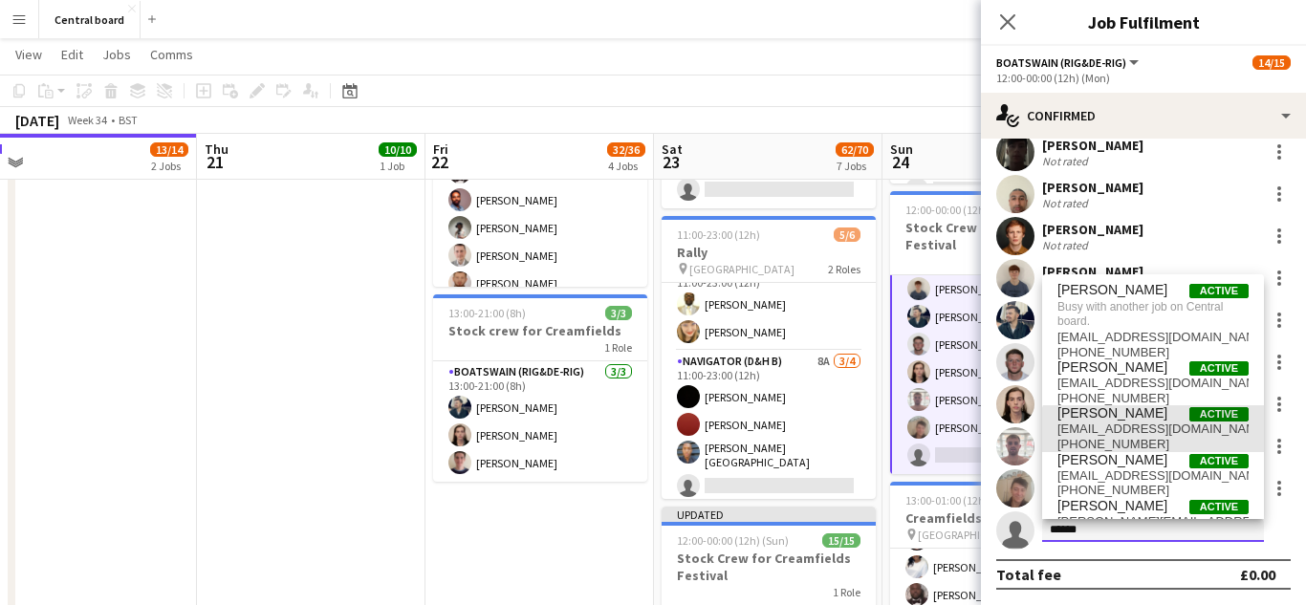
scroll to position [33, 0]
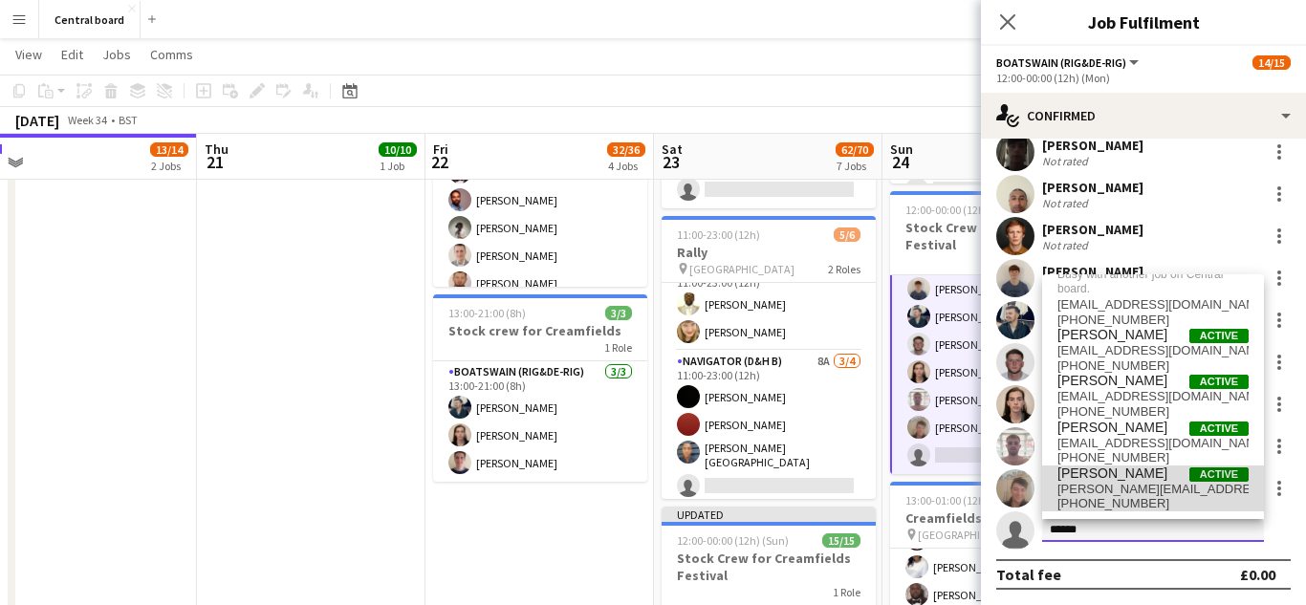
type input "******"
click at [1138, 503] on span "+447986691203" at bounding box center [1153, 503] width 191 height 15
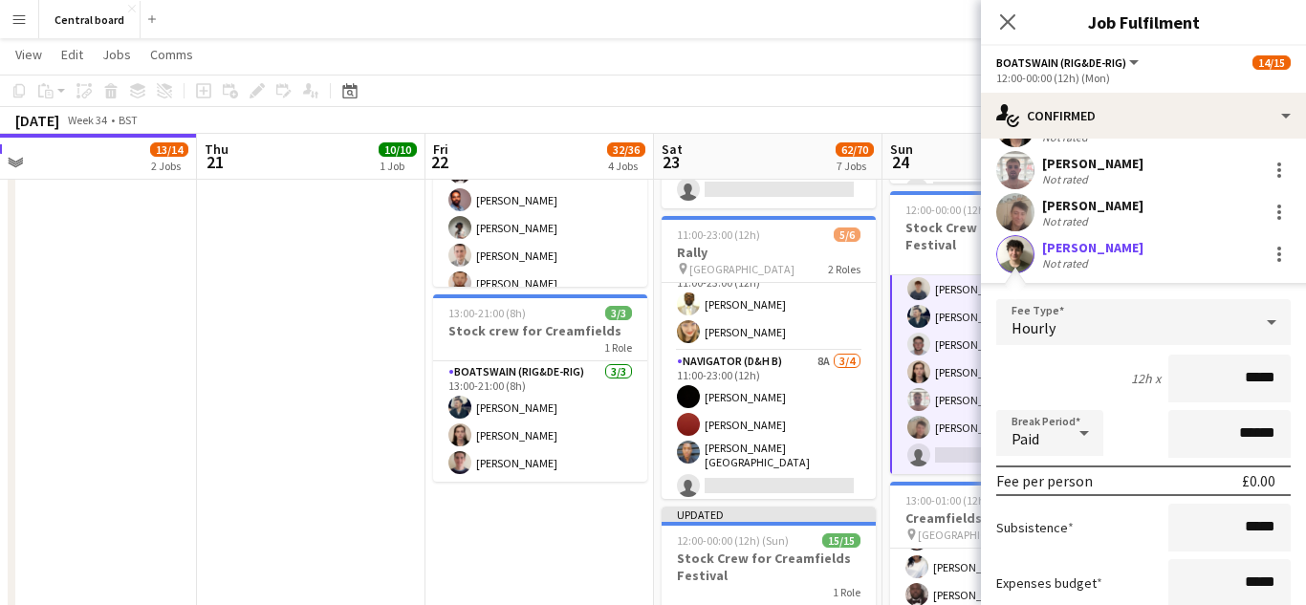
scroll to position [705, 0]
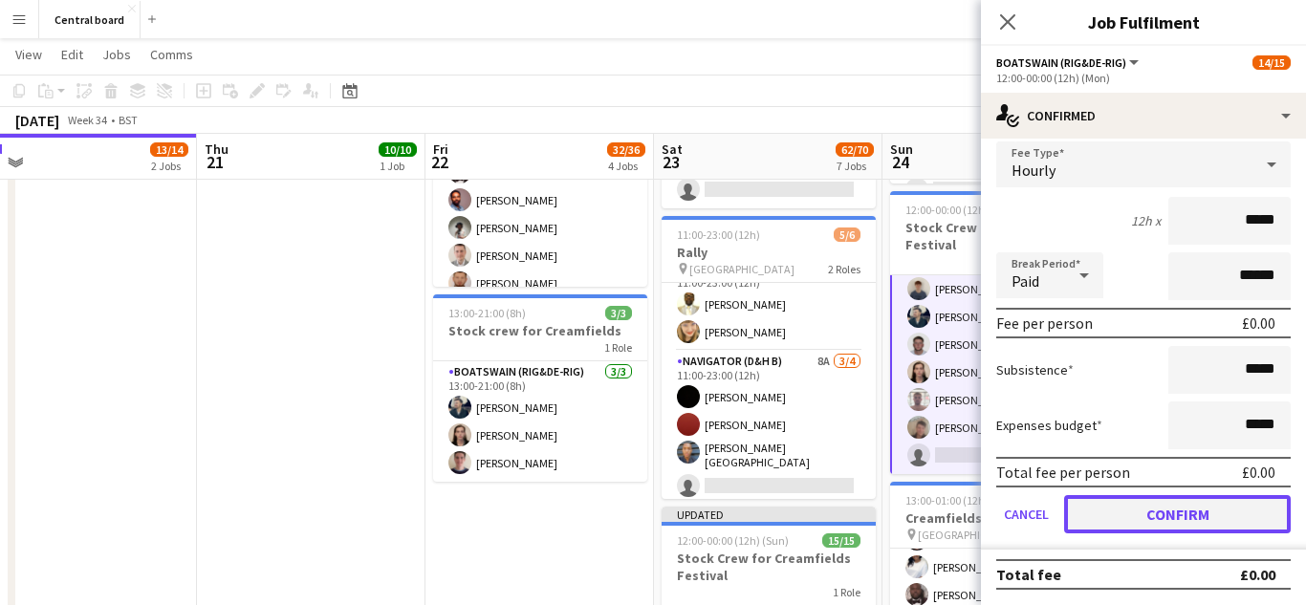
click at [1161, 522] on button "Confirm" at bounding box center [1177, 514] width 227 height 38
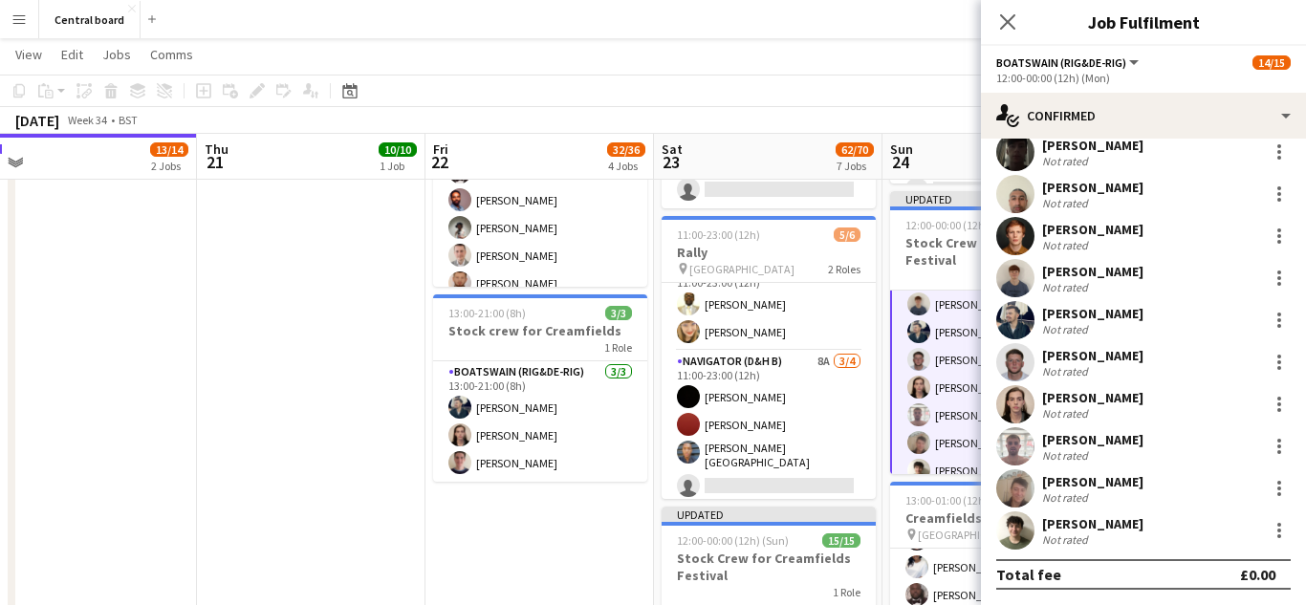
scroll to position [271, 0]
click at [1012, 25] on icon at bounding box center [1007, 21] width 18 height 18
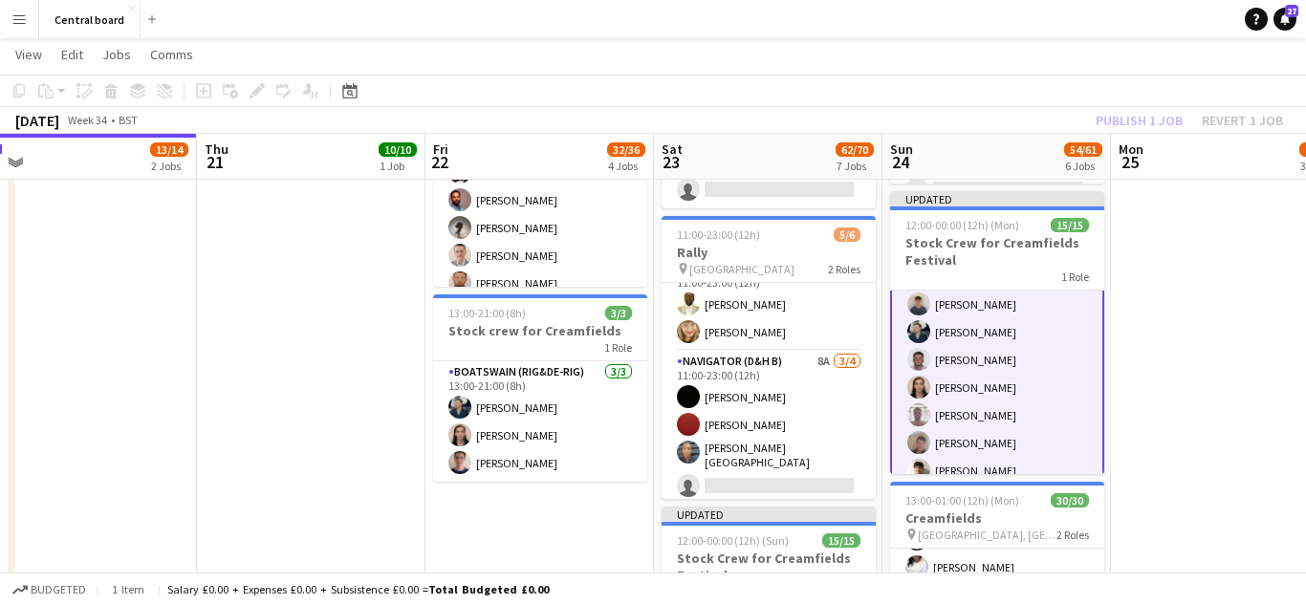
click at [1169, 338] on app-date-cell "07:30-13:00 (5h30m) 2/2 Creamfields container Bar 1 Role Navigator (D&H B) 2/2 …" at bounding box center [1225, 368] width 229 height 1545
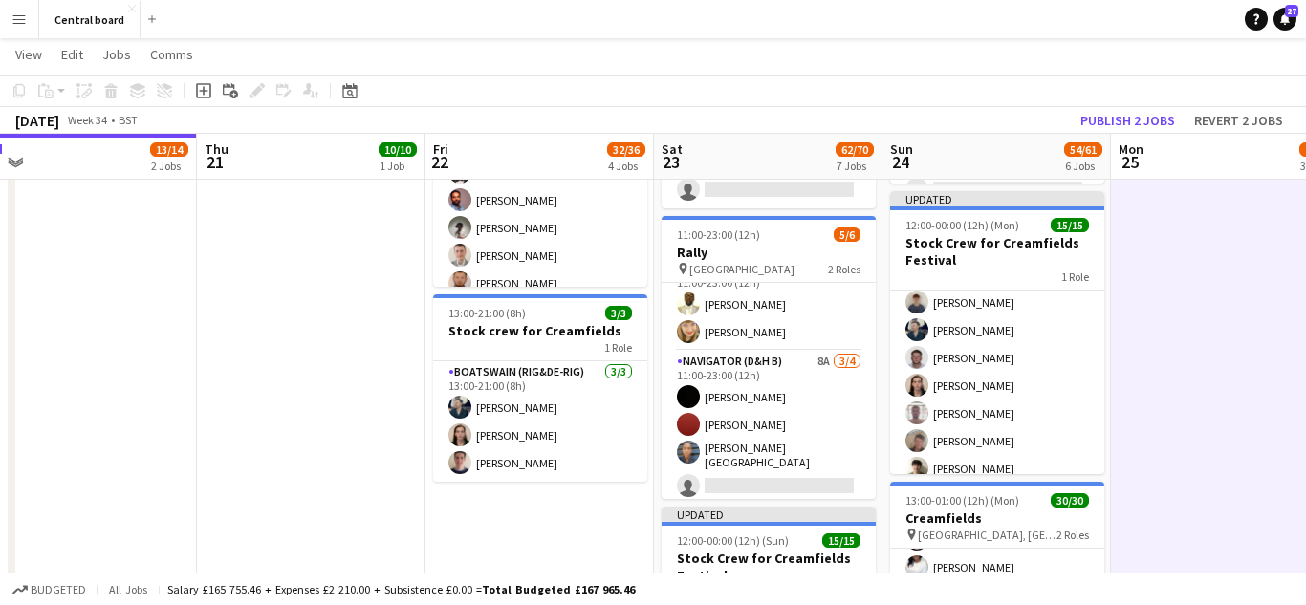
scroll to position [254, 0]
click at [1147, 125] on button "Publish 2 jobs" at bounding box center [1128, 120] width 110 height 25
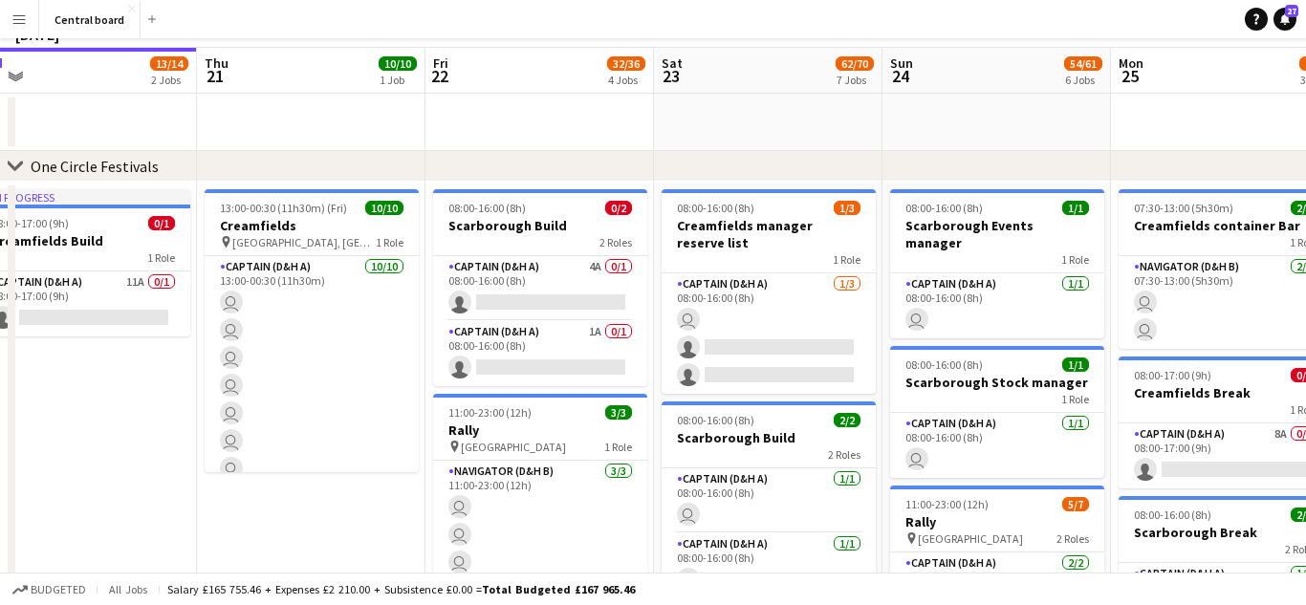
scroll to position [0, 0]
